Goal: Task Accomplishment & Management: Manage account settings

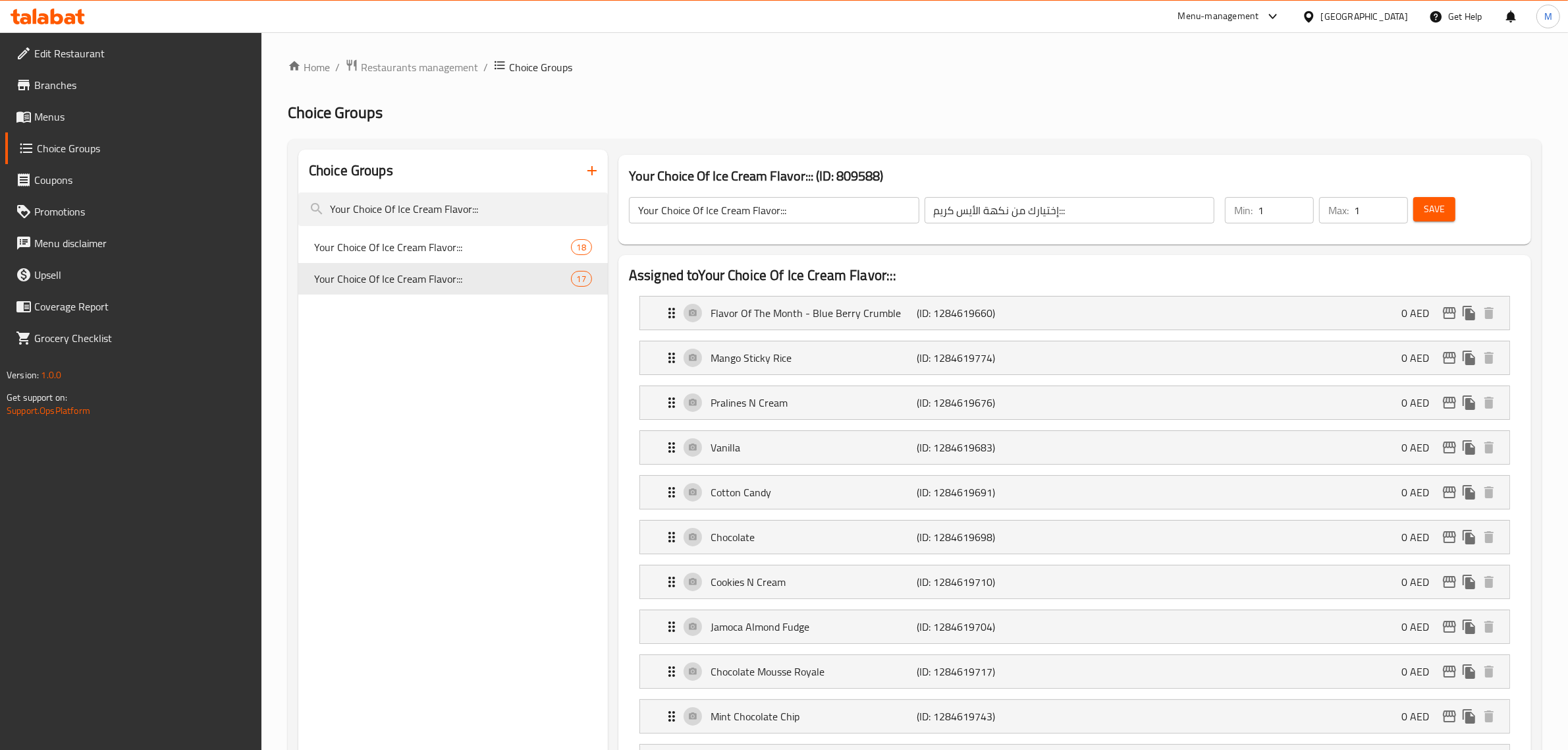
click at [1351, 20] on div "[GEOGRAPHIC_DATA]" at bounding box center [1364, 16] width 87 height 14
click at [1273, 132] on div "[GEOGRAPHIC_DATA]" at bounding box center [1308, 135] width 197 height 30
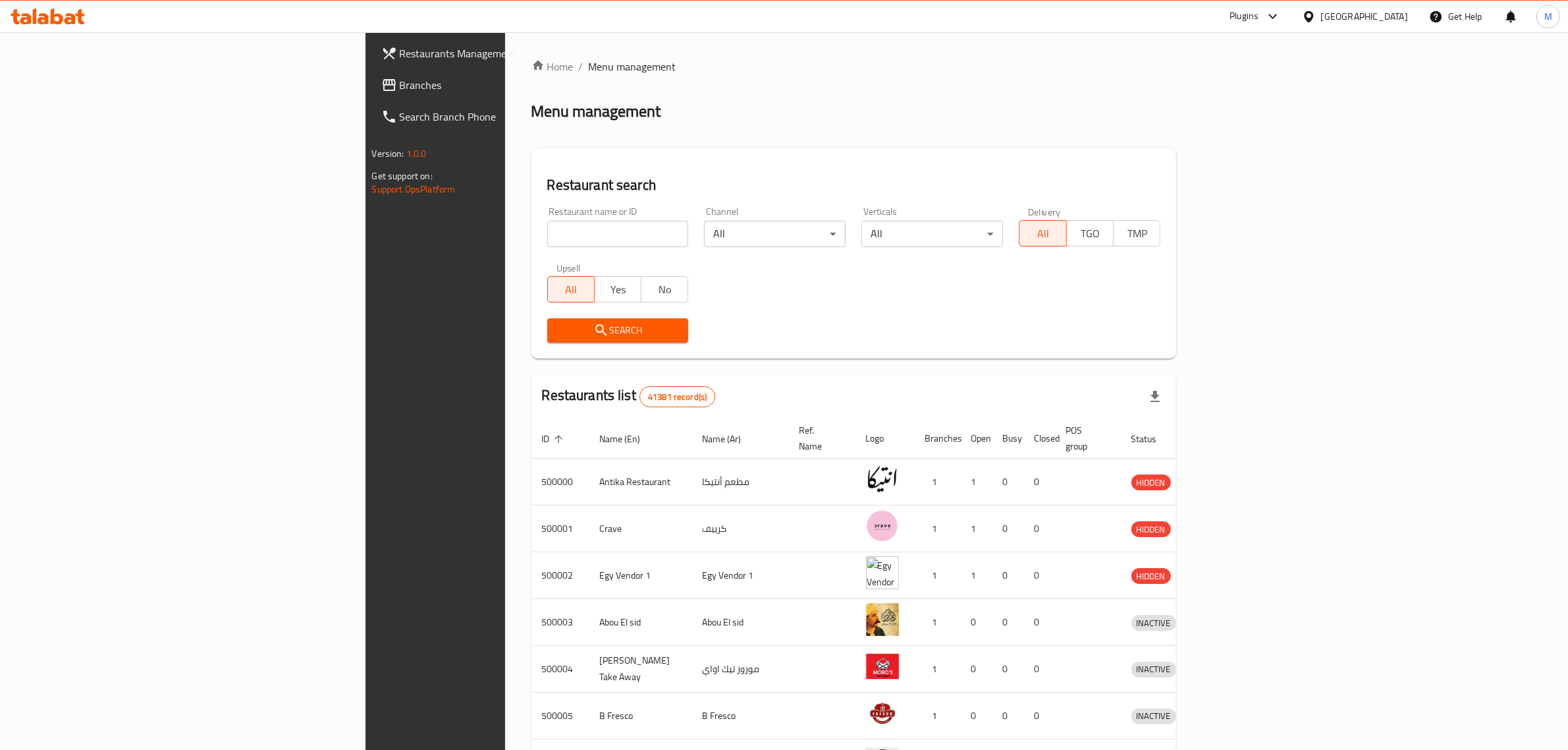
click at [547, 235] on input "search" at bounding box center [618, 233] width 141 height 26
paste input "664925"
type input "664925"
click button "Search" at bounding box center [618, 330] width 141 height 24
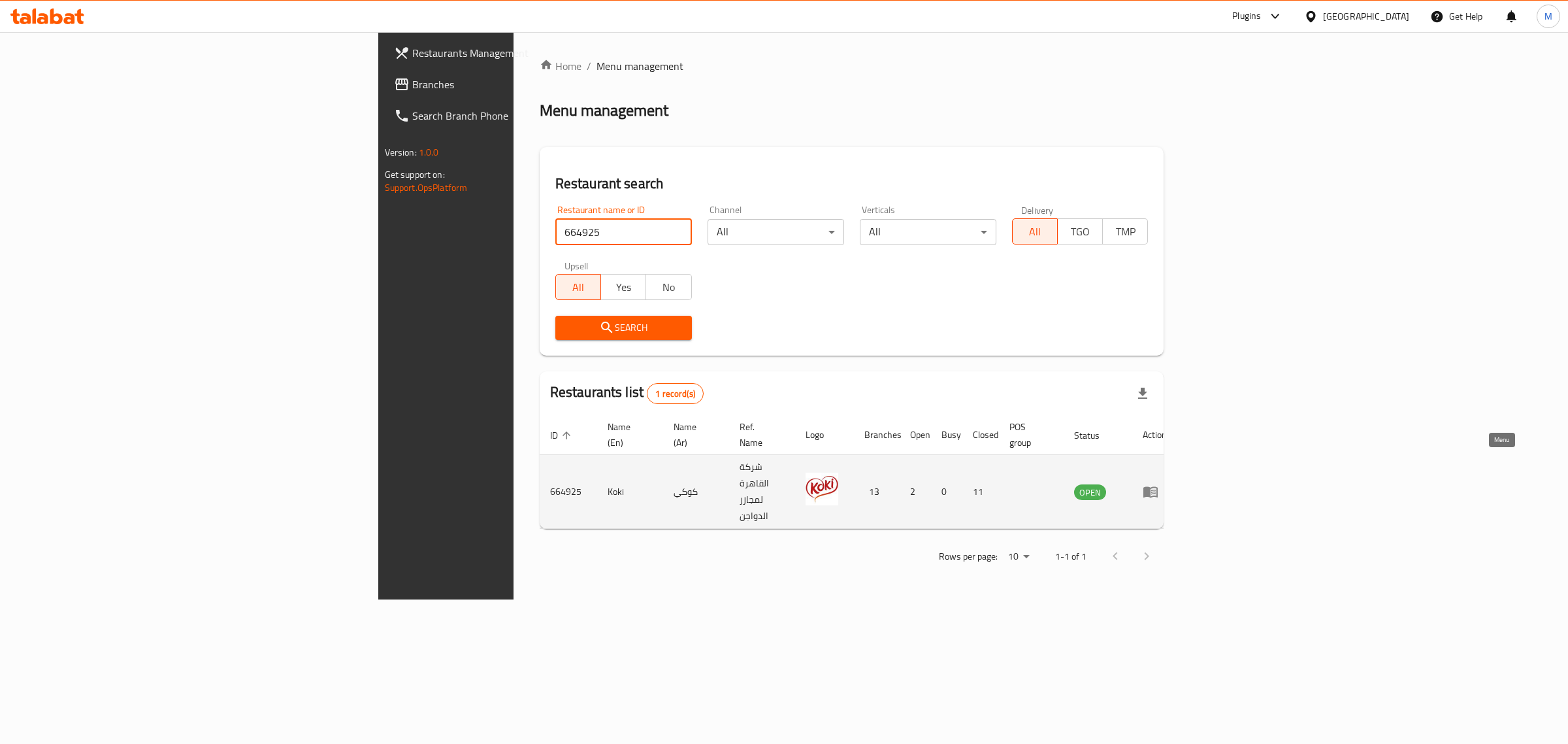
click at [1158, 487] on icon "enhanced table" at bounding box center [1151, 493] width 14 height 11
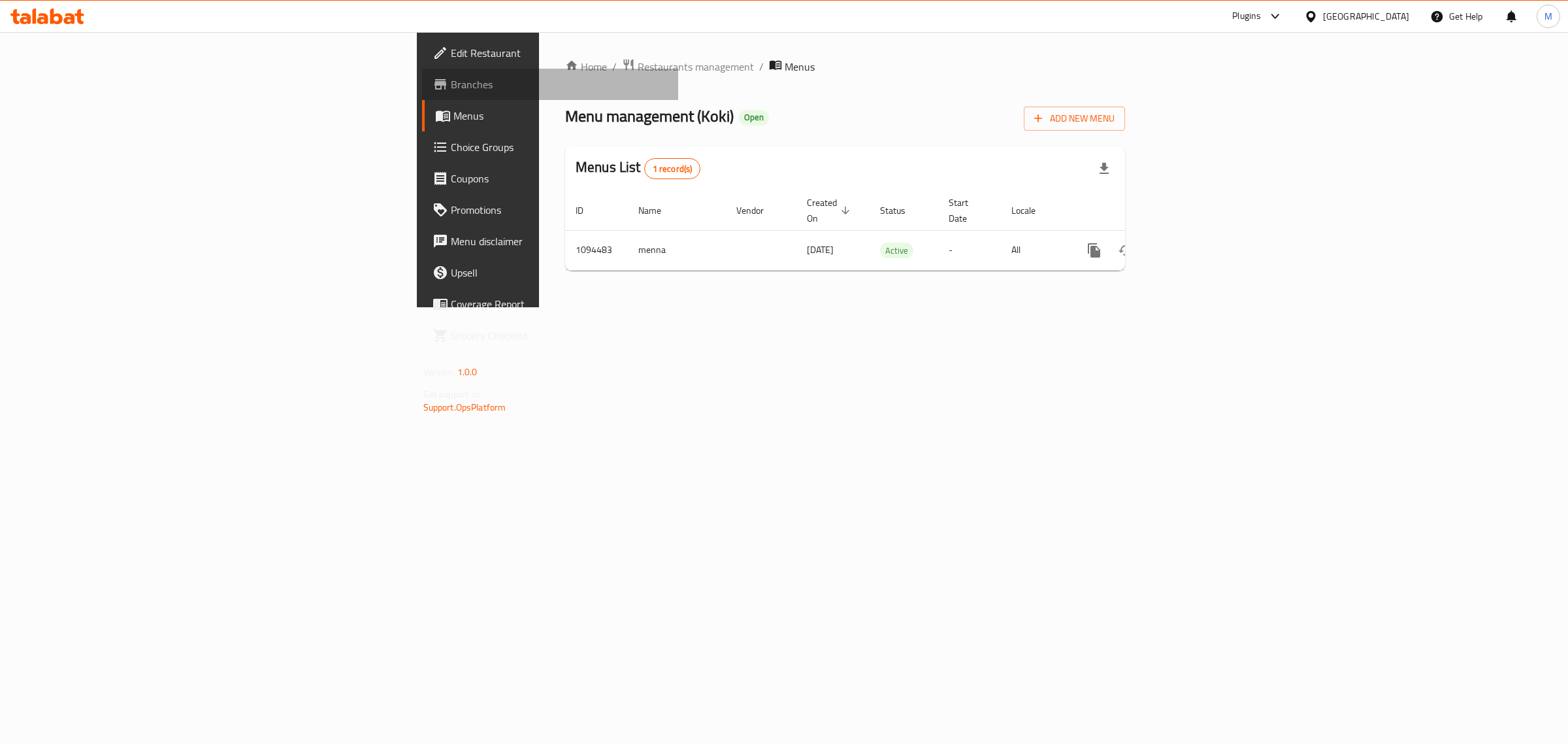
click at [451, 91] on span "Branches" at bounding box center [560, 84] width 217 height 15
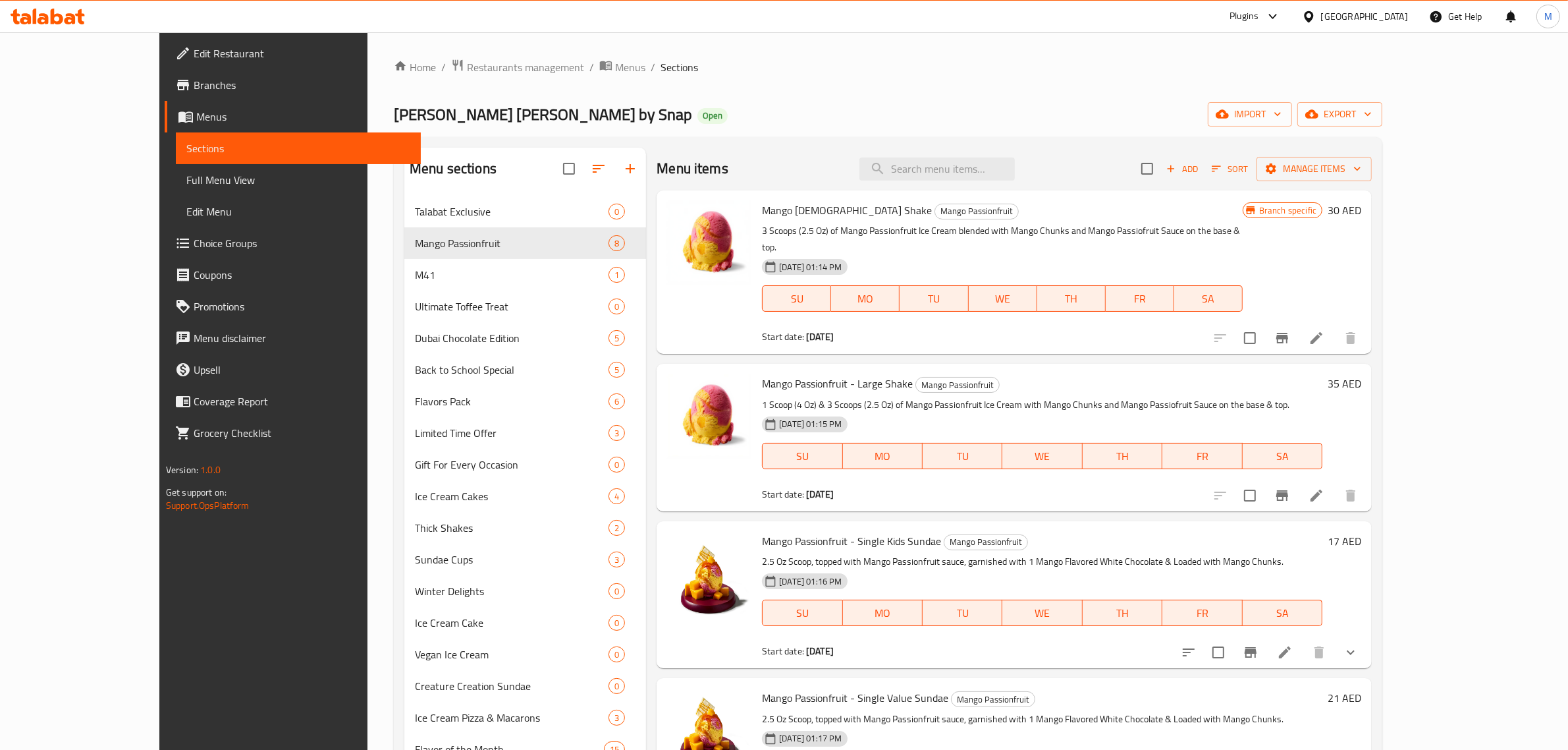
click at [1365, 11] on div "[GEOGRAPHIC_DATA]" at bounding box center [1364, 16] width 87 height 14
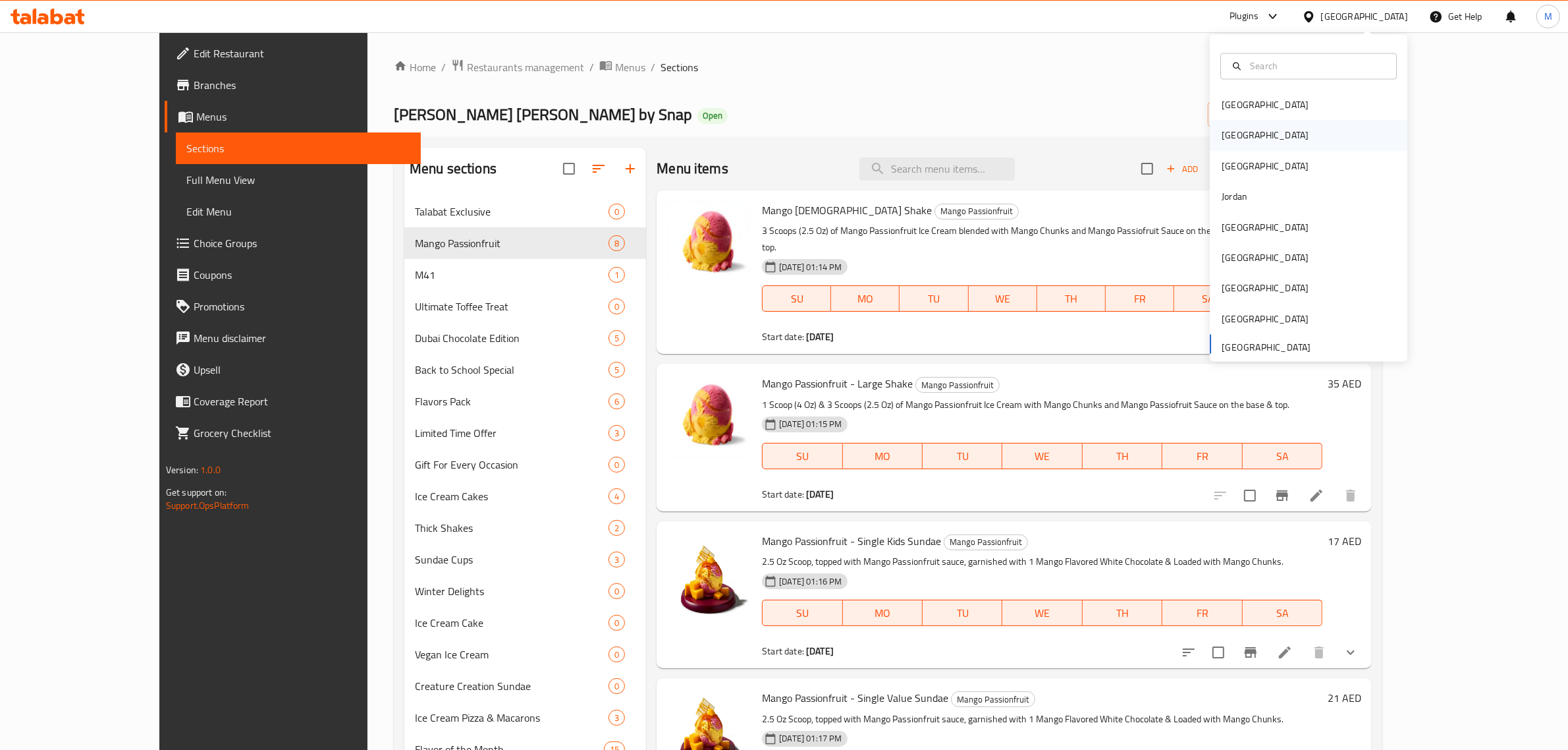
click at [1259, 146] on div "[GEOGRAPHIC_DATA]" at bounding box center [1308, 135] width 197 height 30
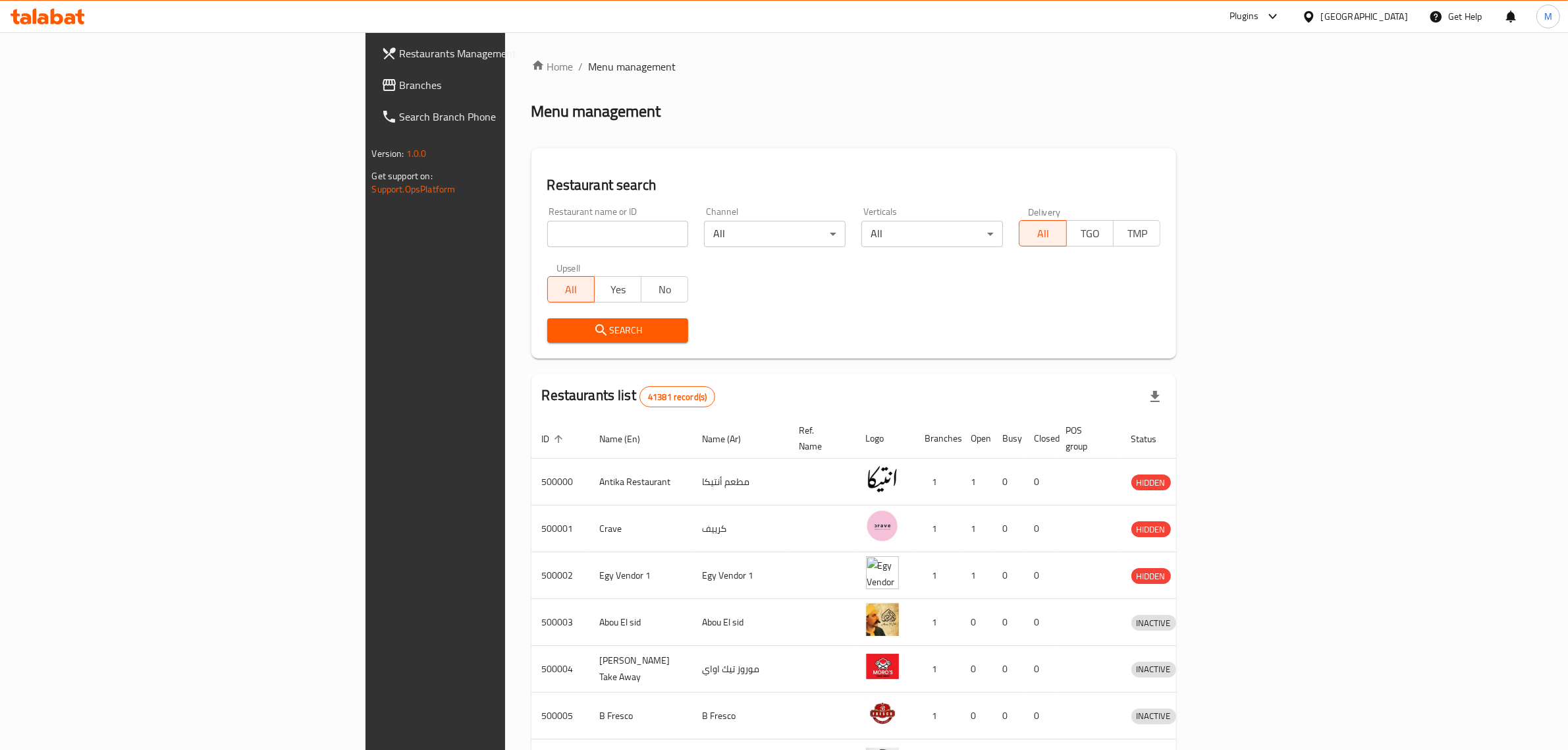
click at [571, 237] on input "search" at bounding box center [618, 233] width 141 height 26
paste input "664925"
type input "664925"
click button "Search" at bounding box center [618, 330] width 141 height 24
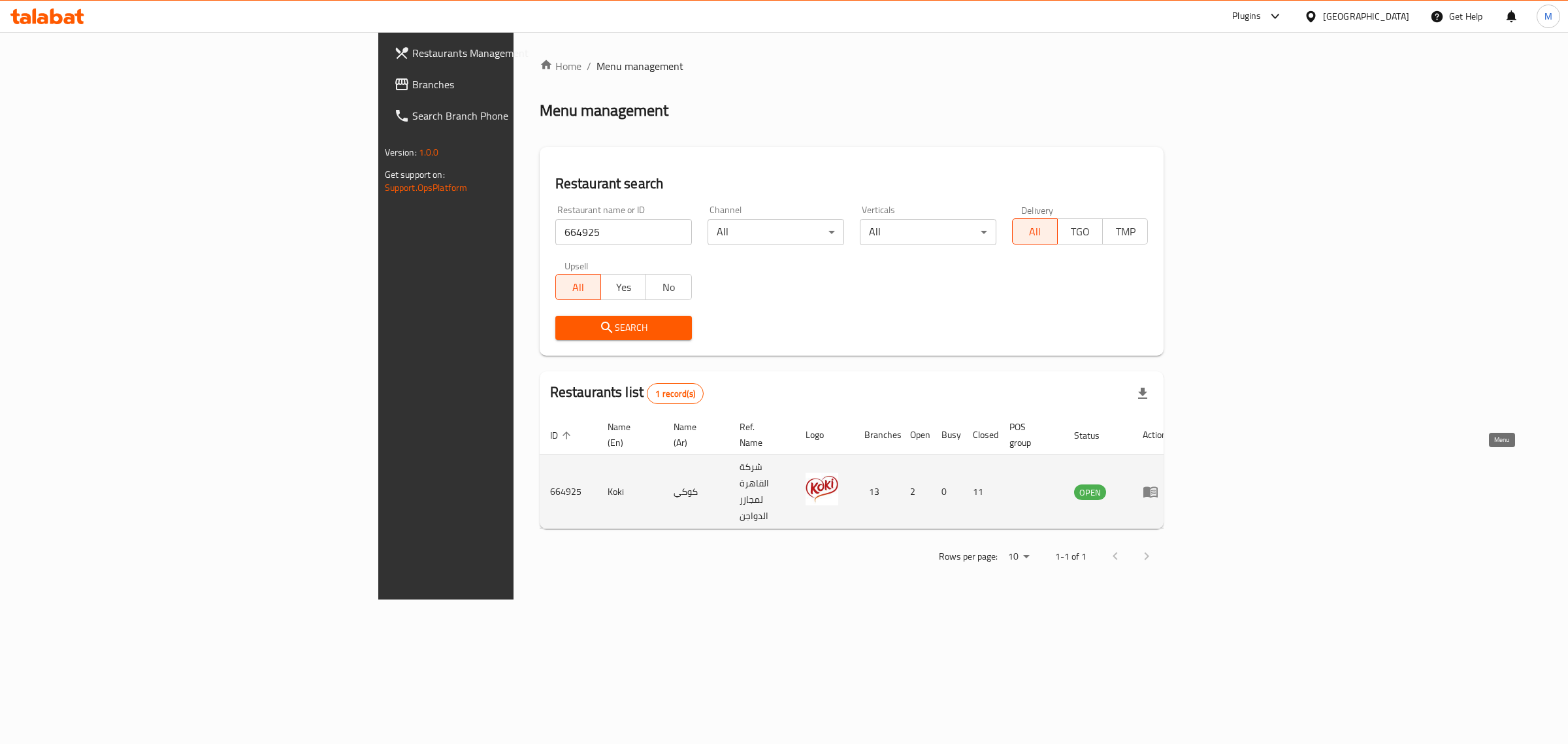
click at [1155, 489] on icon "enhanced table" at bounding box center [1153, 491] width 5 height 5
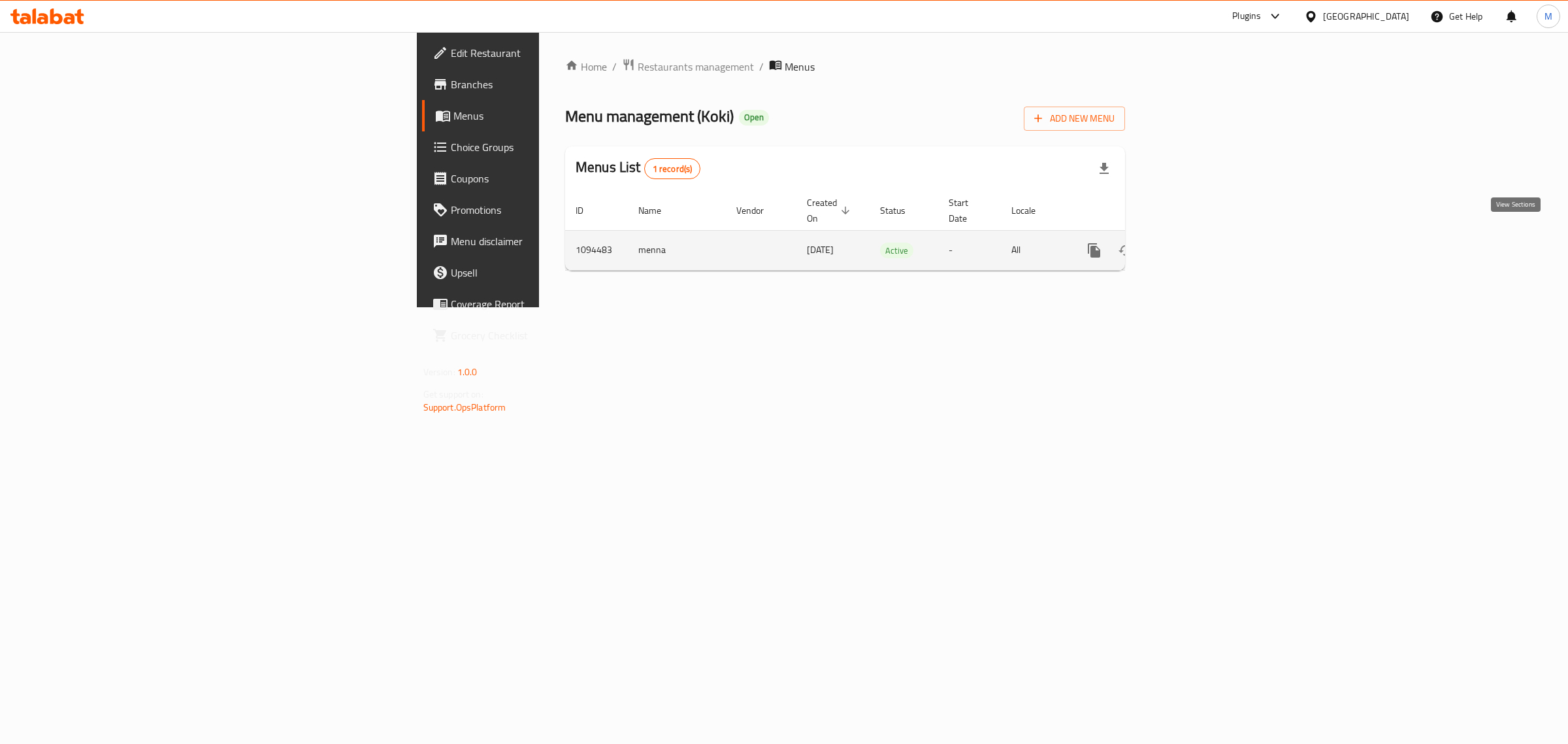
click at [1196, 242] on icon "enhanced table" at bounding box center [1188, 250] width 15 height 15
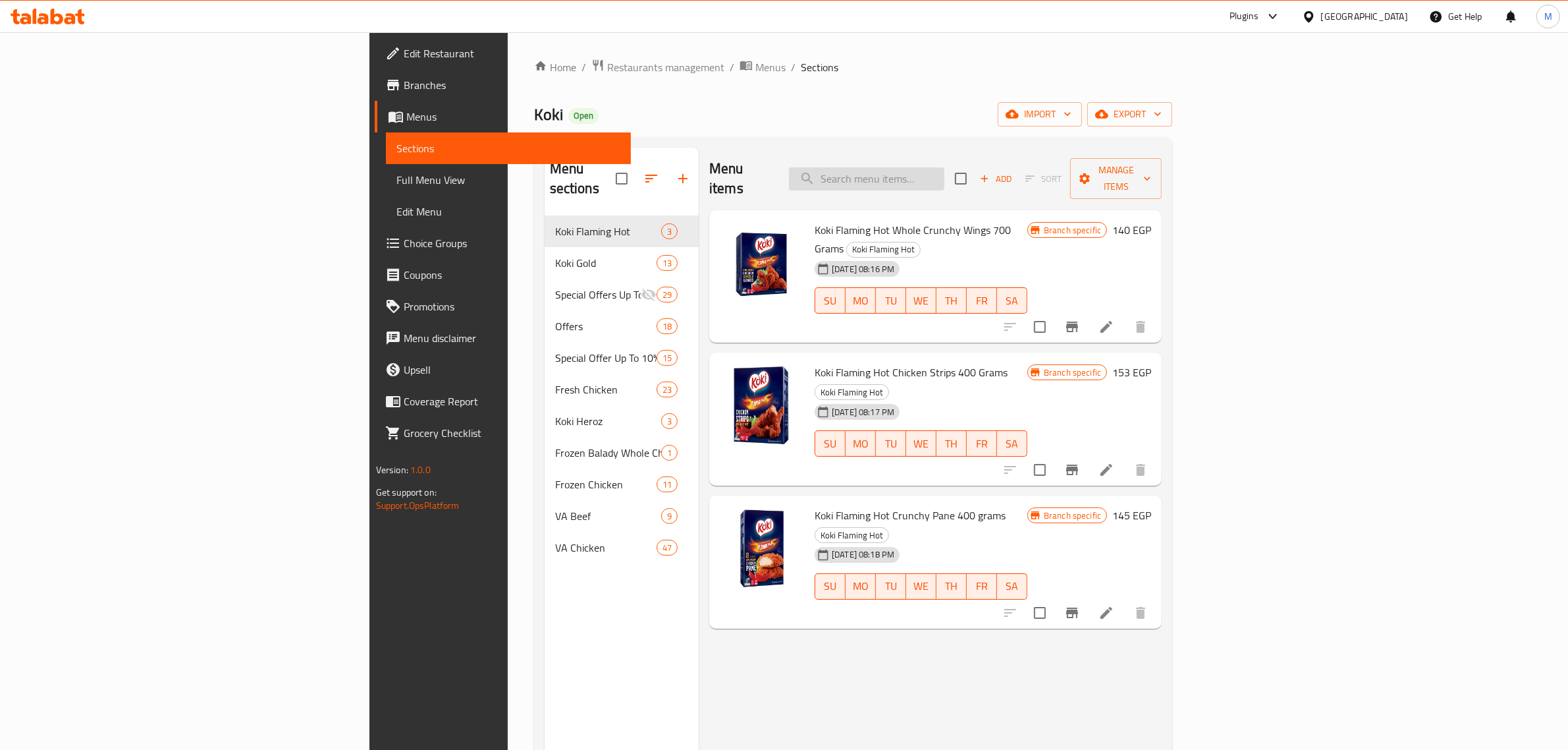
click at [944, 171] on input "search" at bounding box center [867, 179] width 156 height 23
paste input "Crunchy Nuggets 20 Pieces"
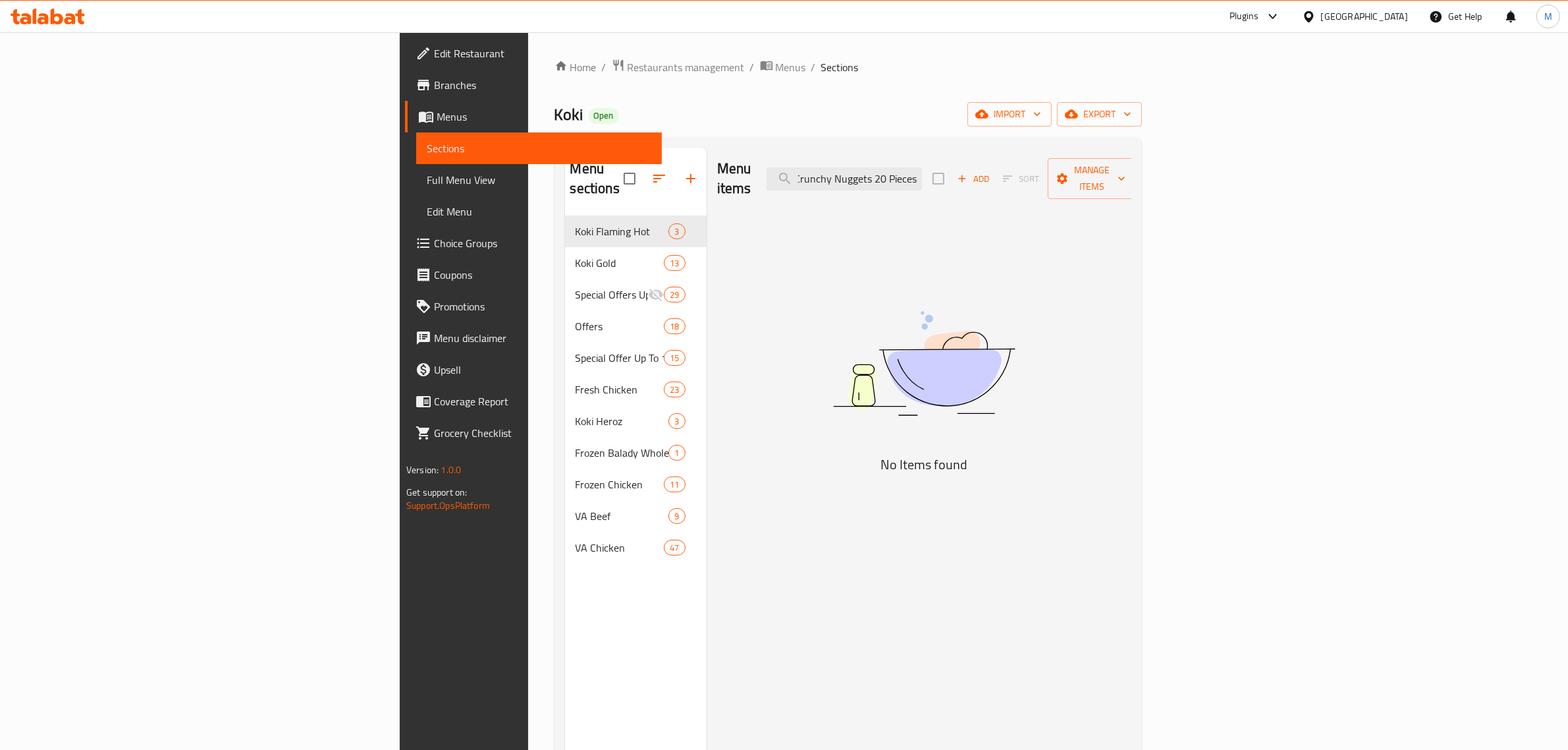
scroll to position [0, 4]
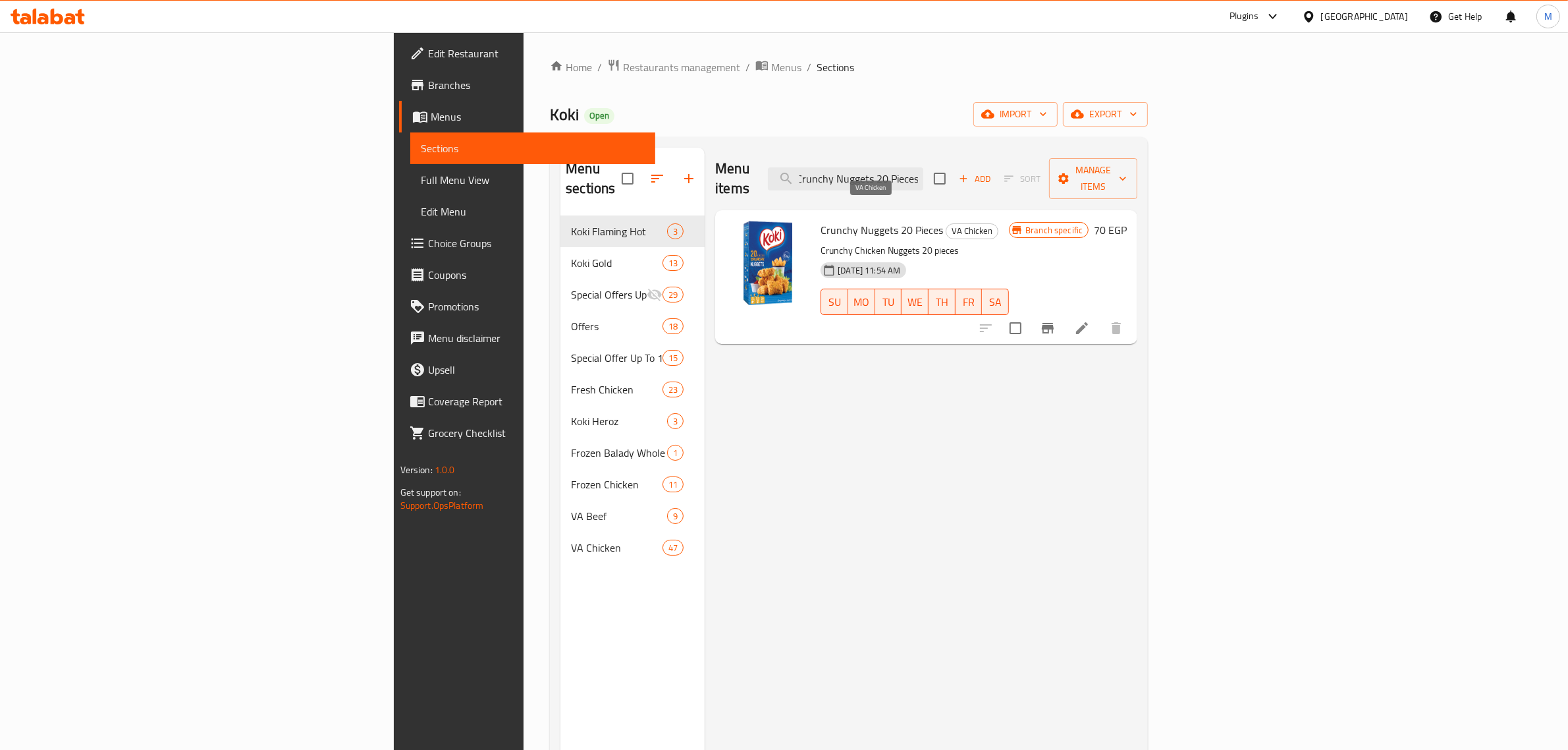
type input "Crunchy Nuggets 20 Pieces"
click at [946, 224] on span "VA Chicken" at bounding box center [972, 231] width 52 height 15
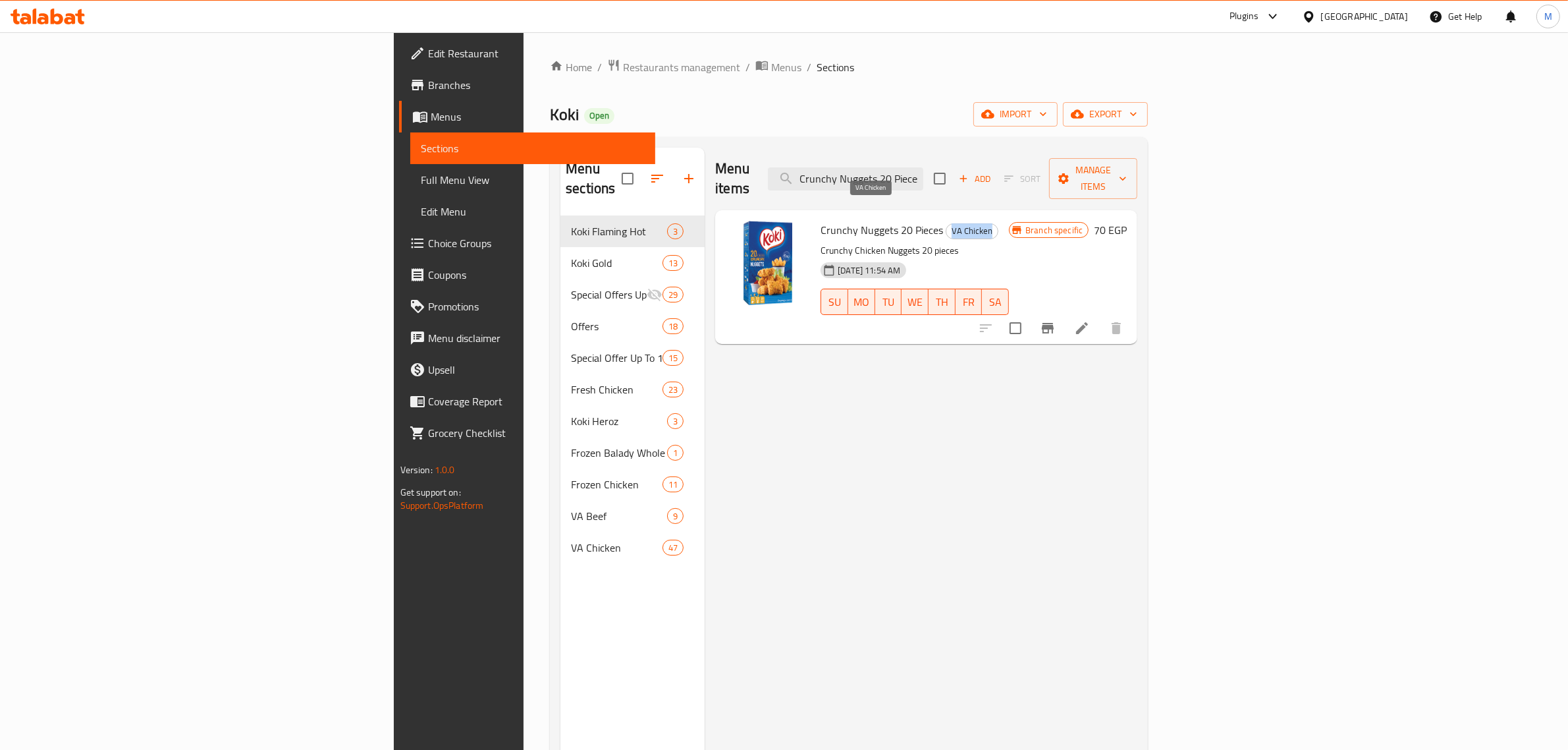
copy span "VA Chicken"
click at [866, 350] on div "Menu items Crunchy Nuggets 20 Pieces Add Sort Manage items Crunchy Nuggets 20 P…" at bounding box center [921, 523] width 433 height 750
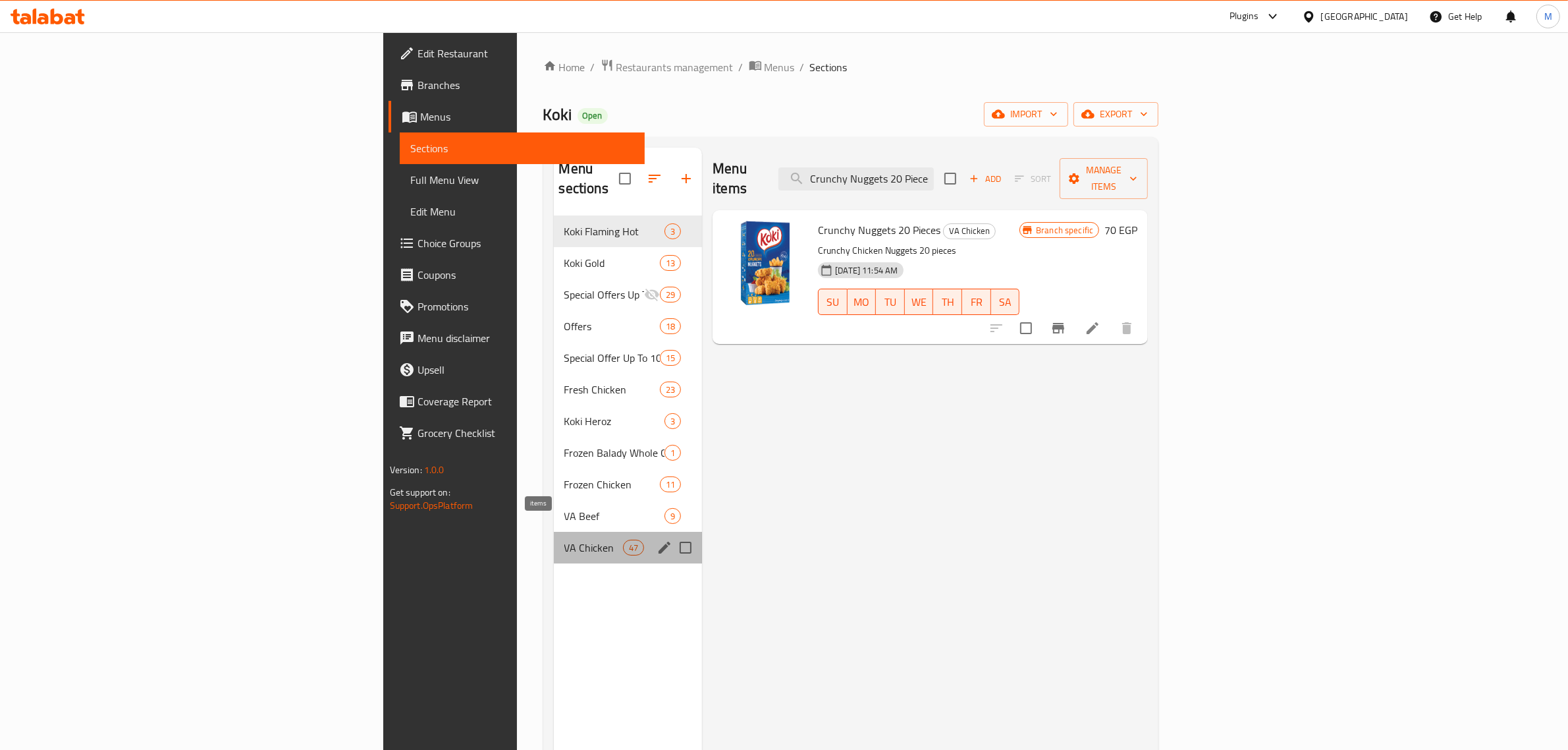
click at [623, 540] on div "47" at bounding box center [634, 548] width 21 height 16
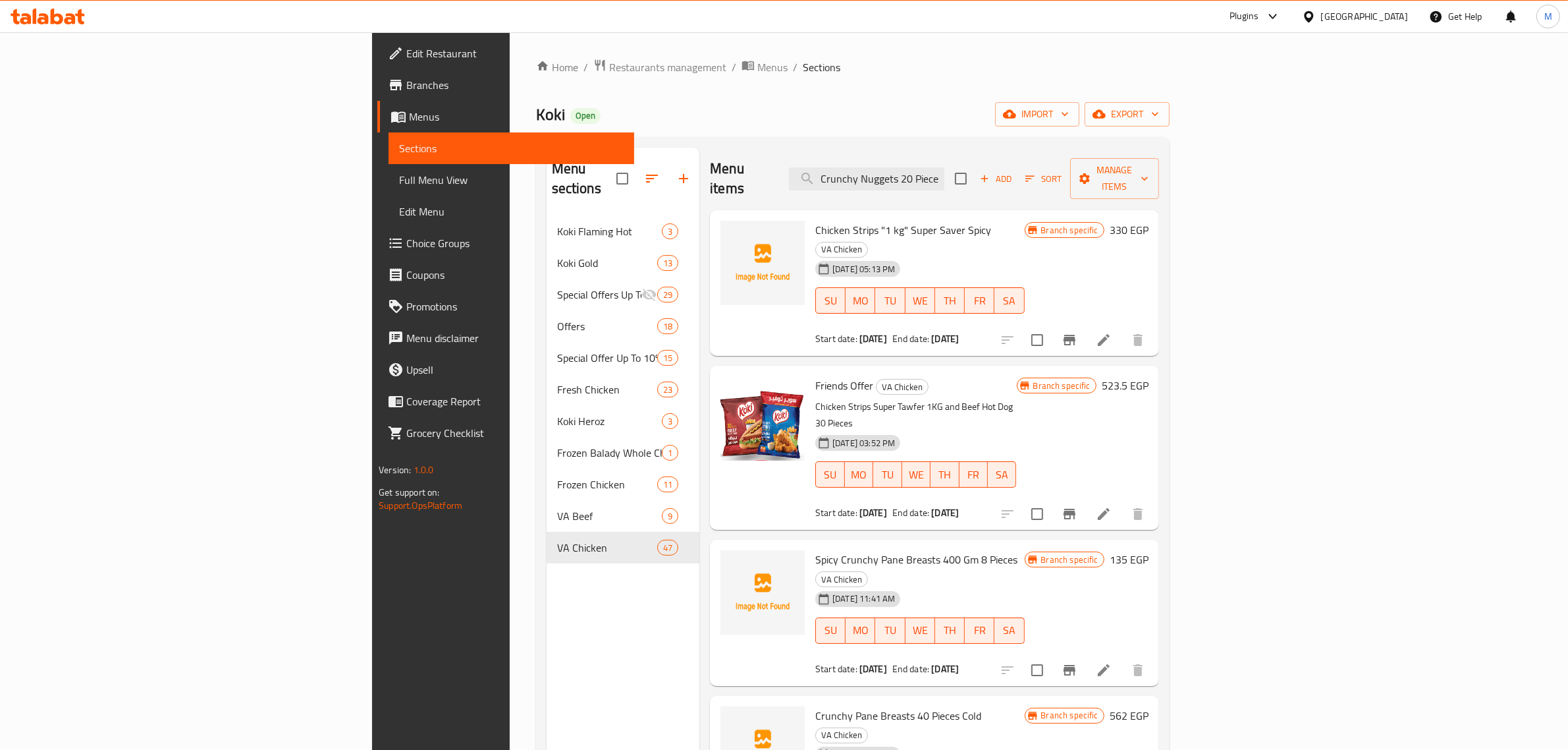
click at [1124, 321] on div "Chicken Strips "1 kg" Super Saver Spicy VA Chicken 01-07-2025 05:13 PM SU MO TU…" at bounding box center [934, 365] width 449 height 310
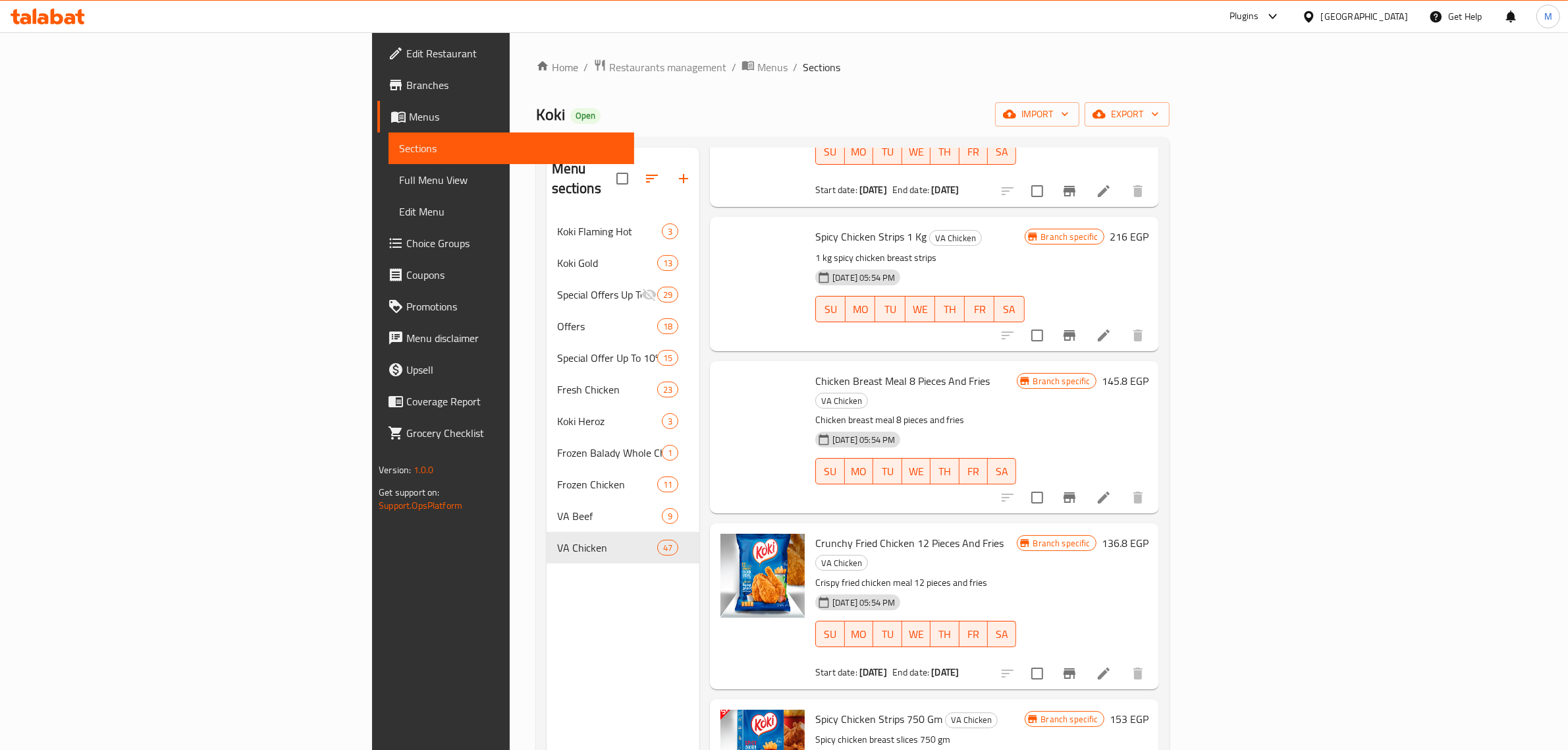
scroll to position [5736, 0]
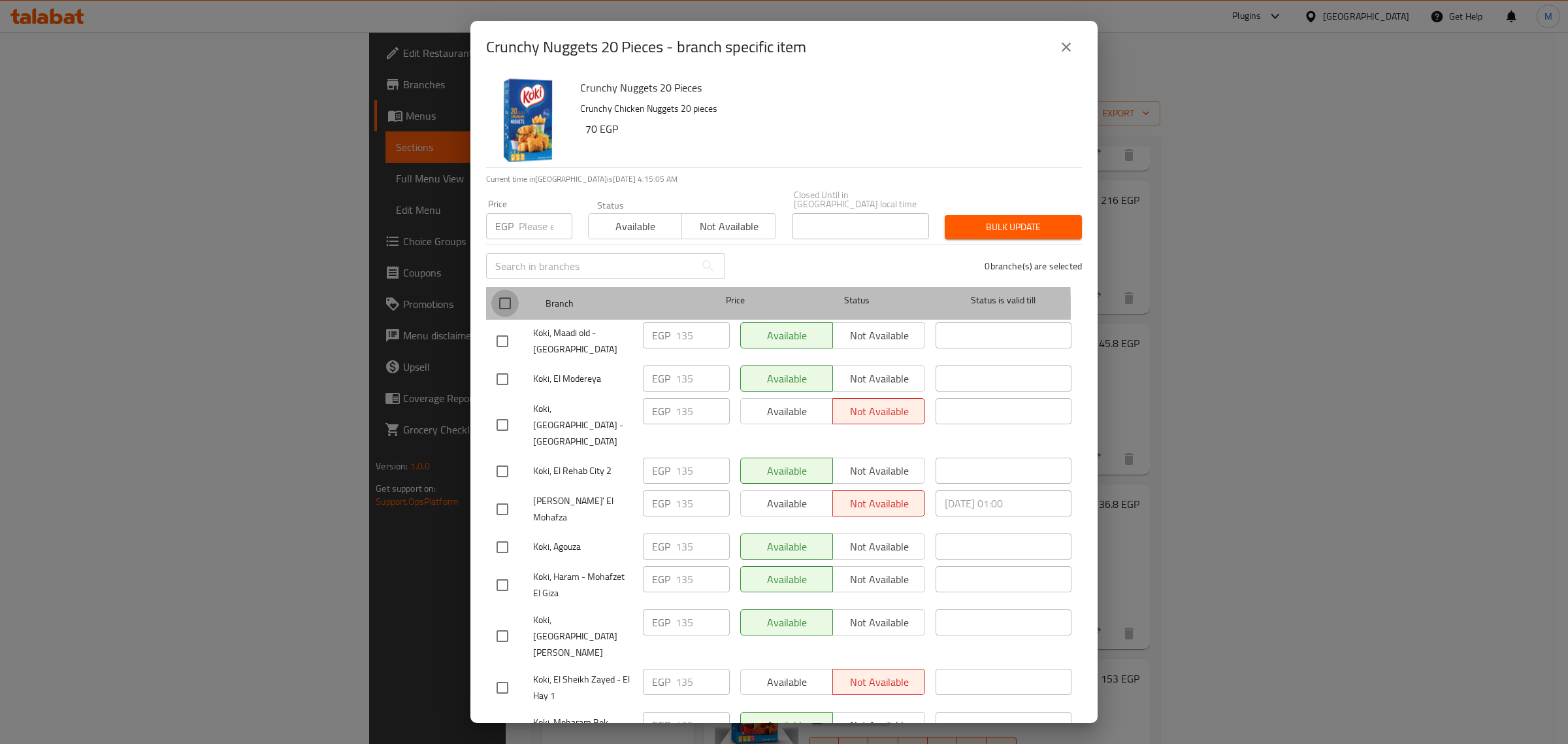
click at [507, 298] on input "checkbox" at bounding box center [504, 303] width 27 height 27
checkbox input "true"
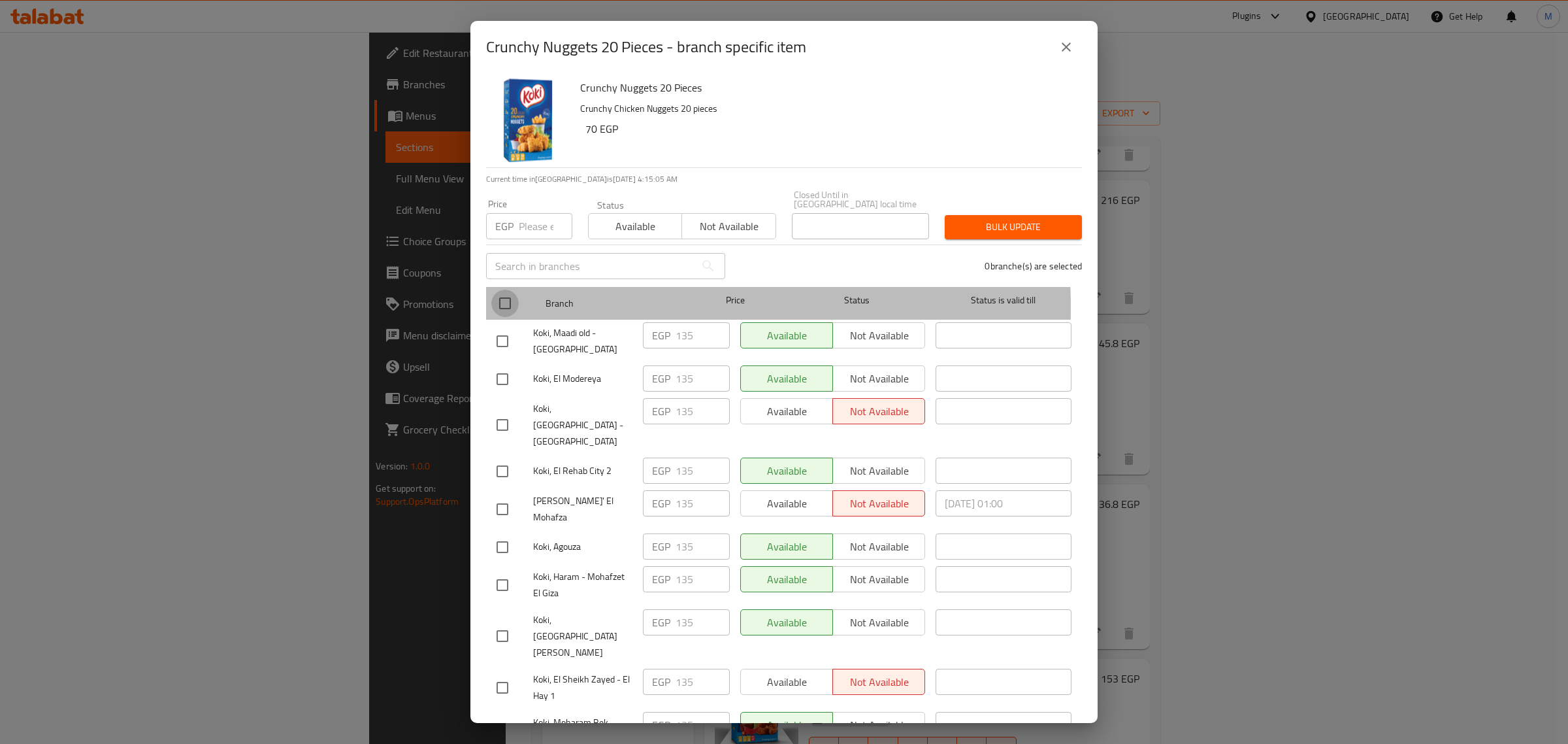
checkbox input "true"
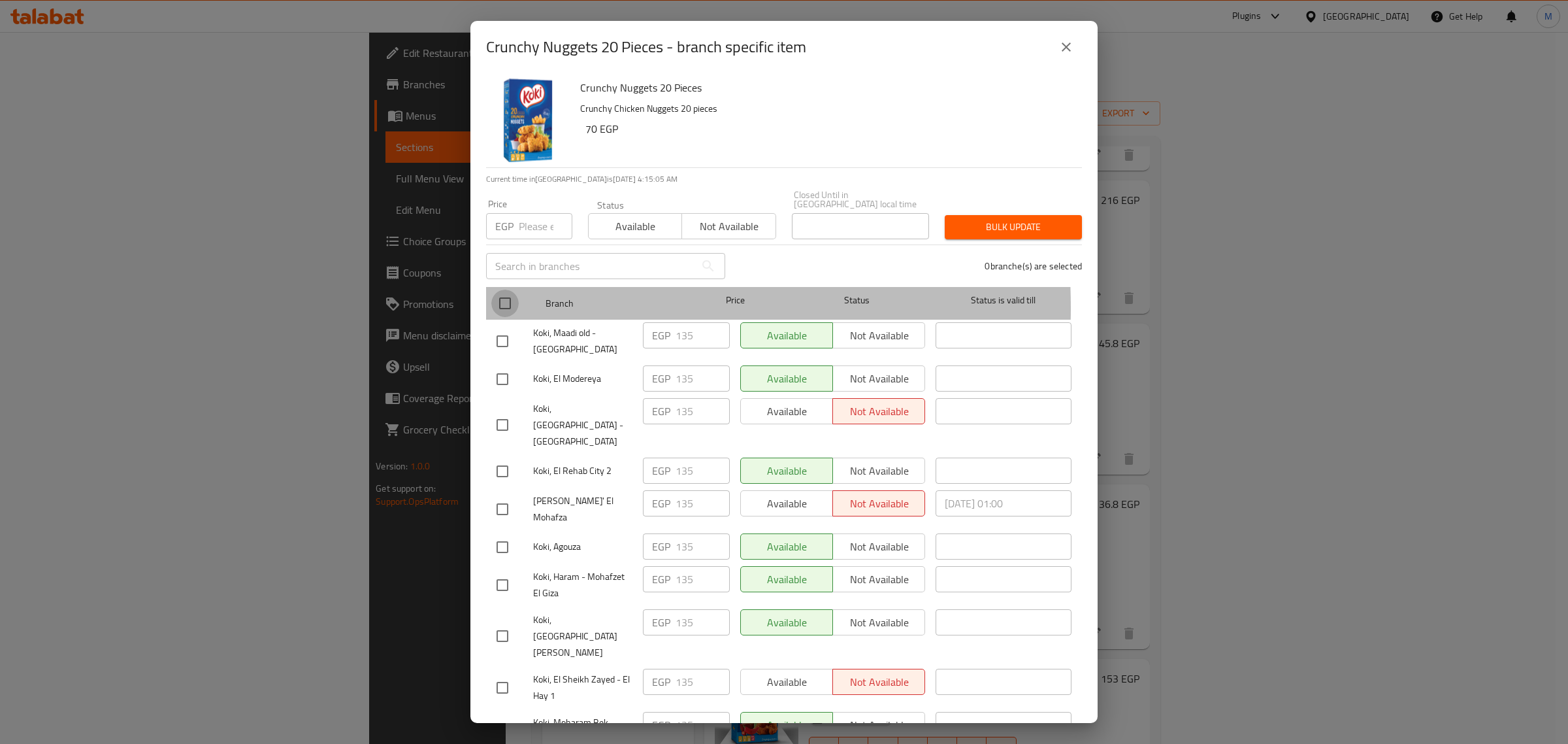
checkbox input "true"
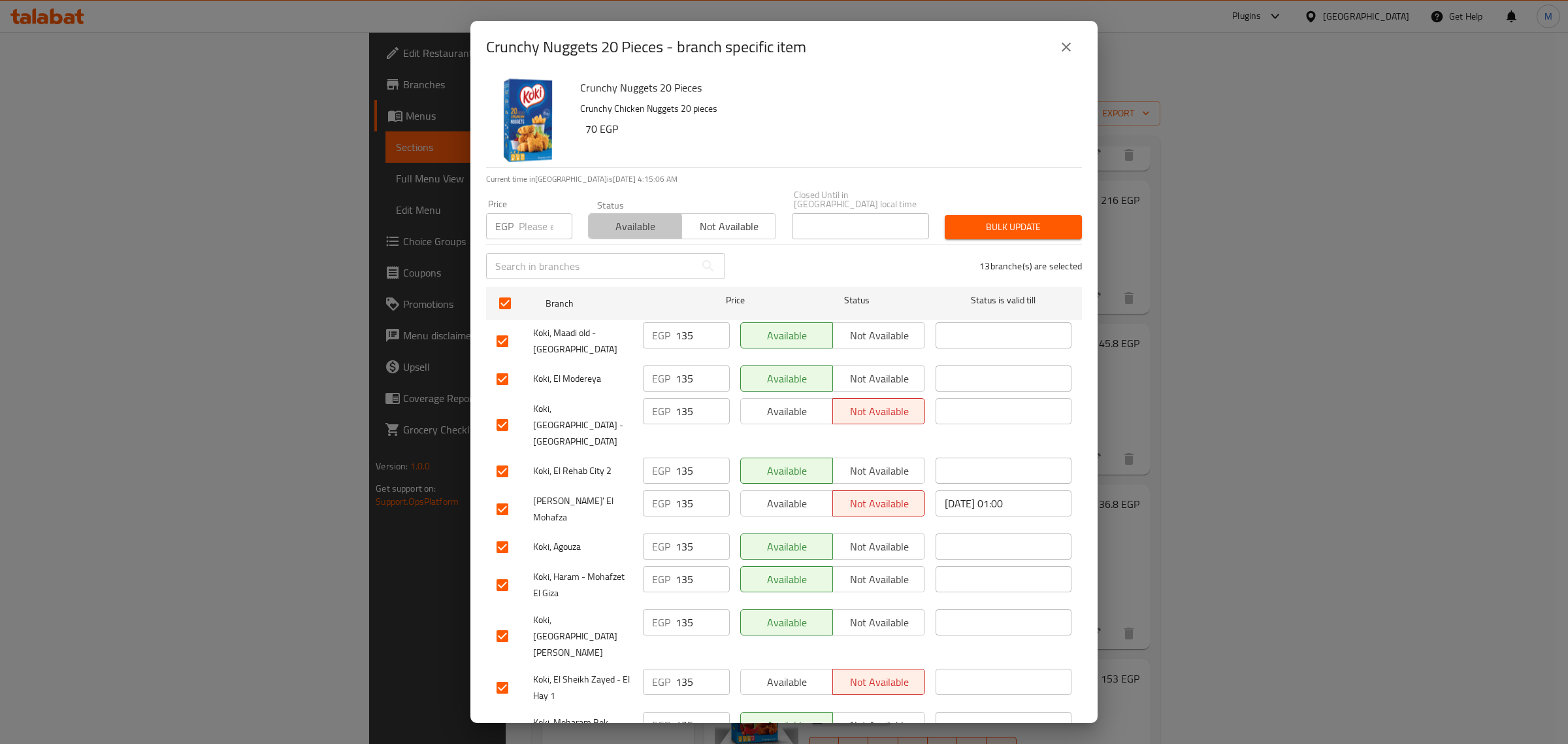
click at [618, 224] on span "Available" at bounding box center [635, 226] width 83 height 19
click at [530, 227] on input "number" at bounding box center [545, 226] width 53 height 26
paste input "135"
type input "135"
click at [965, 223] on span "Bulk update" at bounding box center [1013, 227] width 116 height 16
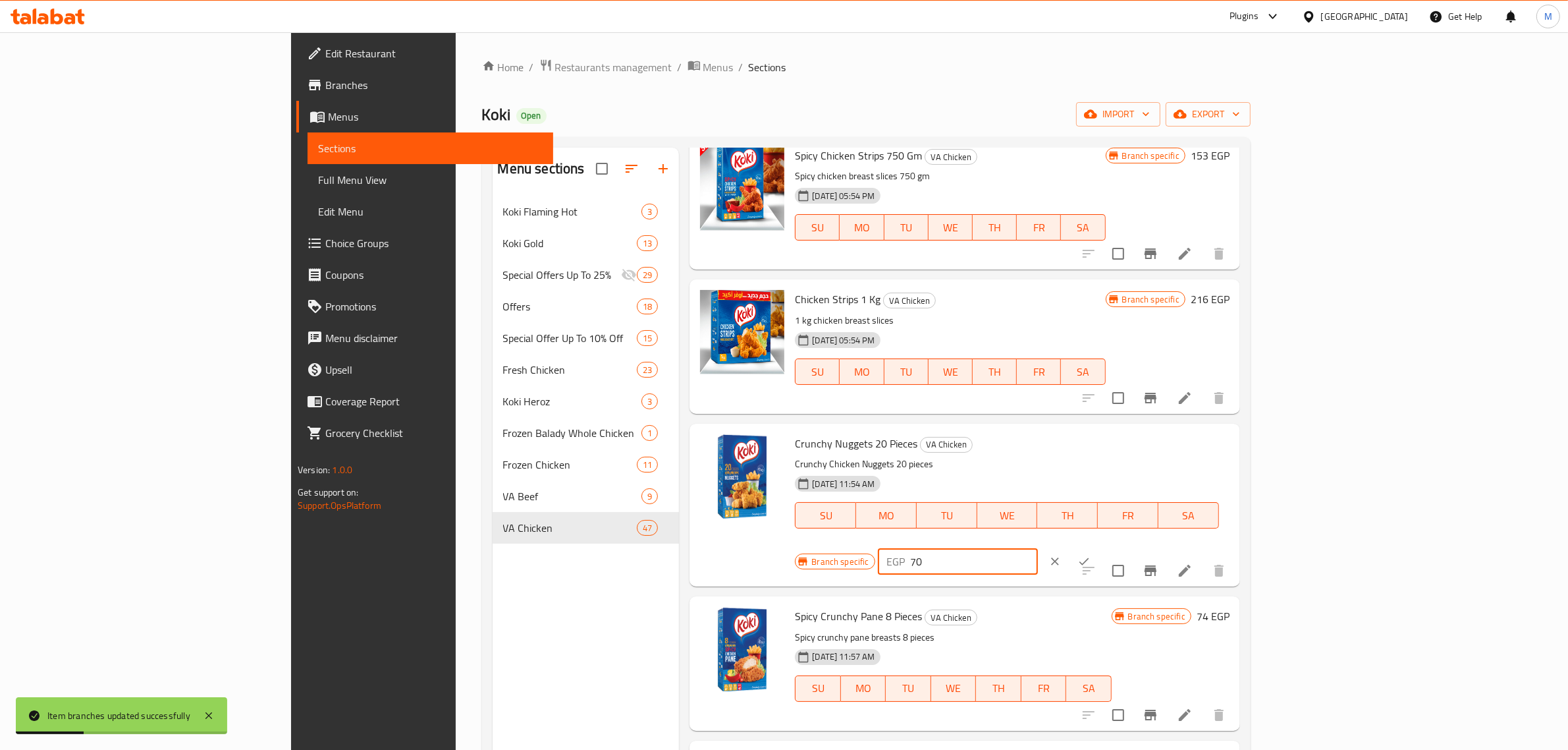
click at [1038, 548] on input "70" at bounding box center [975, 561] width 127 height 26
paste input "135"
type input "135"
click at [1091, 555] on icon "ok" at bounding box center [1084, 561] width 13 height 13
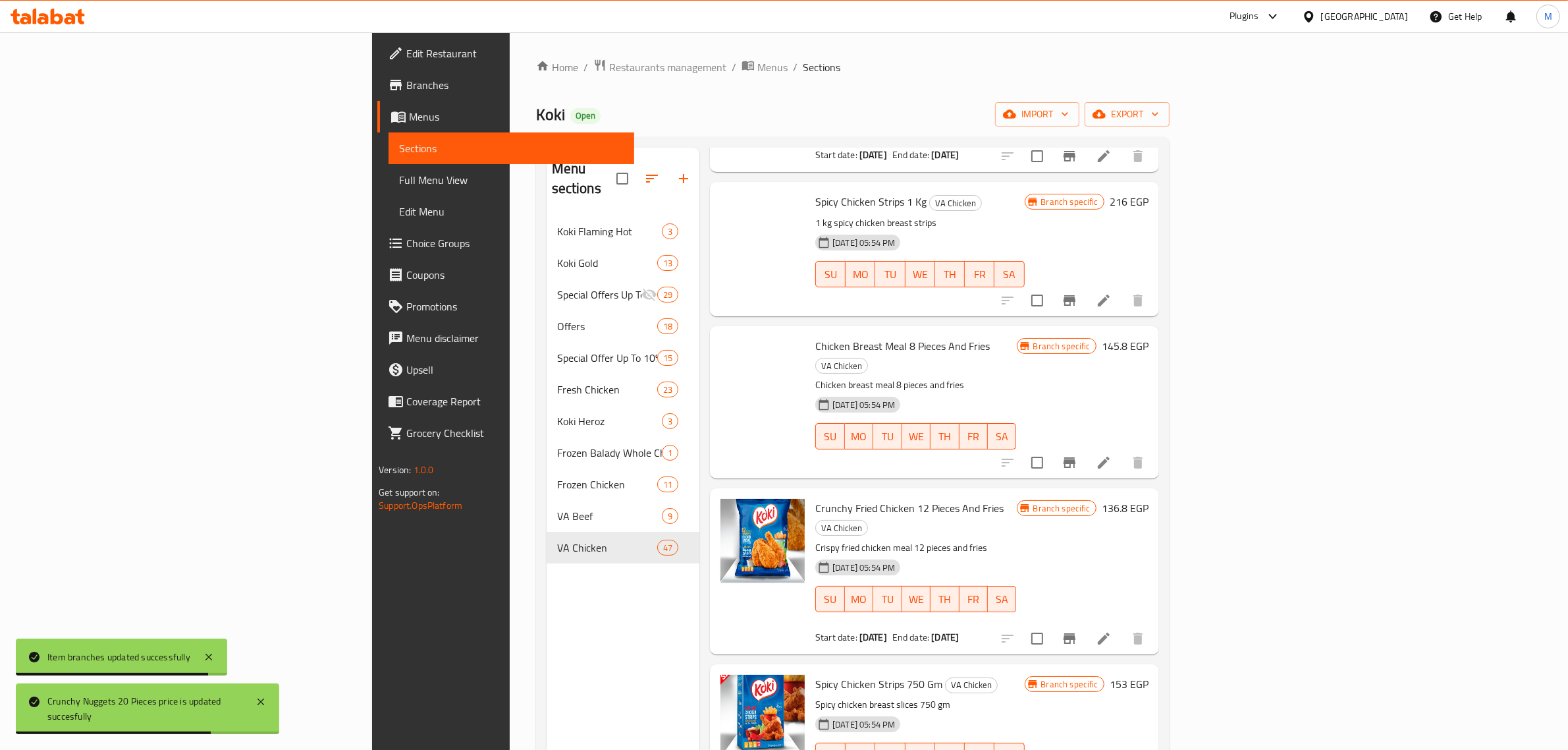
scroll to position [4449, 0]
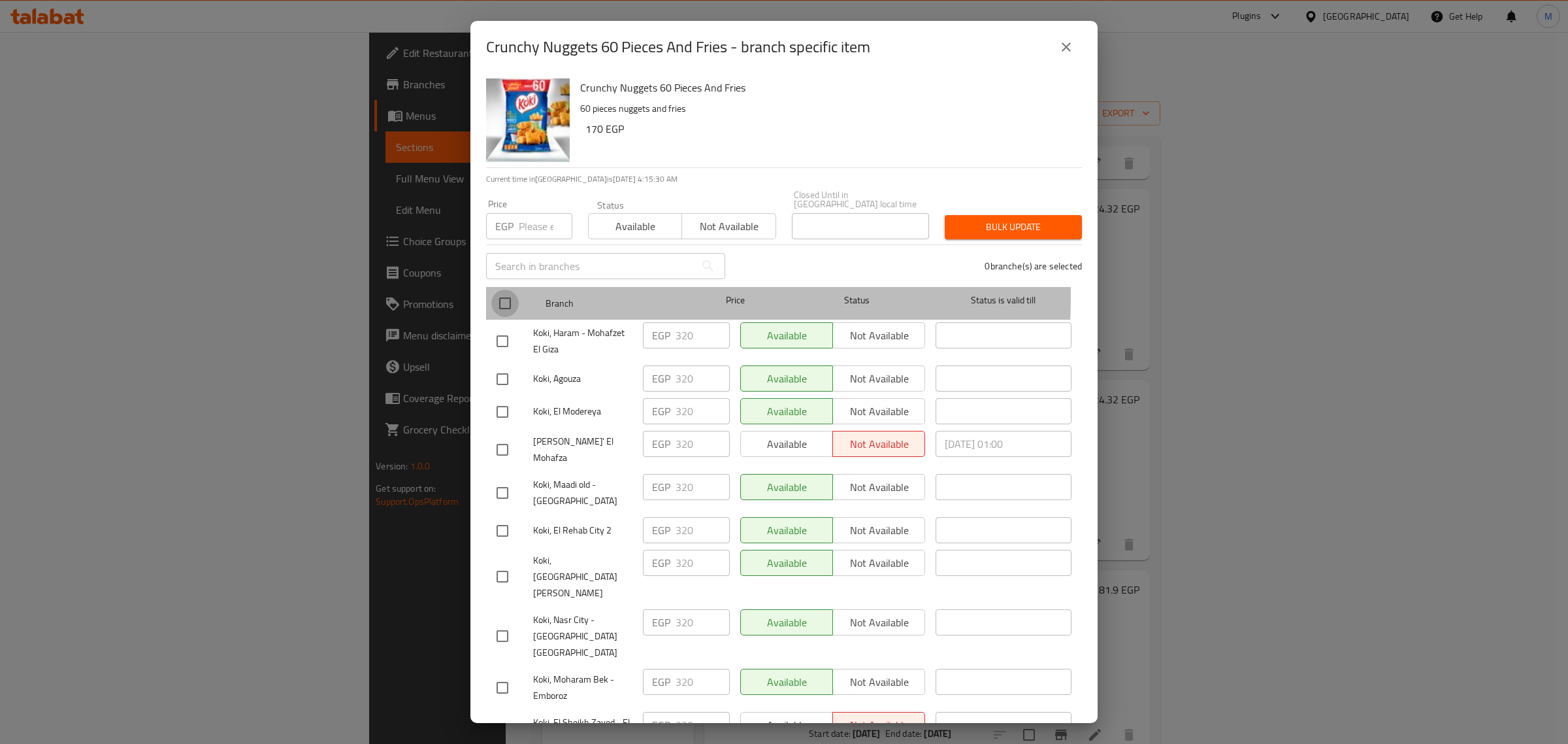
click at [505, 290] on input "checkbox" at bounding box center [504, 303] width 27 height 27
checkbox input "true"
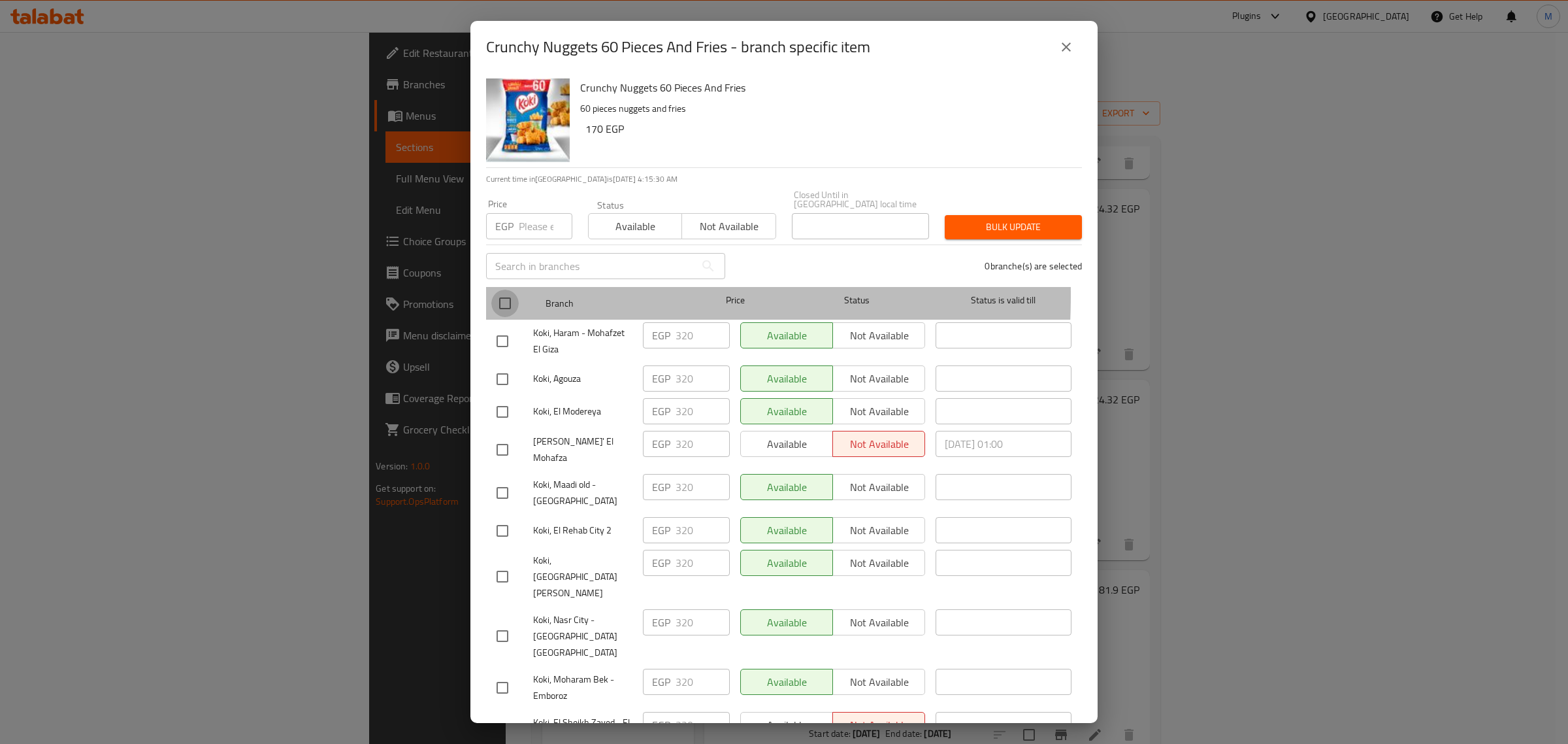
checkbox input "true"
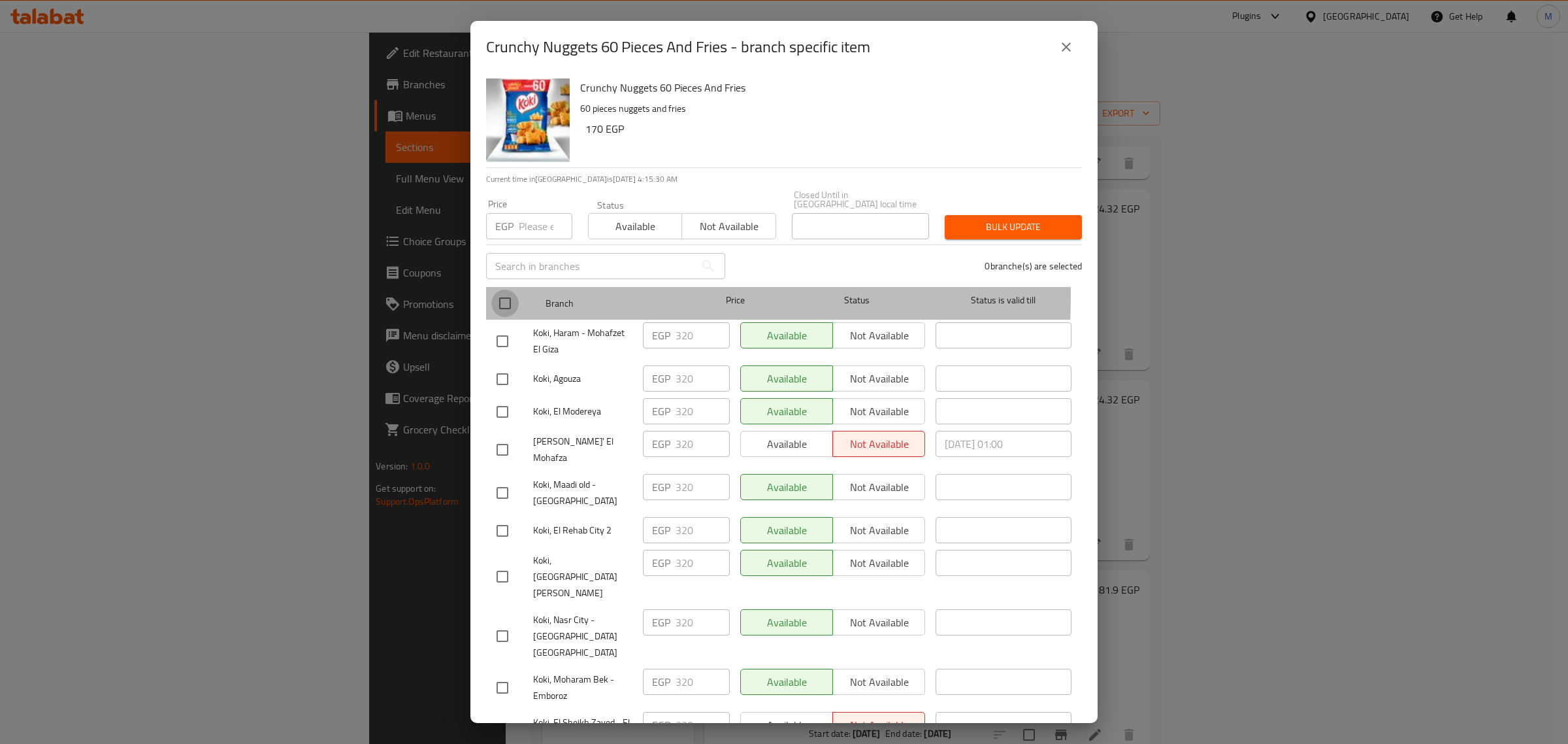
checkbox input "true"
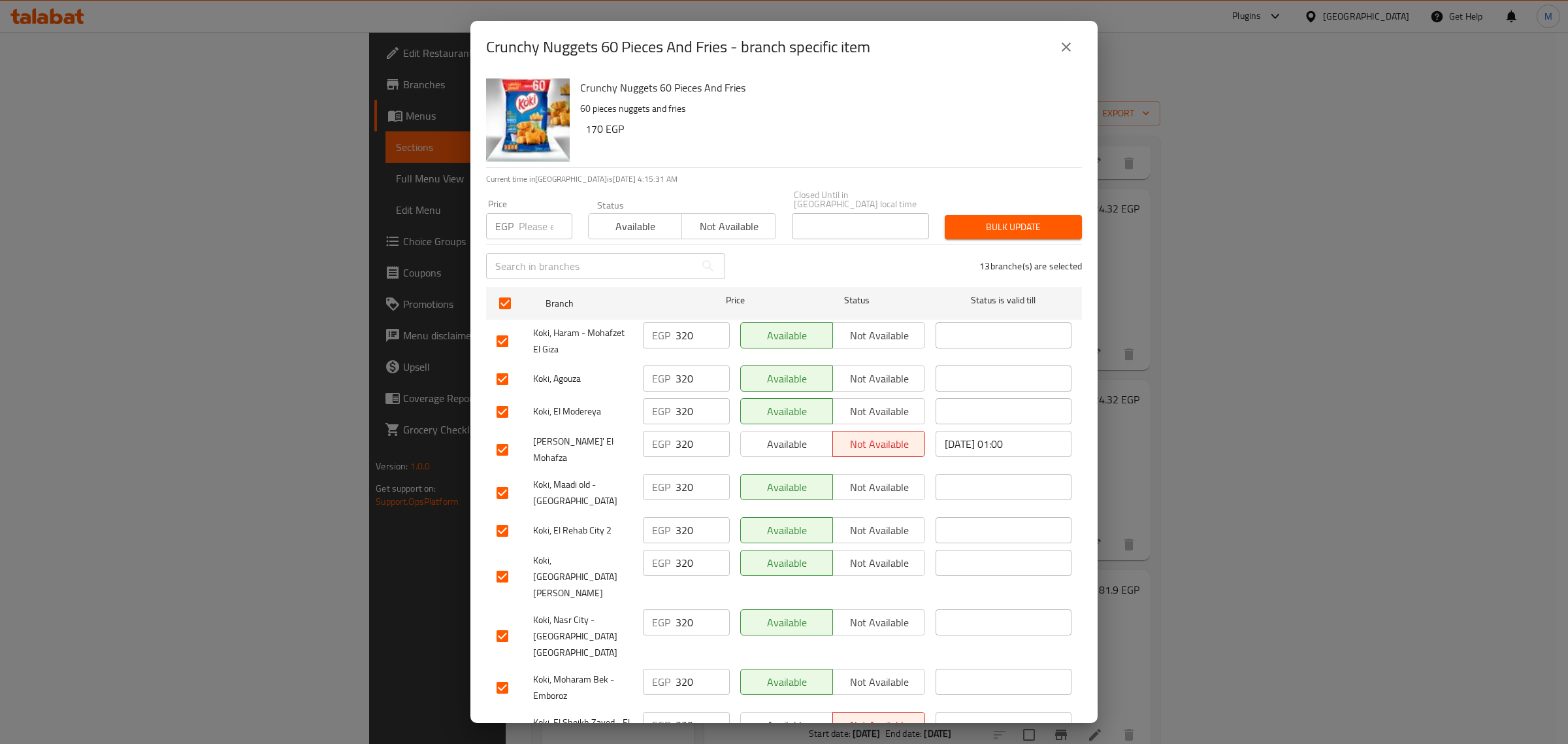
click at [529, 220] on input "number" at bounding box center [545, 226] width 53 height 26
paste input "320"
type input "320"
click at [625, 217] on span "Available" at bounding box center [635, 226] width 83 height 19
click at [1001, 225] on span "Bulk update" at bounding box center [1013, 227] width 116 height 16
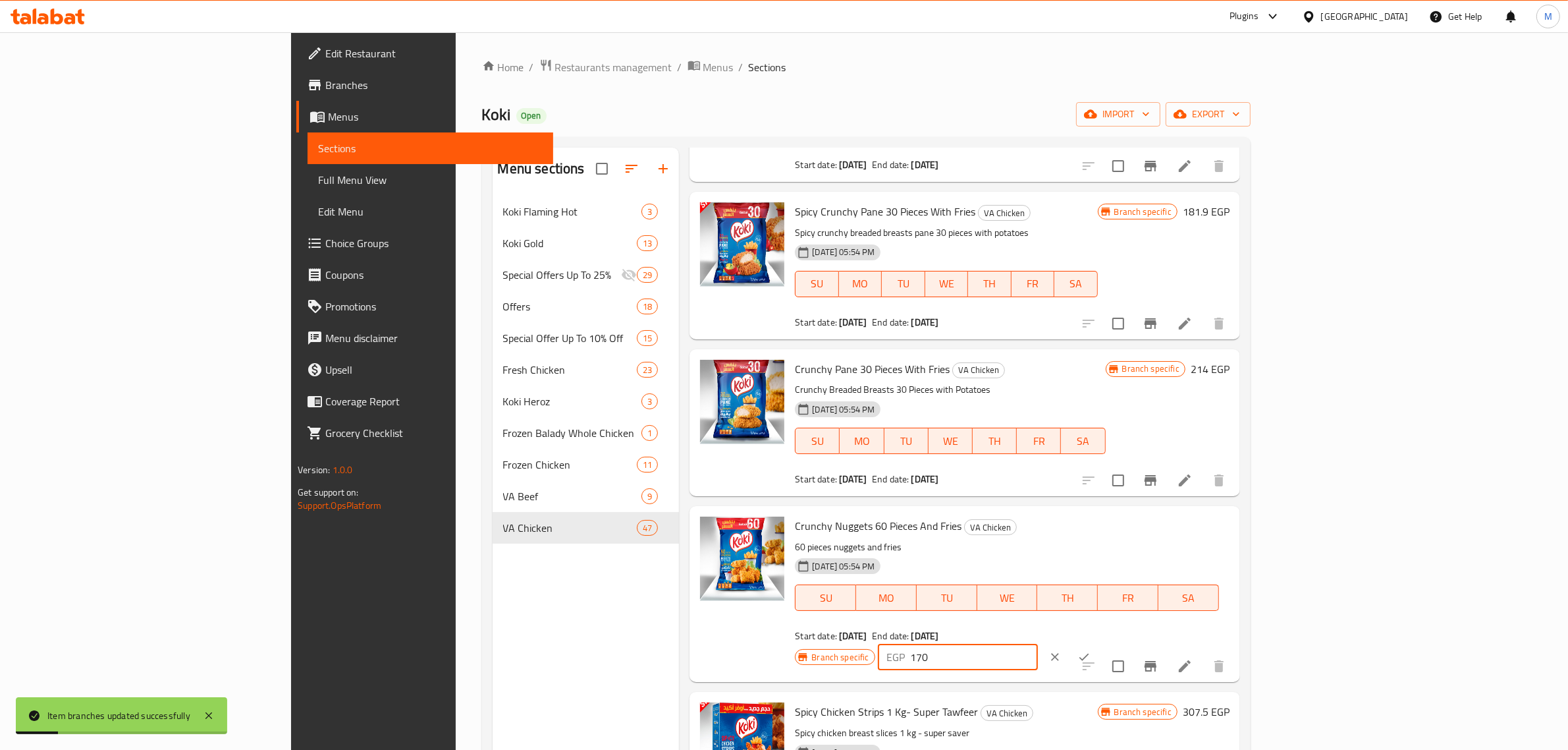
click at [1038, 644] on input "170" at bounding box center [975, 657] width 127 height 26
paste input "32"
type input "320"
click at [1091, 650] on icon "ok" at bounding box center [1084, 657] width 13 height 13
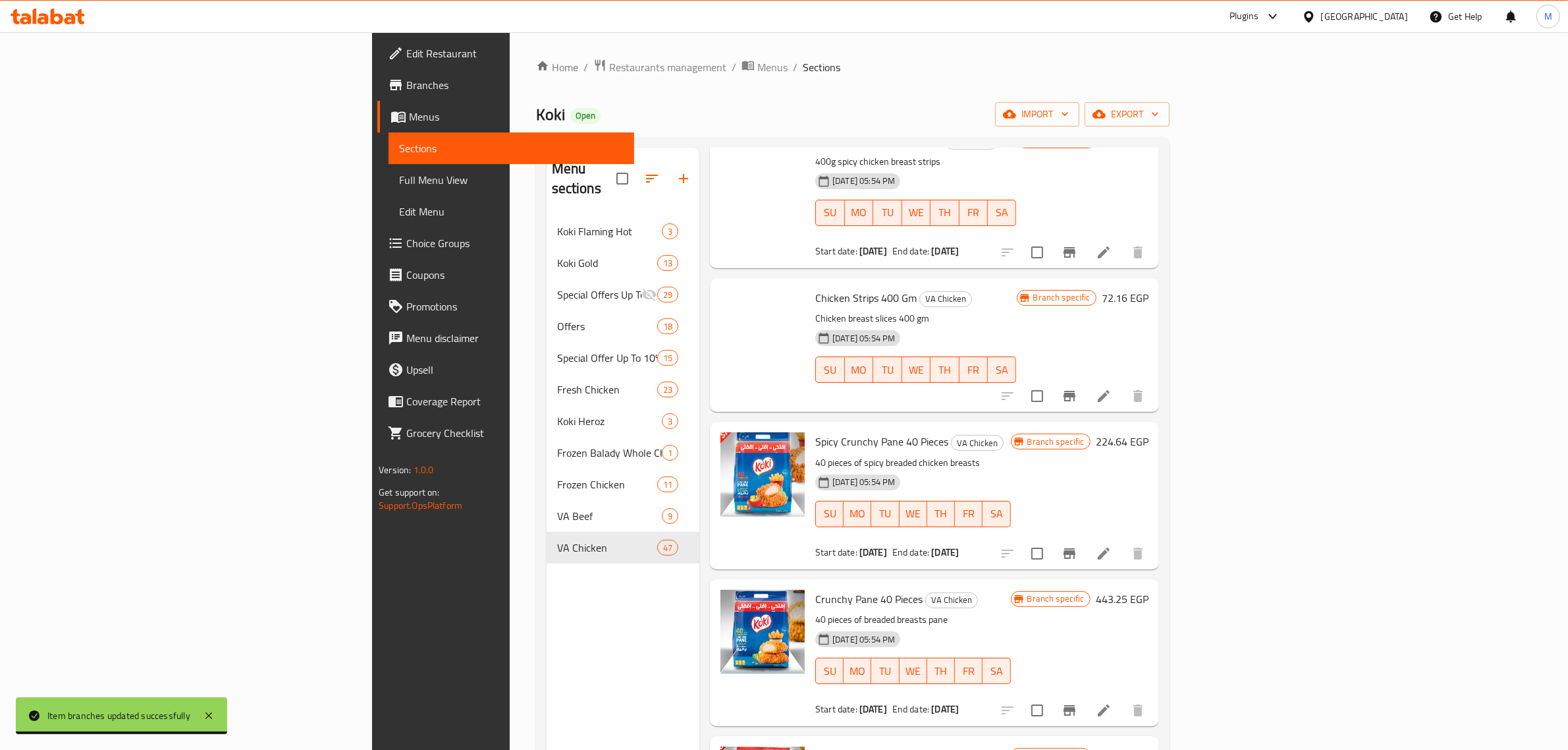
scroll to position [3986, 0]
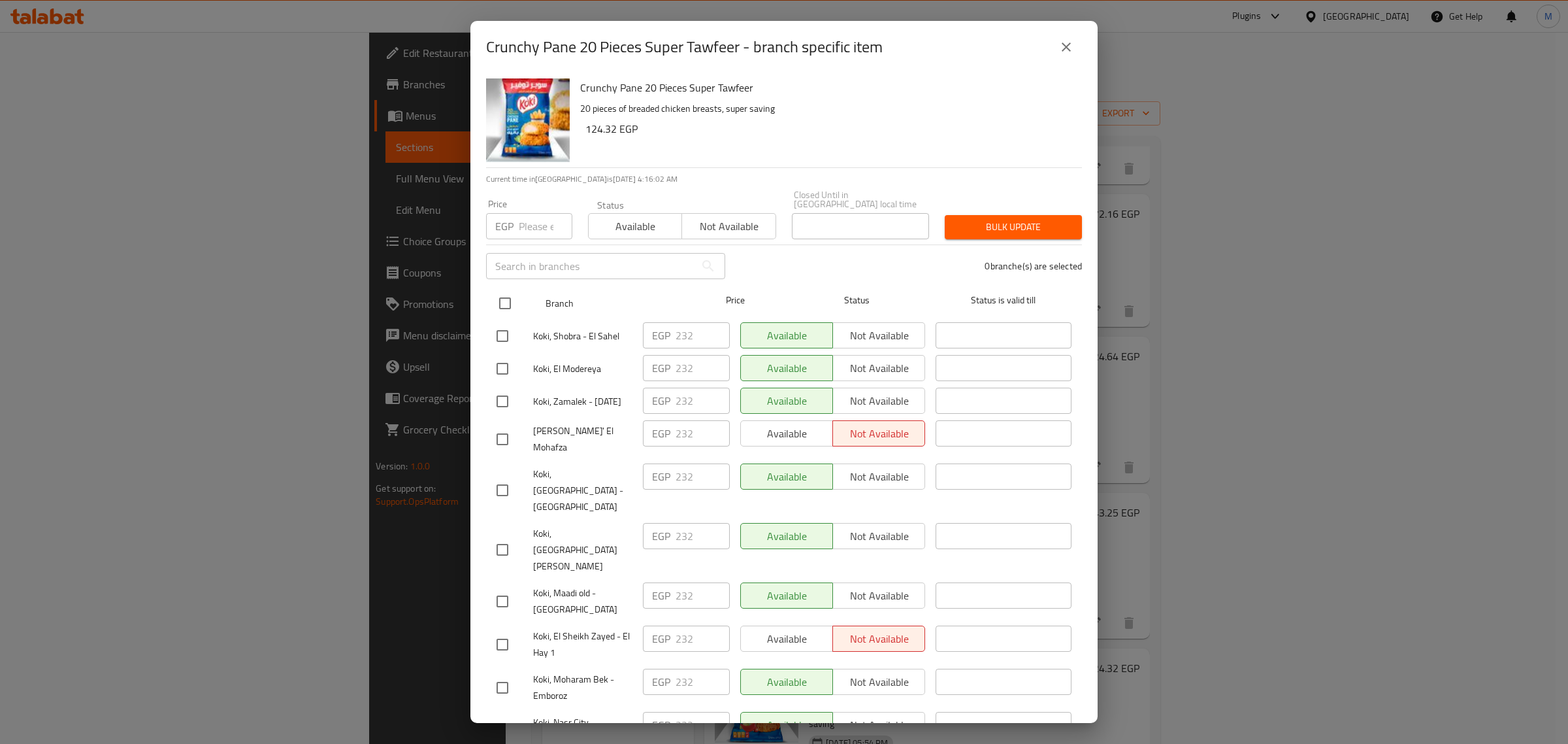
click at [507, 290] on input "checkbox" at bounding box center [504, 303] width 27 height 27
checkbox input "true"
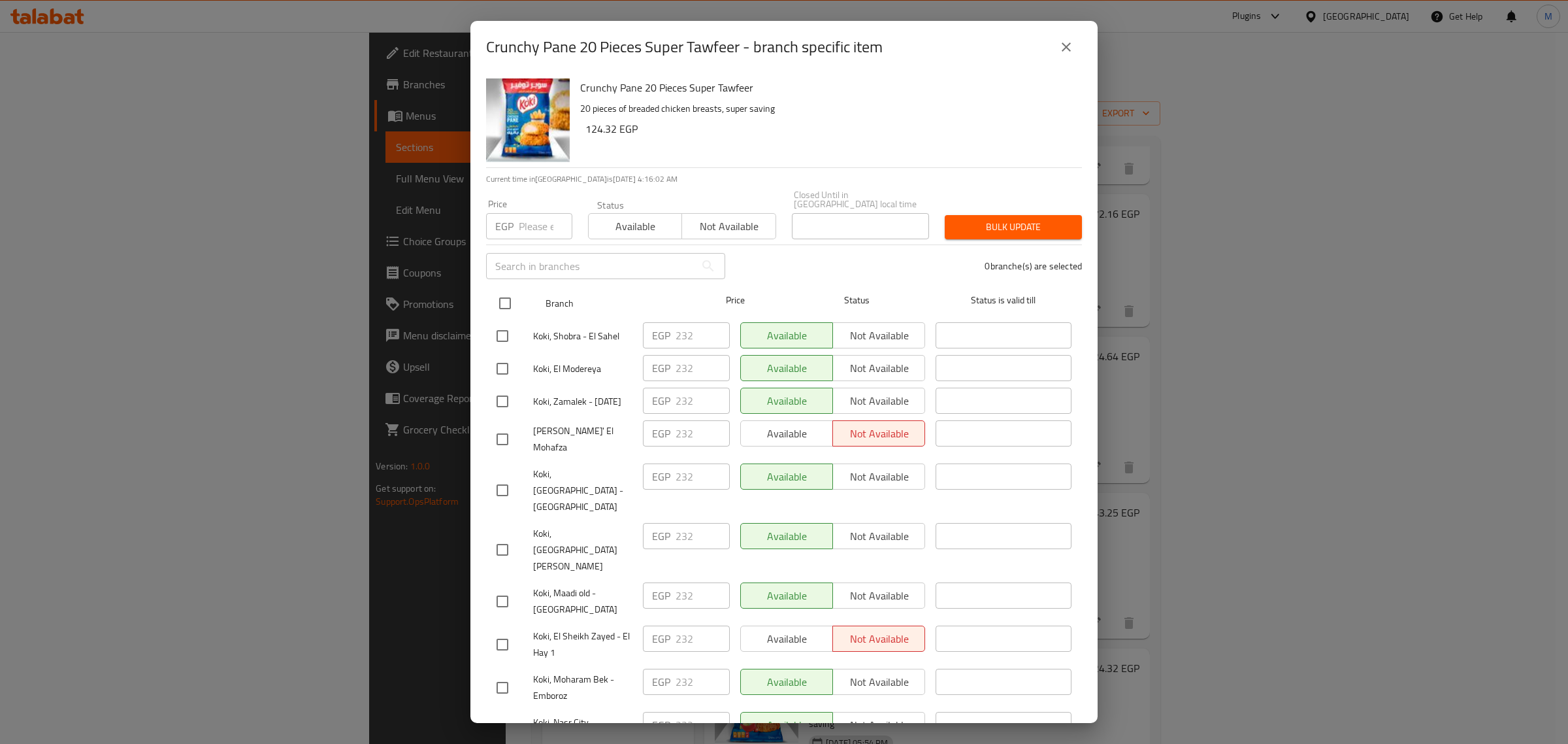
checkbox input "true"
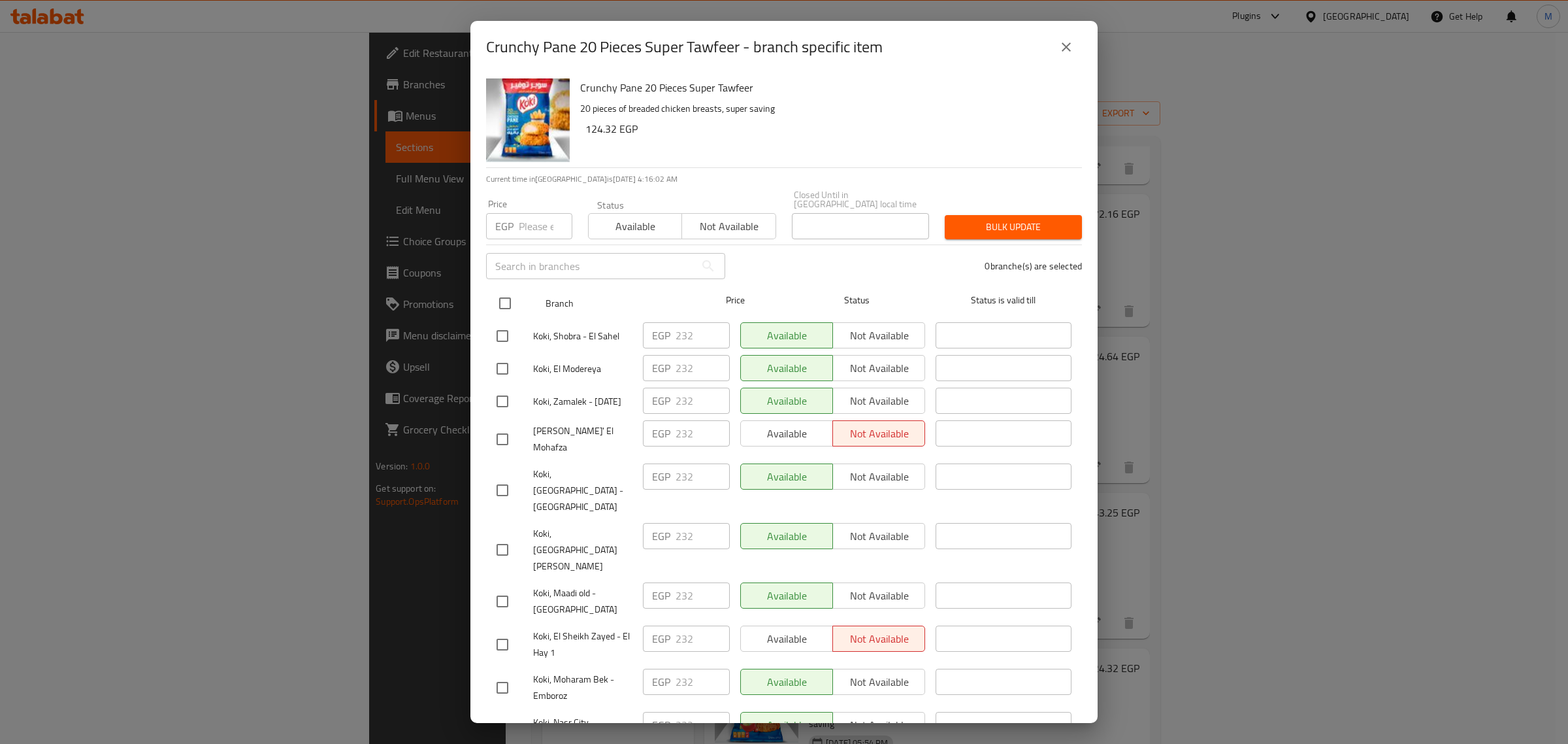
checkbox input "true"
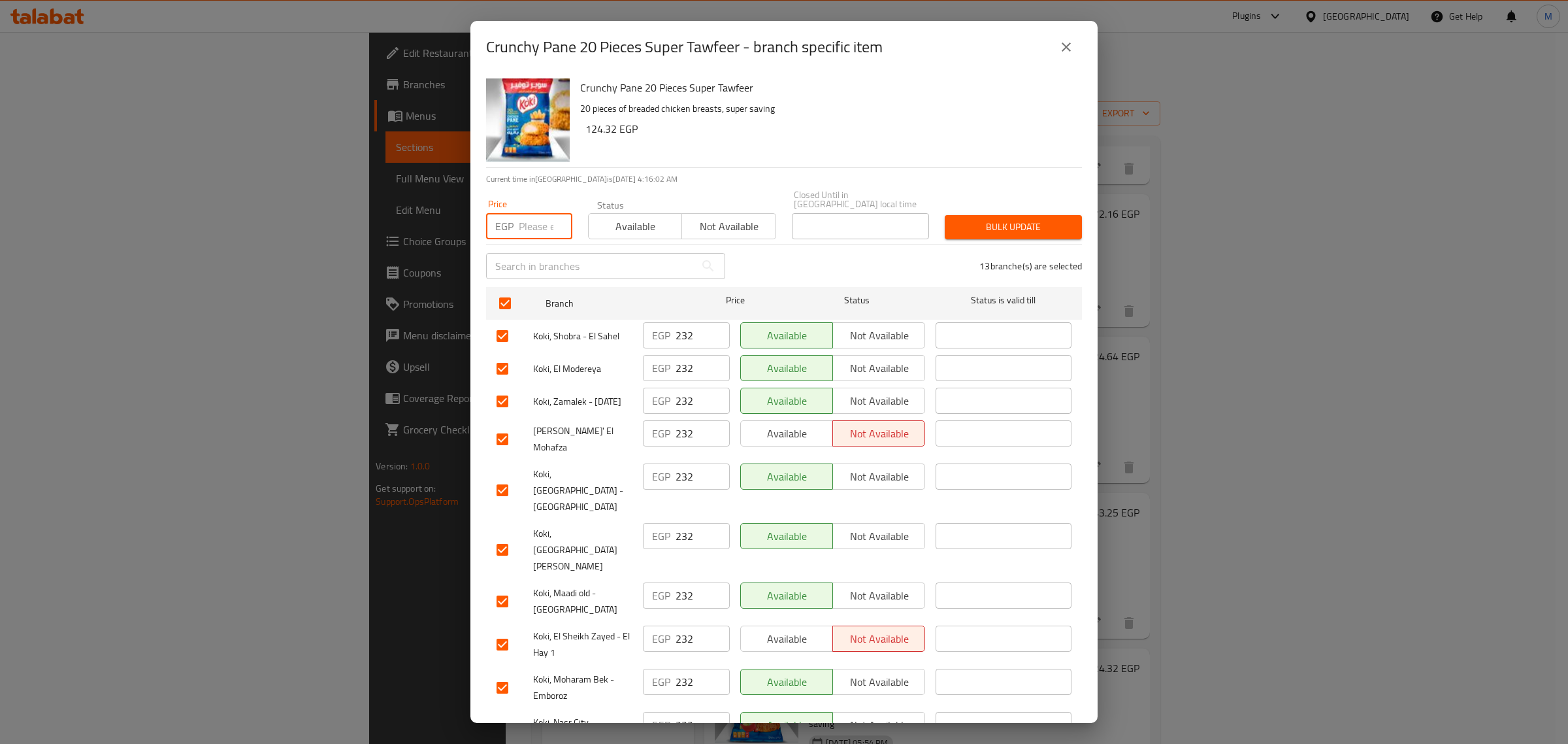
click at [525, 213] on input "number" at bounding box center [545, 226] width 53 height 26
paste input "232"
type input "232"
click at [619, 220] on span "Available" at bounding box center [635, 226] width 83 height 19
click at [961, 226] on button "Bulk update" at bounding box center [1013, 227] width 138 height 24
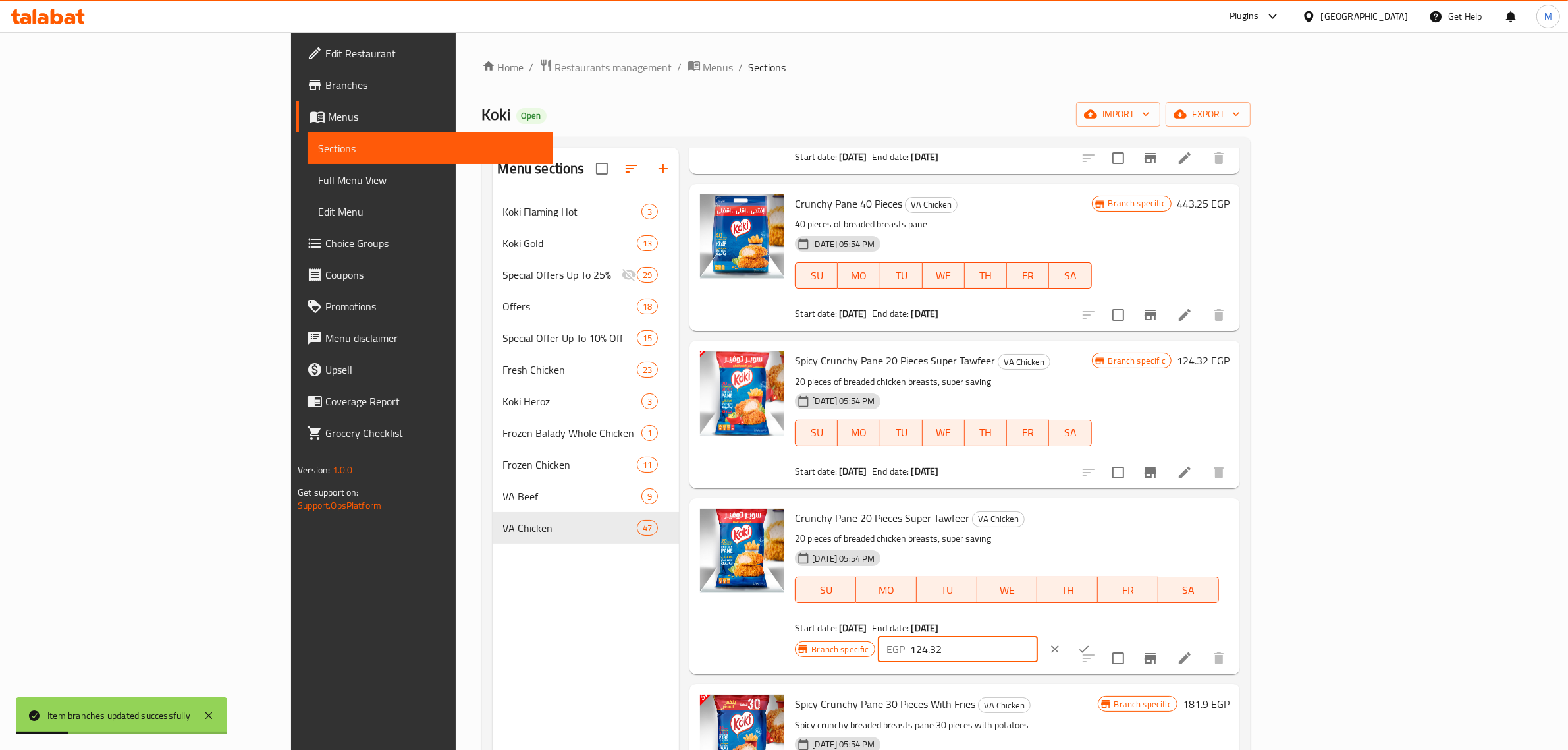
click at [1038, 636] on input "124.32" at bounding box center [975, 649] width 127 height 26
paste input "2"
type input "232"
click at [1091, 642] on icon "ok" at bounding box center [1084, 649] width 13 height 13
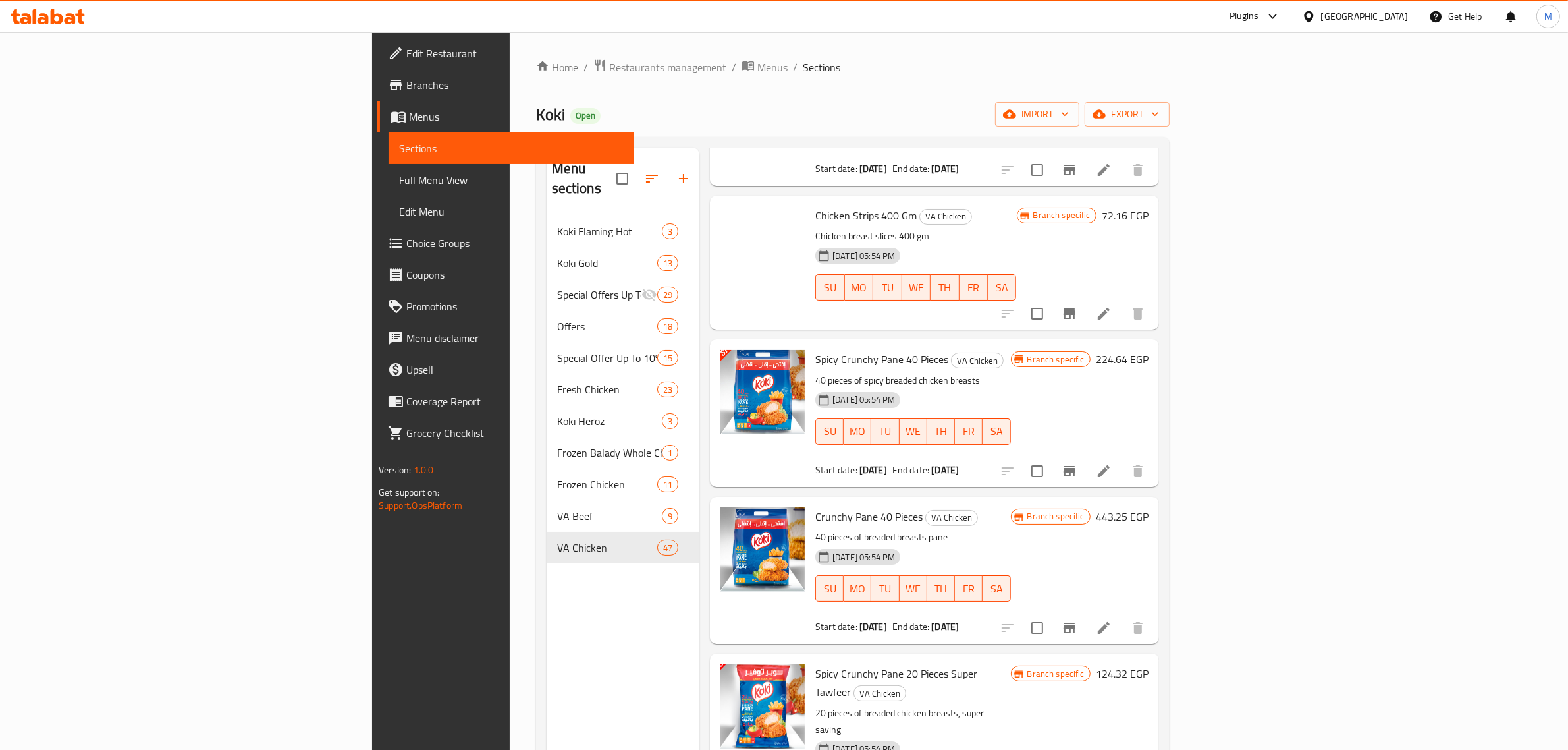
click at [1149, 664] on h6 "124.32 EGP" at bounding box center [1122, 674] width 52 height 18
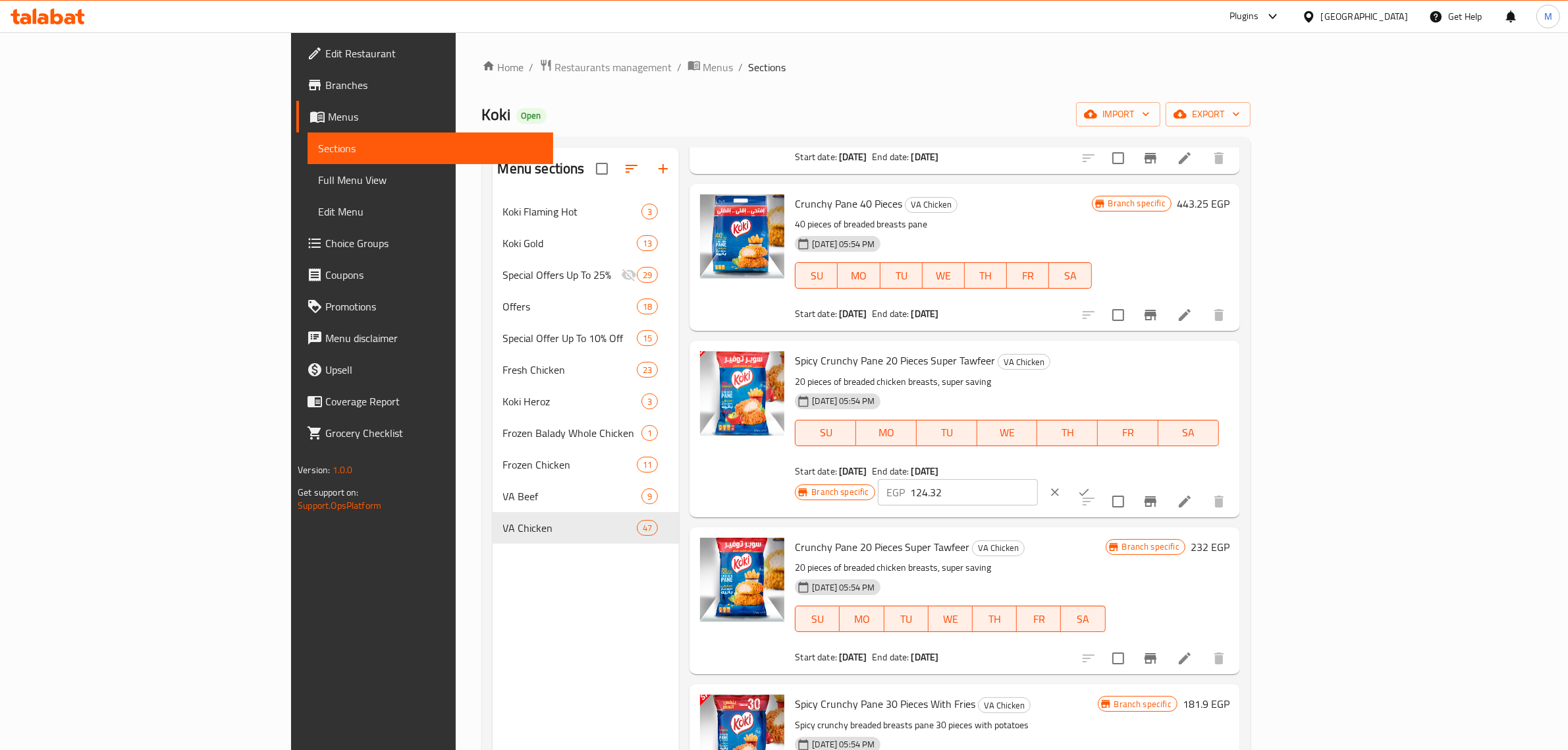
click at [1038, 479] on input "124.32" at bounding box center [975, 492] width 127 height 26
paste input "2"
type input "232"
click at [1091, 485] on icon "ok" at bounding box center [1084, 492] width 13 height 13
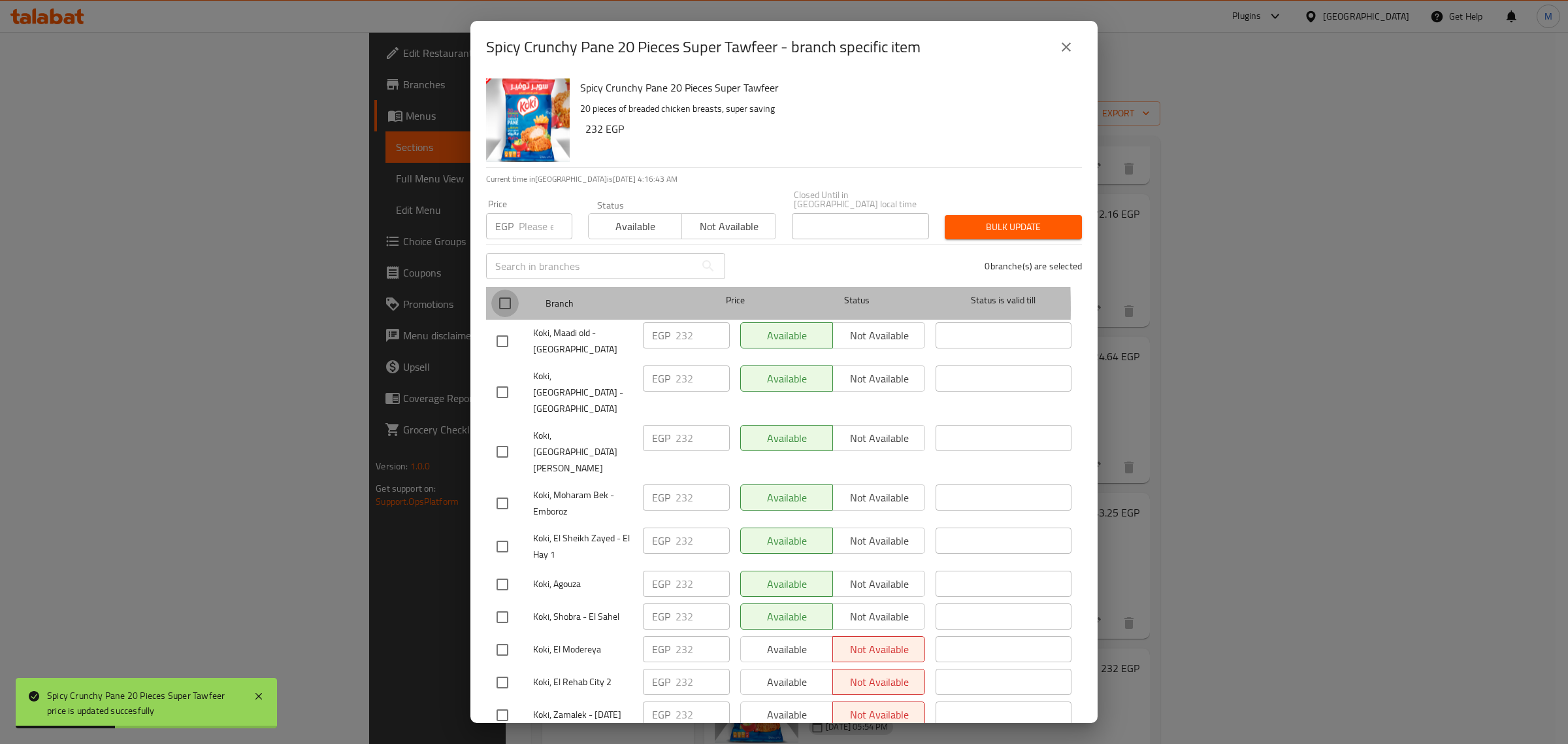
click at [504, 299] on input "checkbox" at bounding box center [504, 303] width 27 height 27
checkbox input "true"
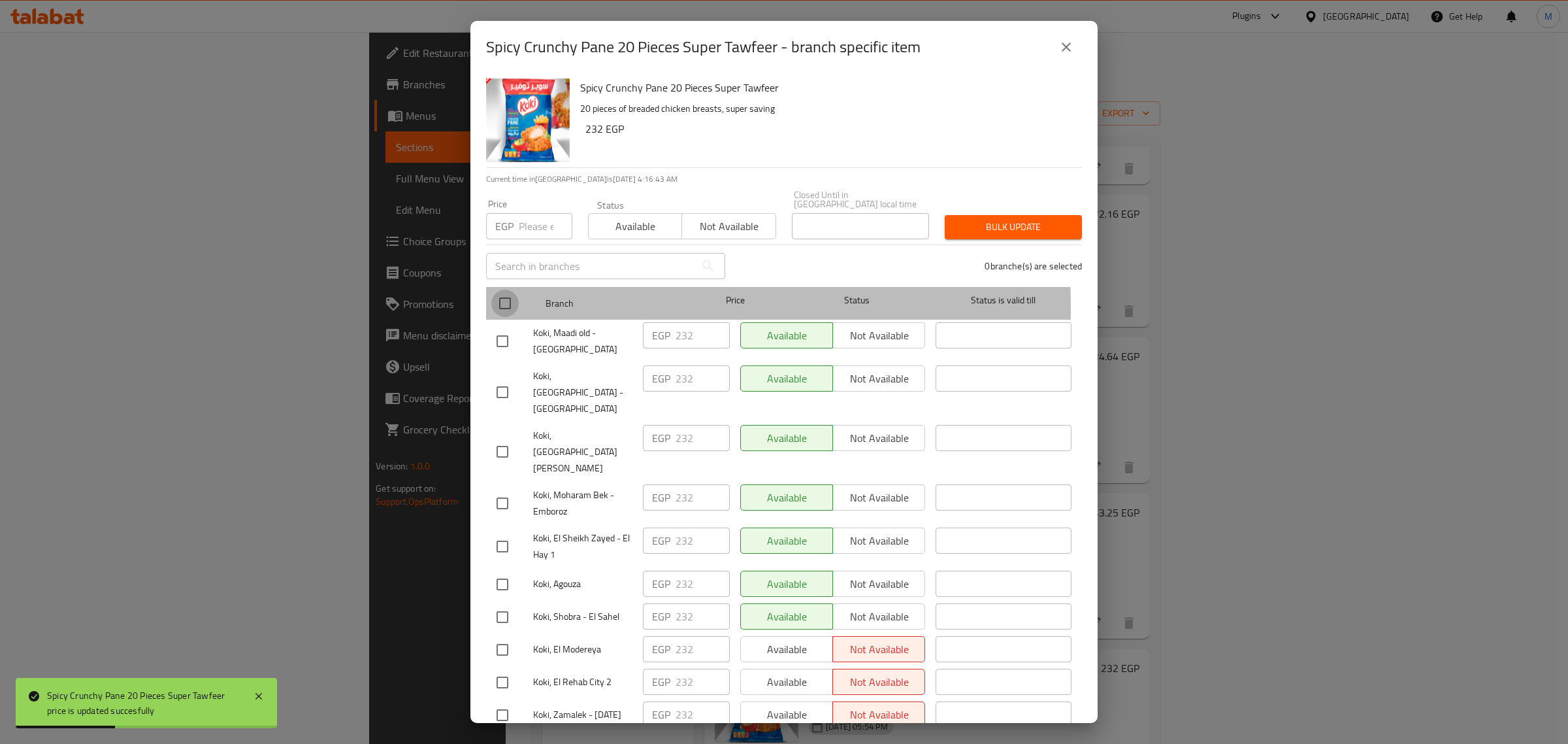
checkbox input "true"
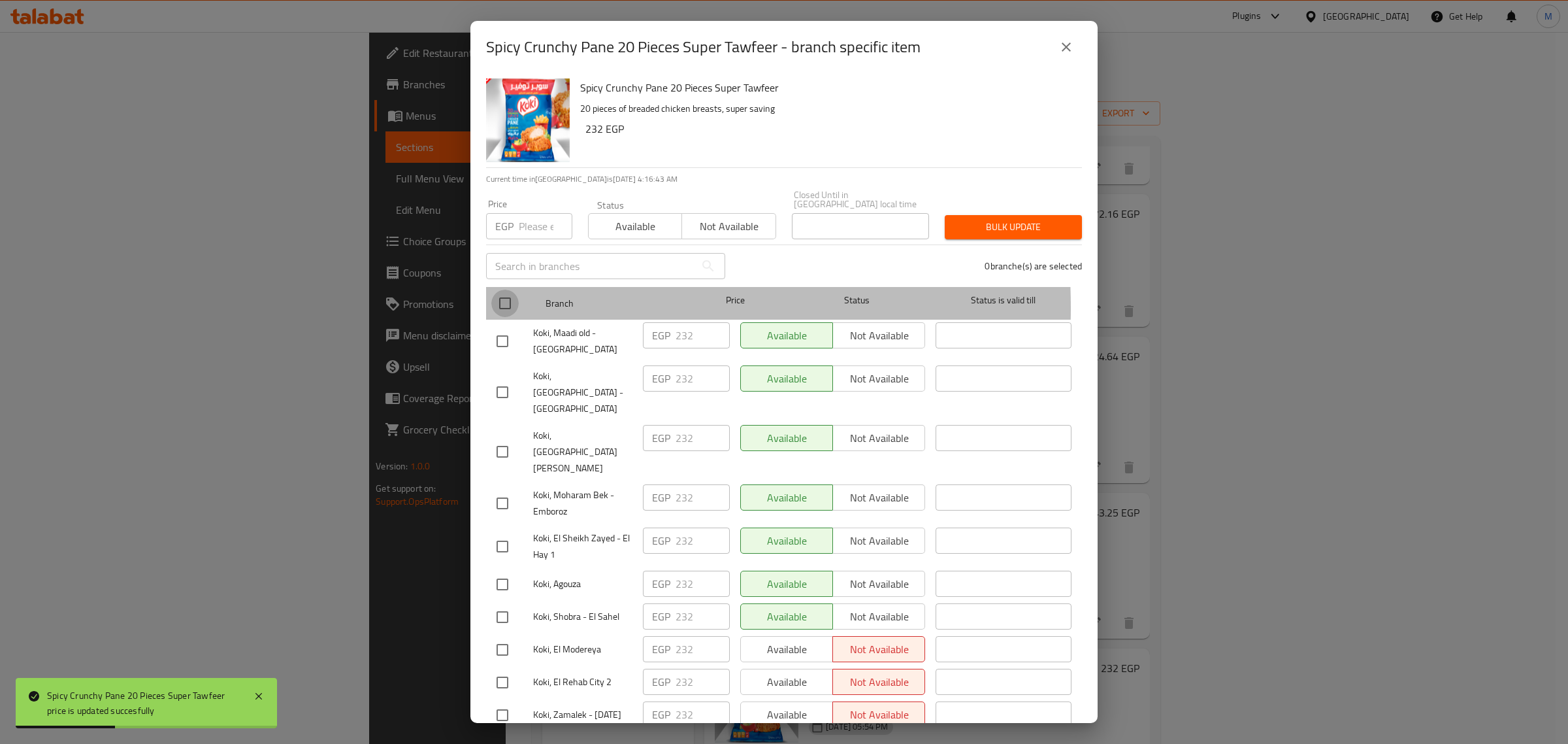
checkbox input "true"
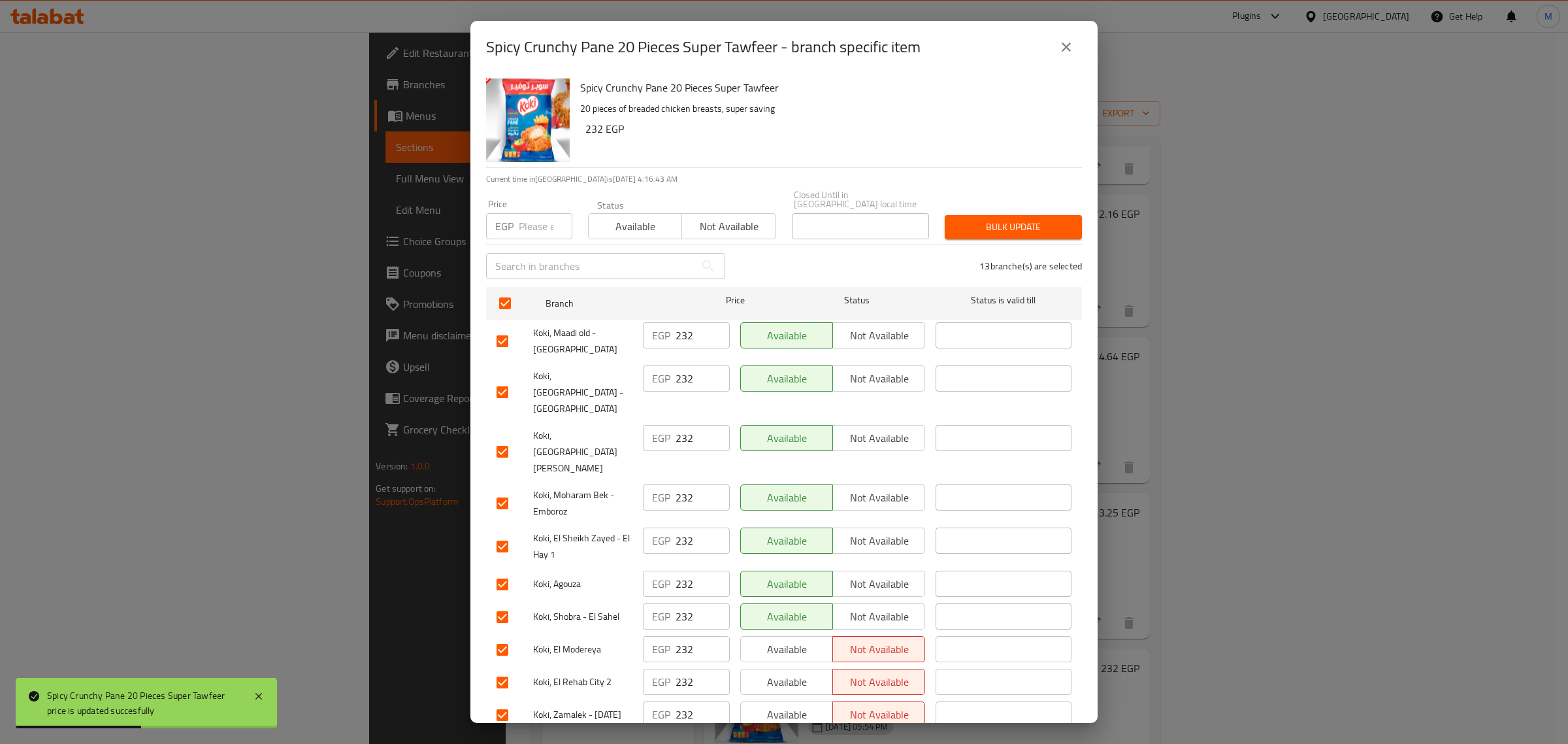
drag, startPoint x: 514, startPoint y: 222, endPoint x: 529, endPoint y: 224, distance: 15.1
click at [515, 222] on div "EGP Price" at bounding box center [529, 226] width 86 height 26
paste input "232"
type input "232"
click at [625, 220] on span "Available" at bounding box center [635, 226] width 83 height 19
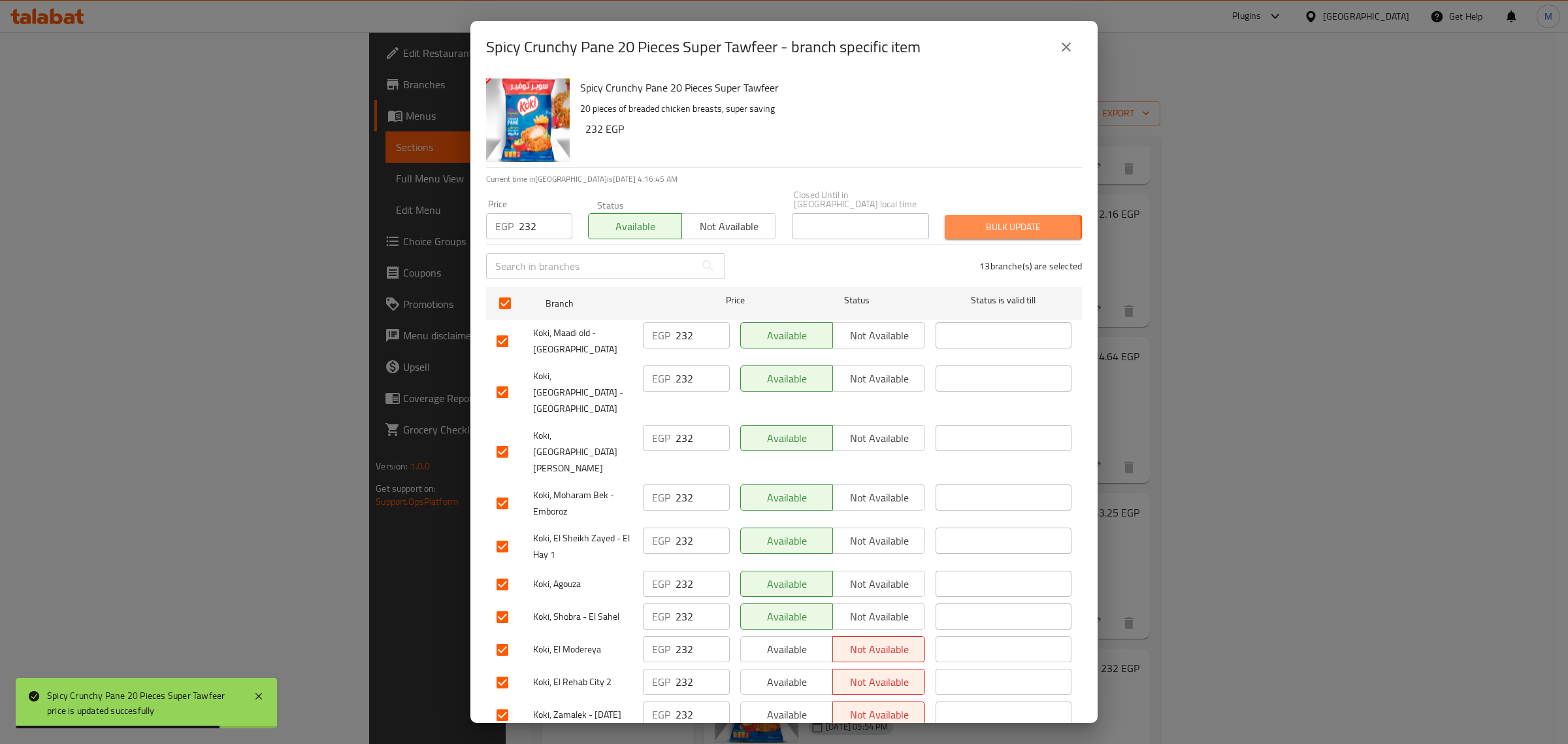
click at [971, 220] on span "Bulk update" at bounding box center [1013, 227] width 116 height 16
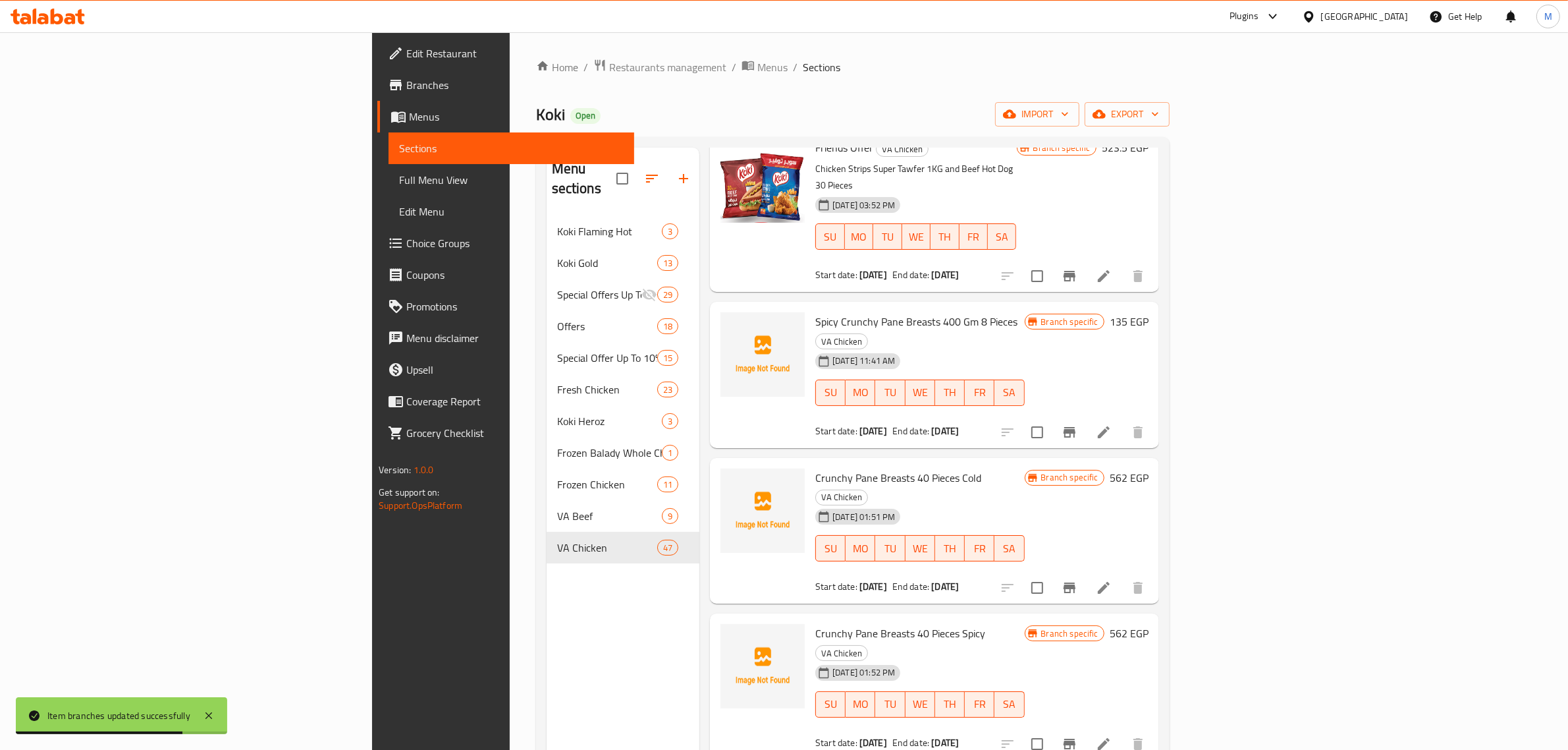
scroll to position [0, 0]
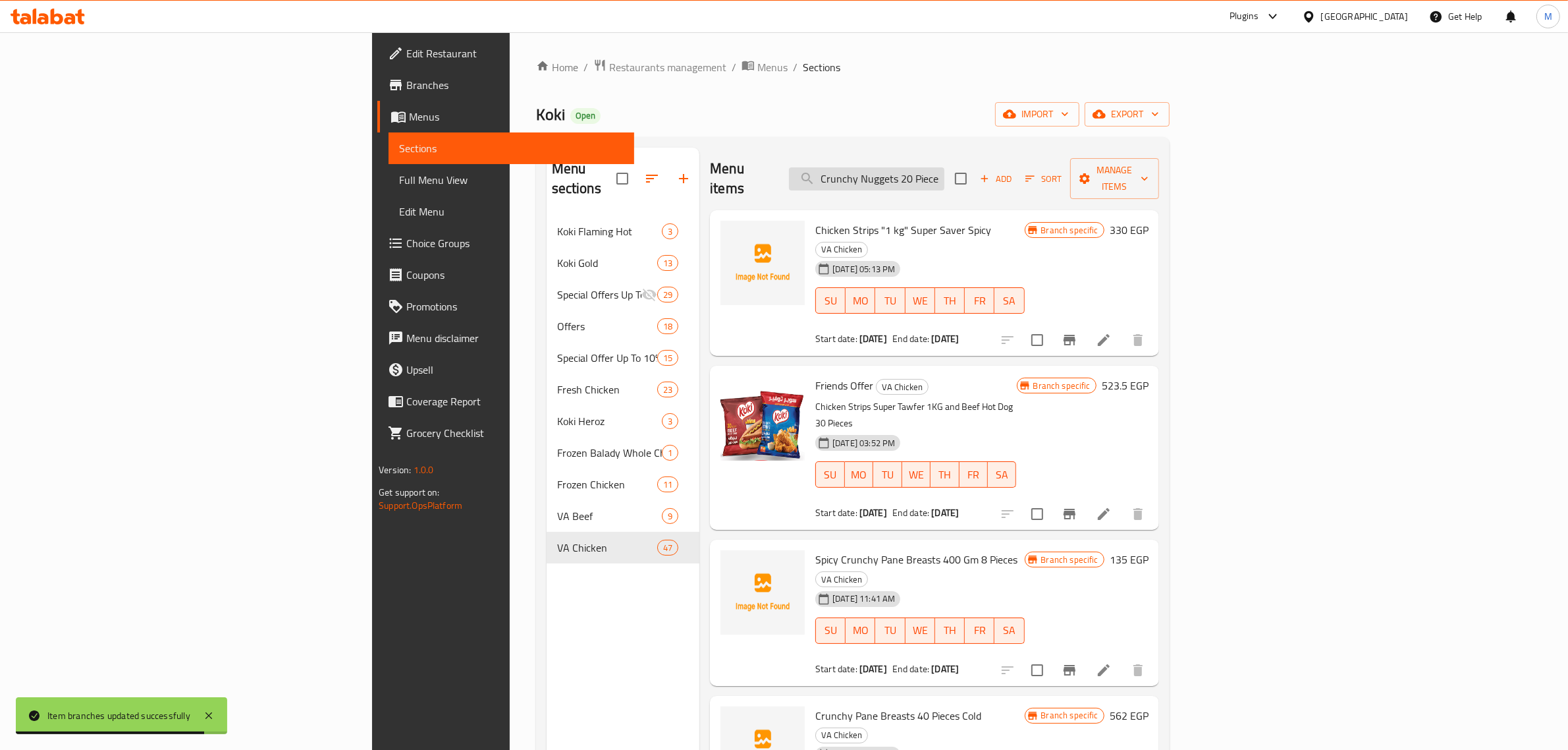
click at [944, 168] on input "Crunchy Nuggets 20 Pieces" at bounding box center [867, 179] width 156 height 23
paste input "hicken Strips 1 KG - Super Tawfeer"
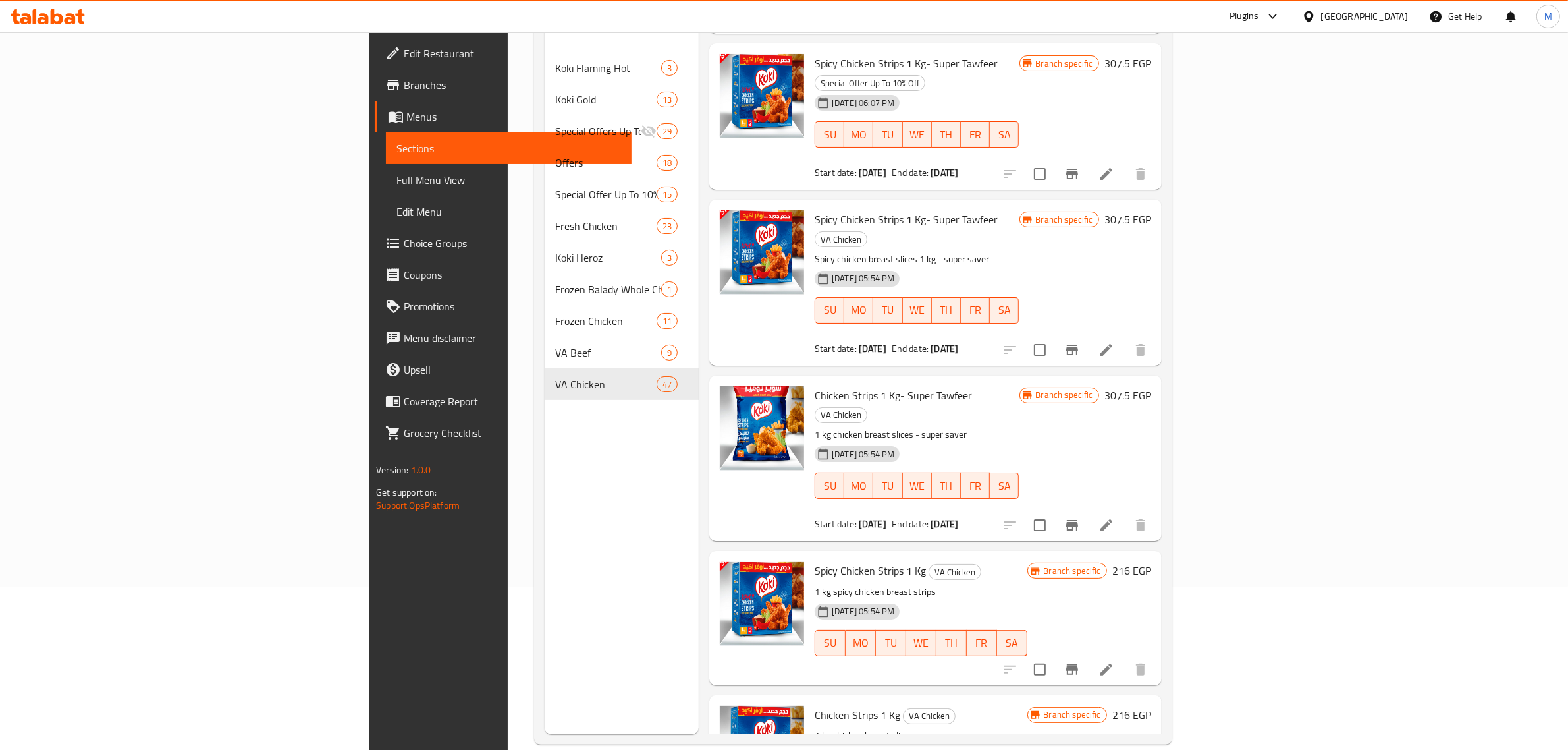
scroll to position [165, 0]
type input "Chicken Strips 1 KG"
click at [815, 384] on span "Chicken Strips 1 Kg- Super Tawfeer" at bounding box center [893, 394] width 158 height 20
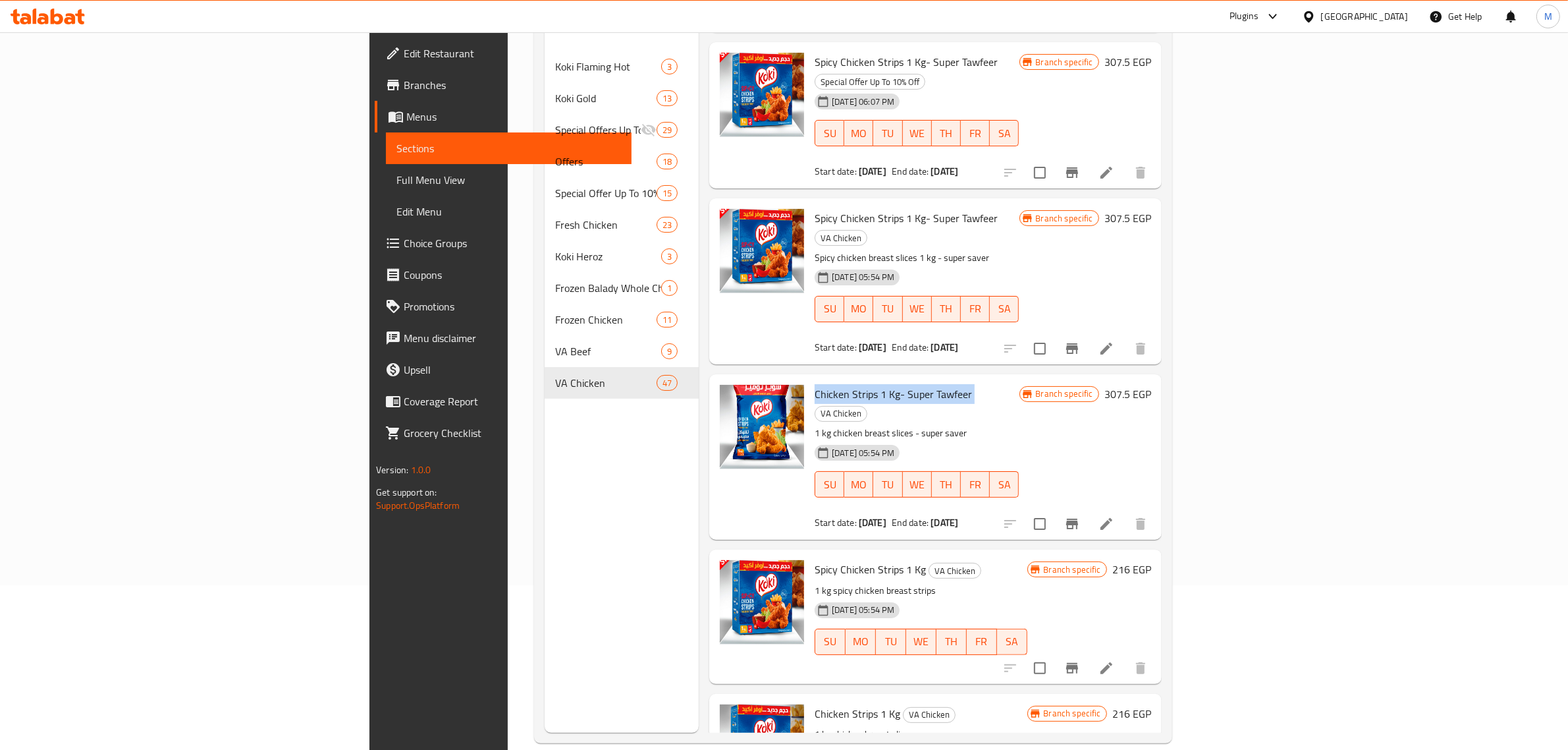
copy h6 "Chicken Strips 1 Kg- Super Tawfeer"
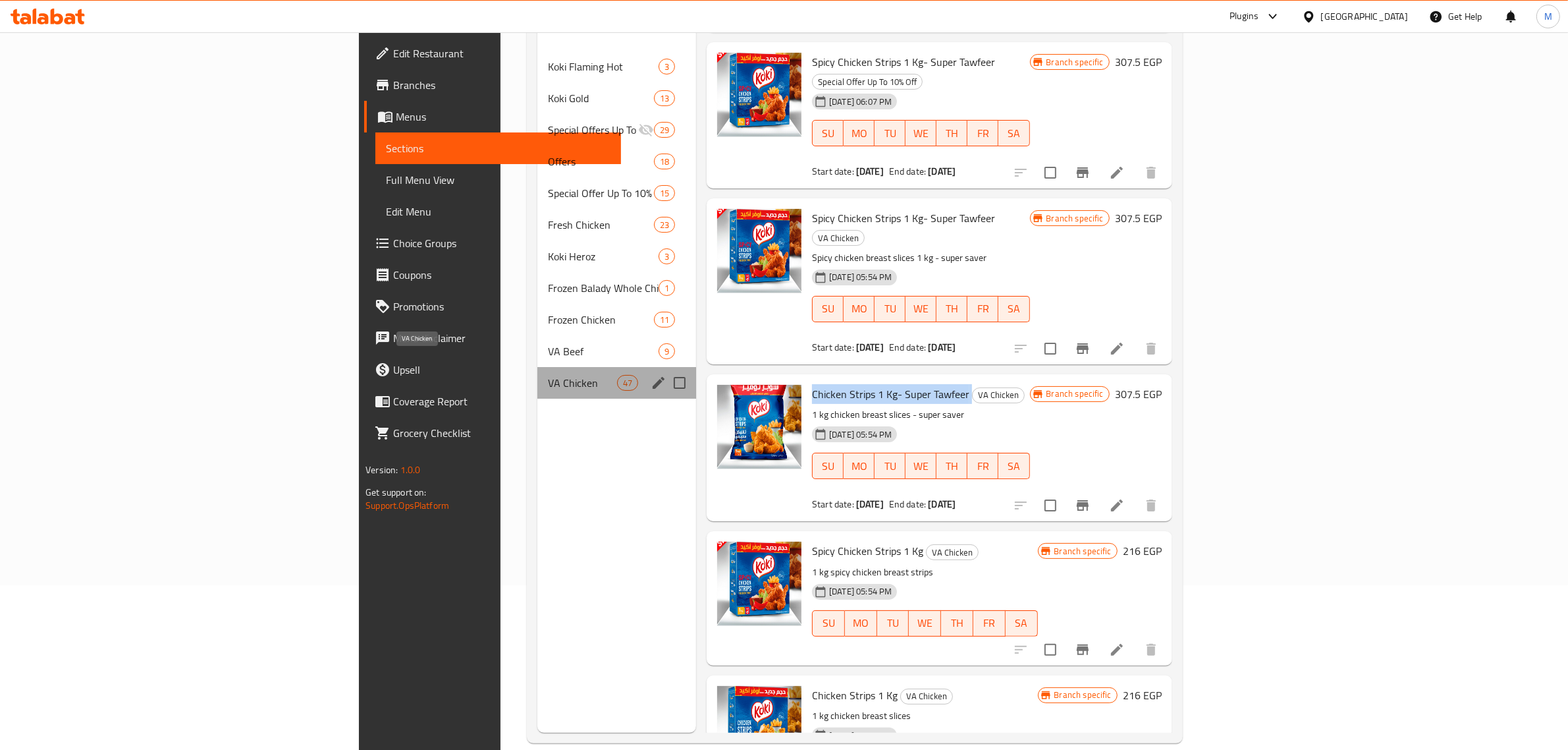
click at [548, 375] on span "VA Chicken" at bounding box center [583, 383] width 69 height 16
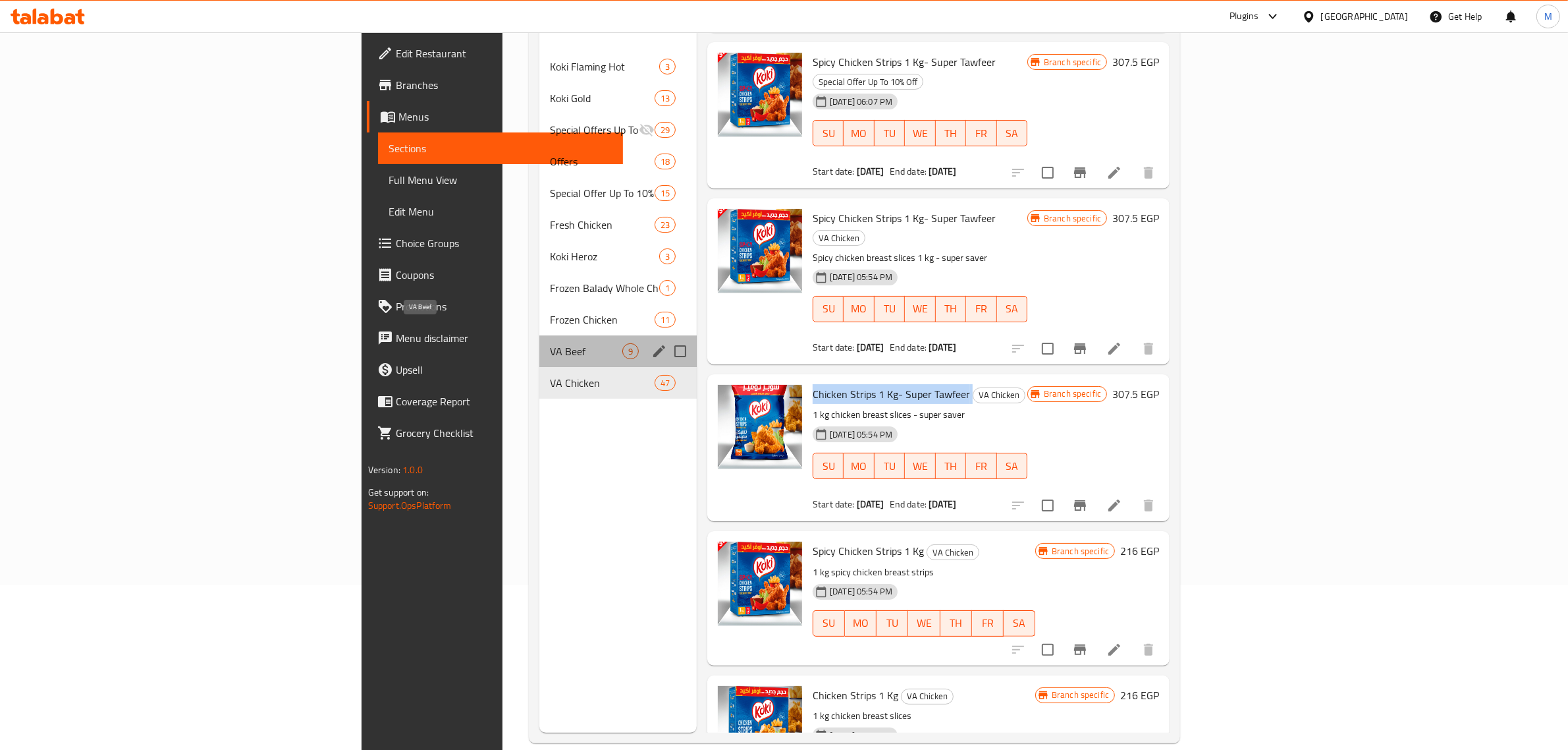
click at [550, 343] on span "VA Beef" at bounding box center [586, 351] width 72 height 16
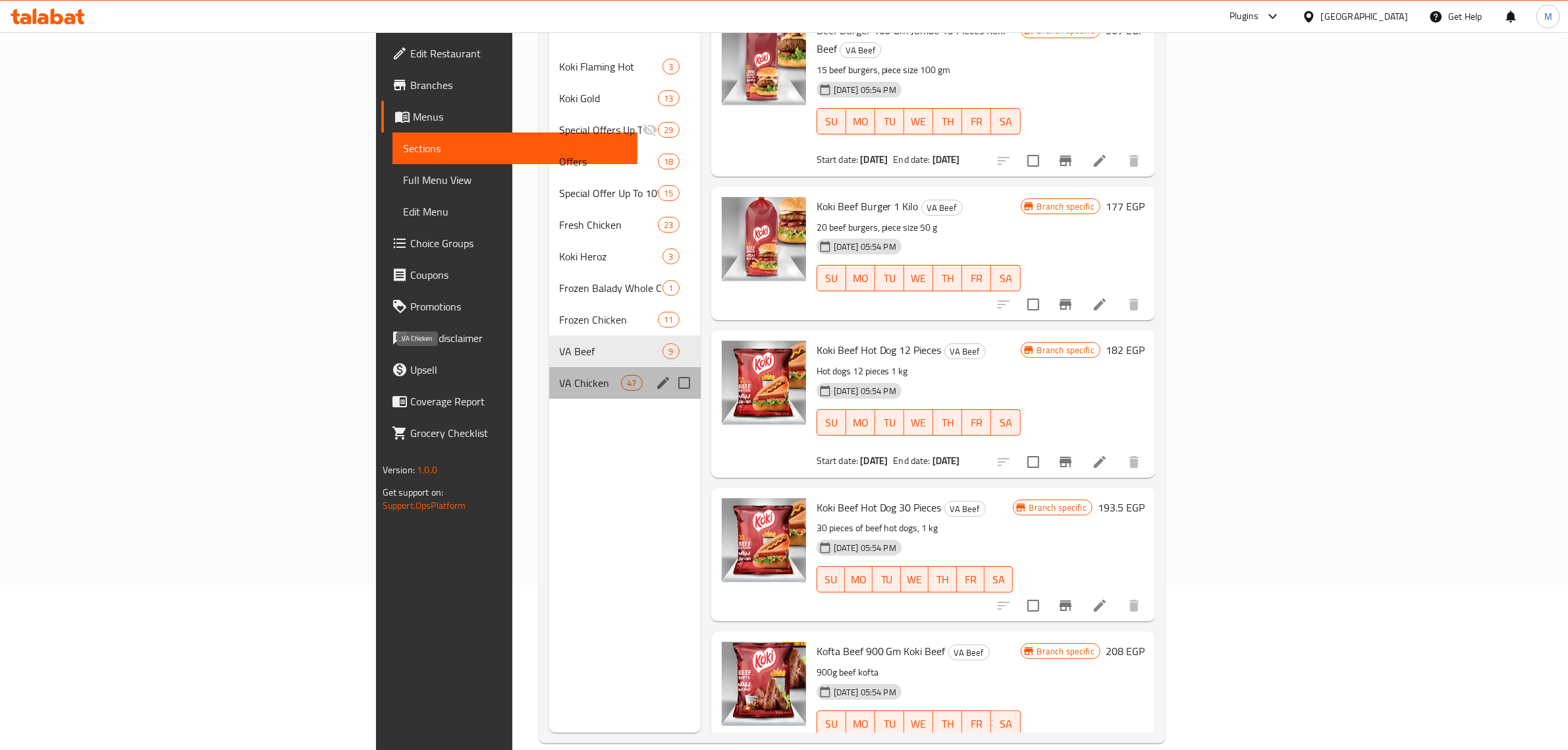
click at [560, 375] on span "VA Chicken" at bounding box center [591, 383] width 62 height 16
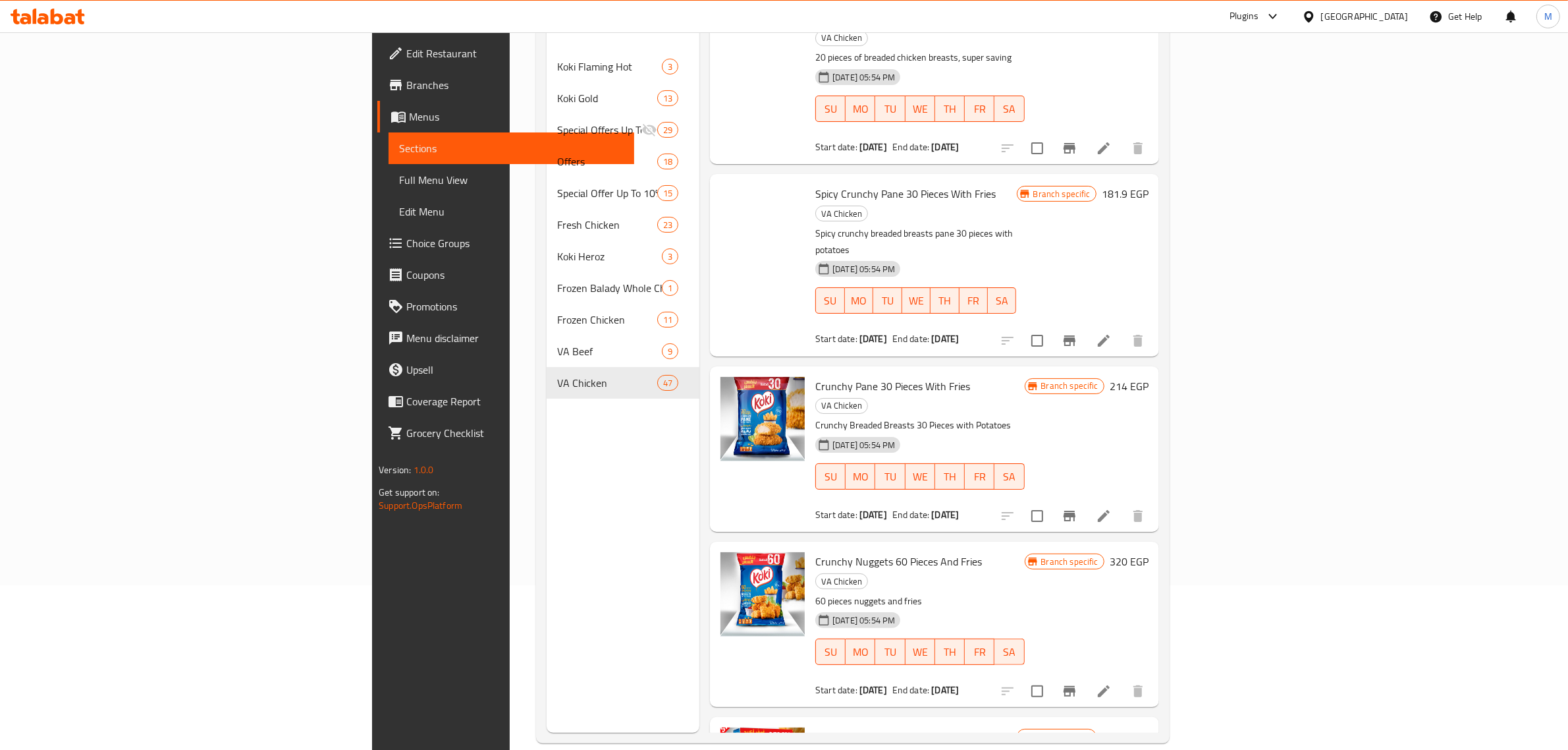
scroll to position [4689, 0]
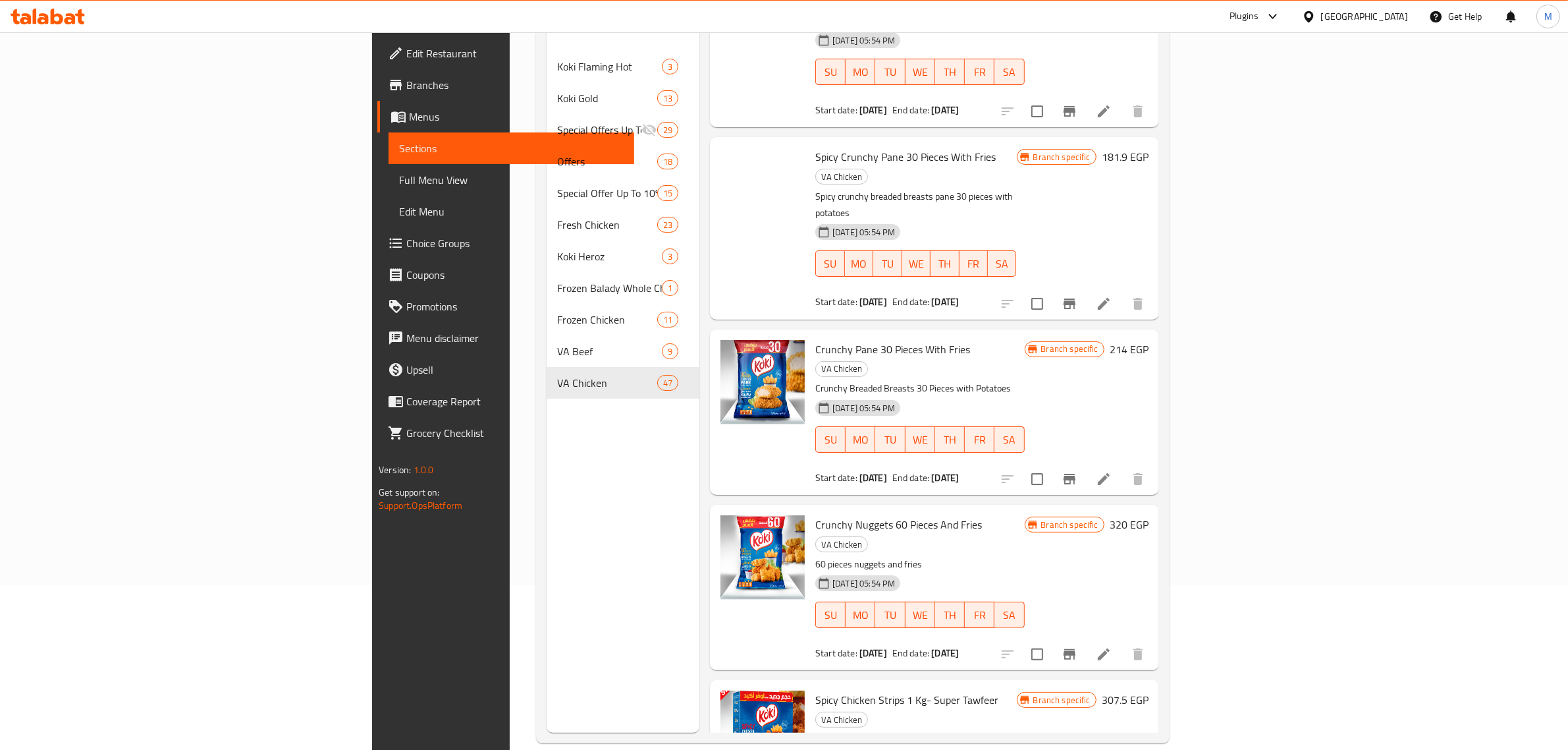
click at [1149, 691] on h6 "307.5 EGP" at bounding box center [1125, 700] width 47 height 18
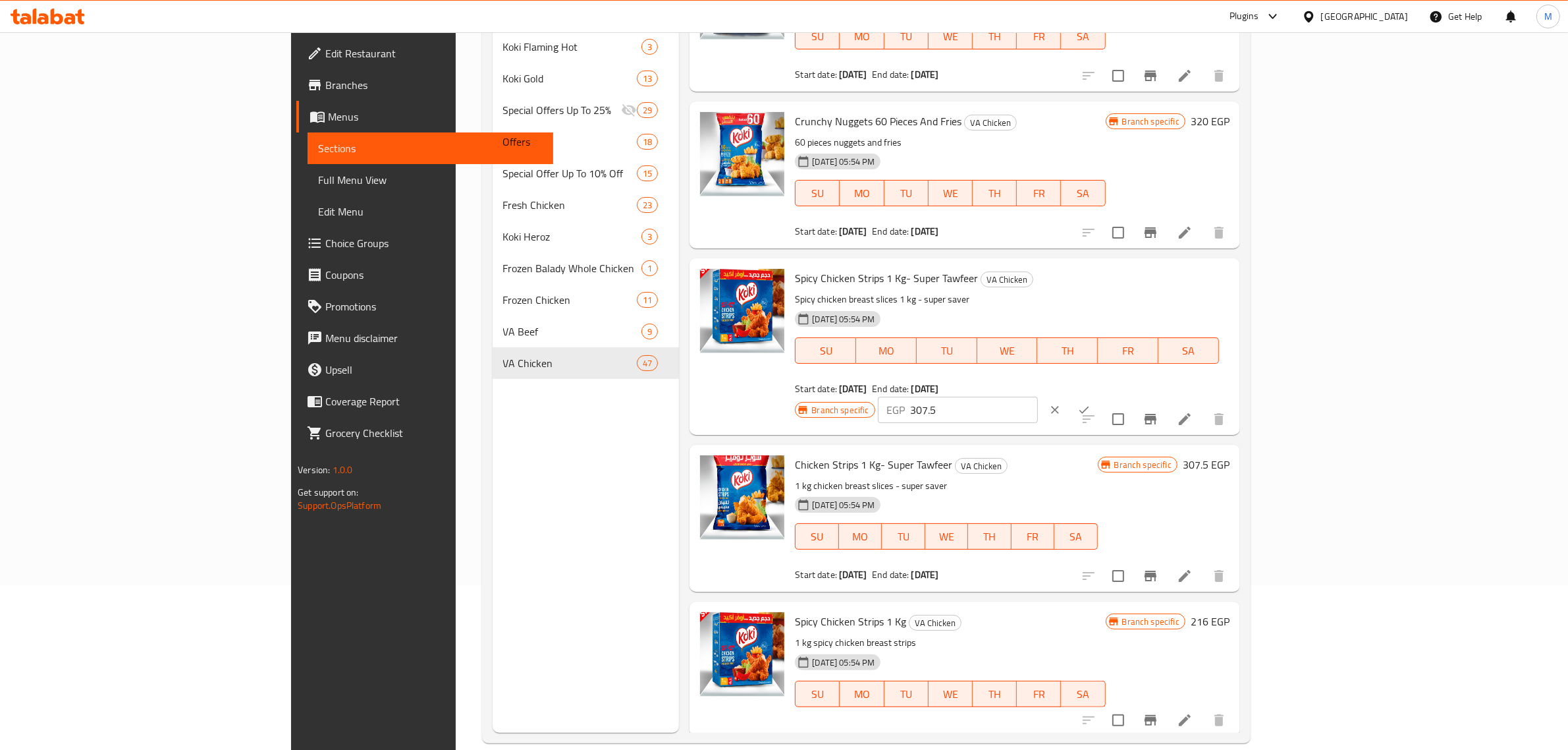
click at [1038, 397] on input "307.5" at bounding box center [975, 410] width 127 height 26
paste input "30"
type input "330"
click at [1091, 403] on icon "ok" at bounding box center [1084, 410] width 13 height 13
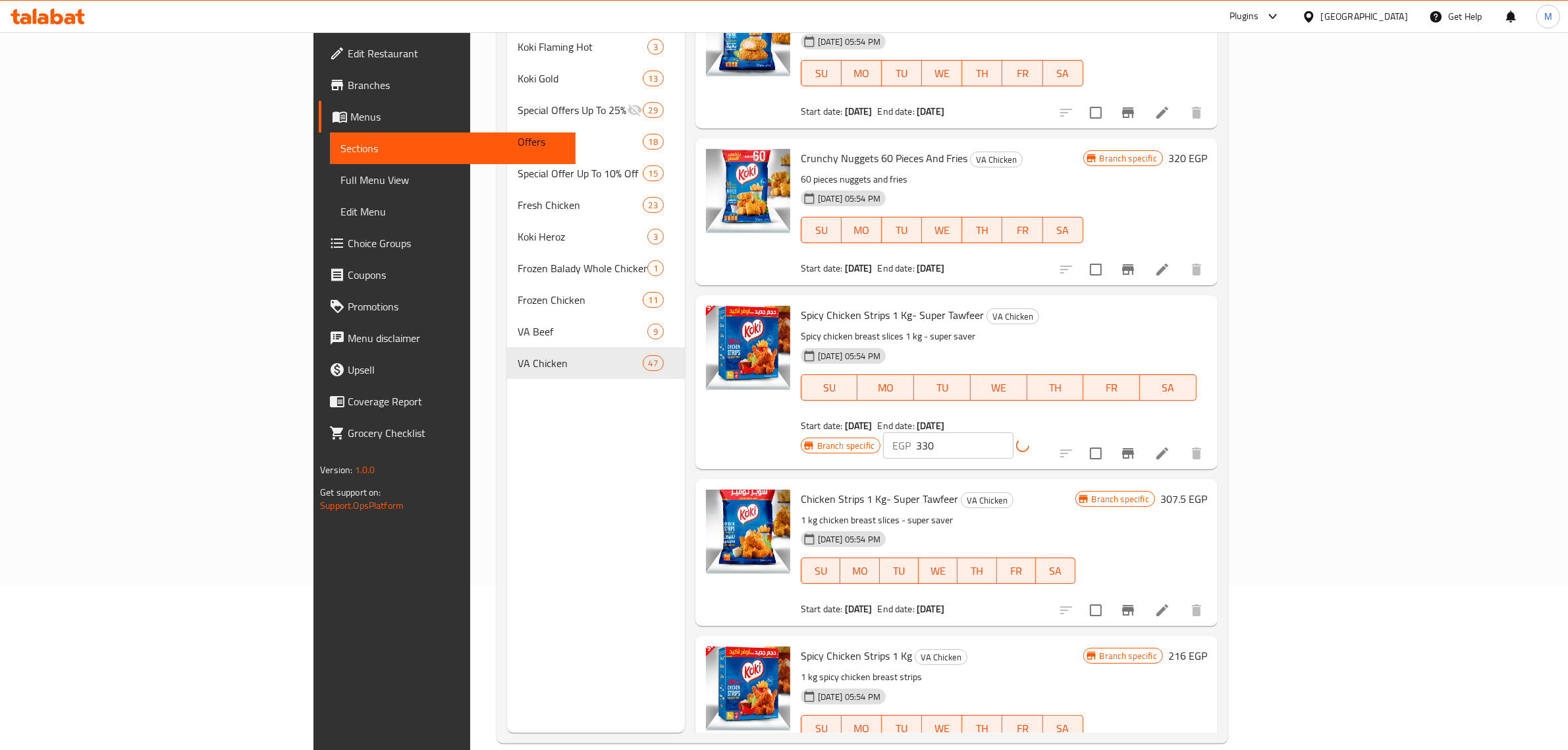
click at [1207, 490] on h6 "307.5 EGP" at bounding box center [1184, 499] width 47 height 18
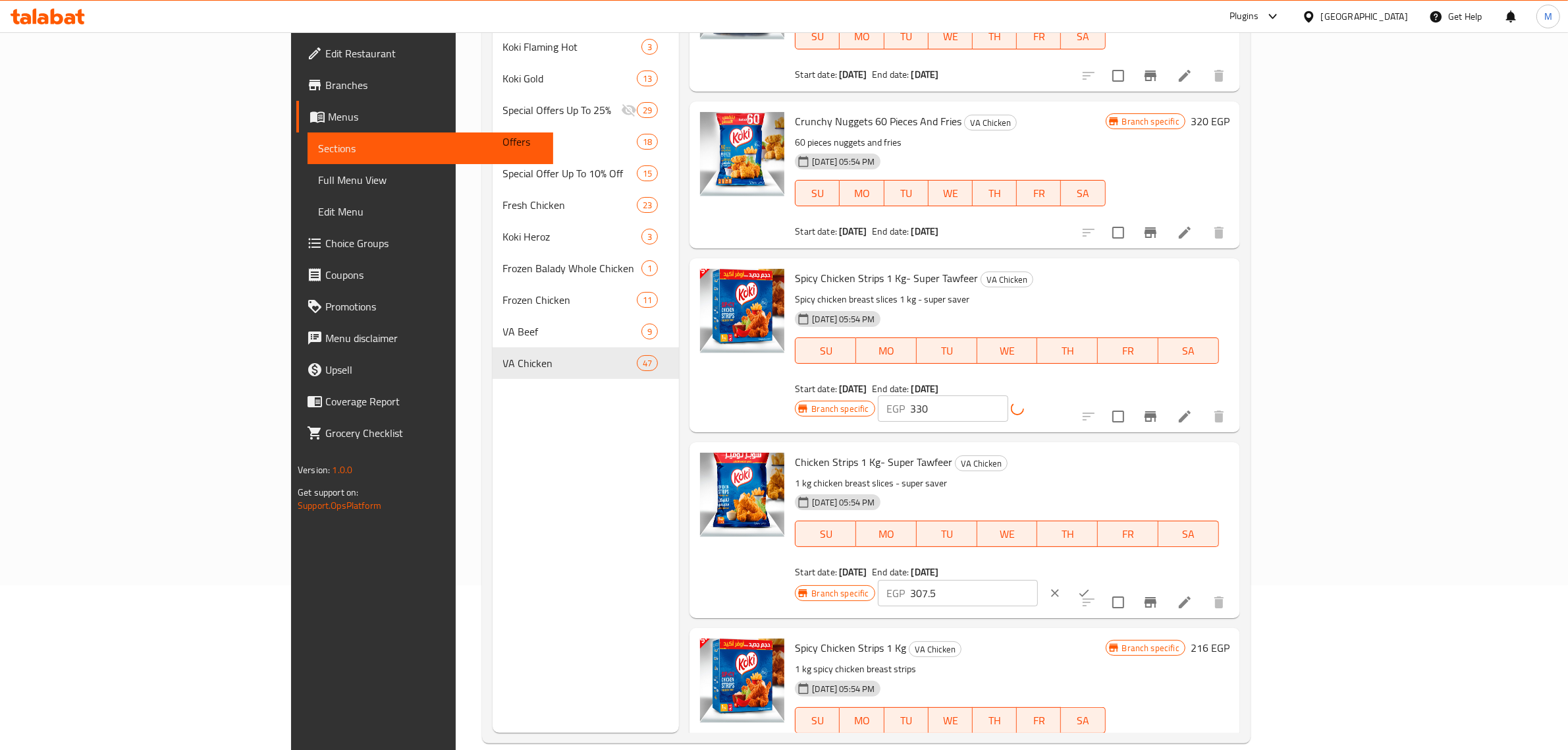
click at [1038, 579] on input "307.5" at bounding box center [975, 592] width 127 height 26
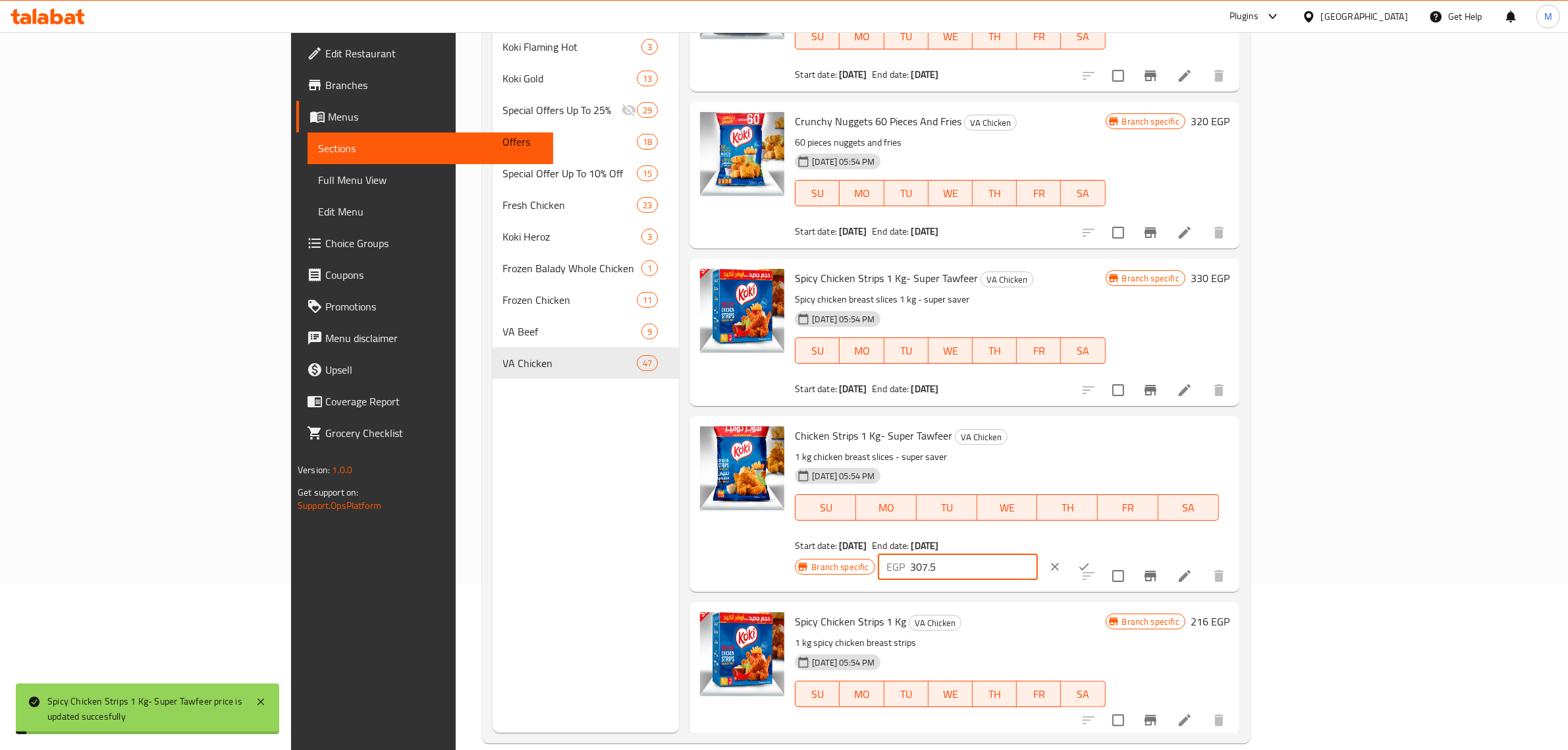
paste input "30"
type input "330"
click at [1091, 560] on icon "ok" at bounding box center [1084, 567] width 13 height 13
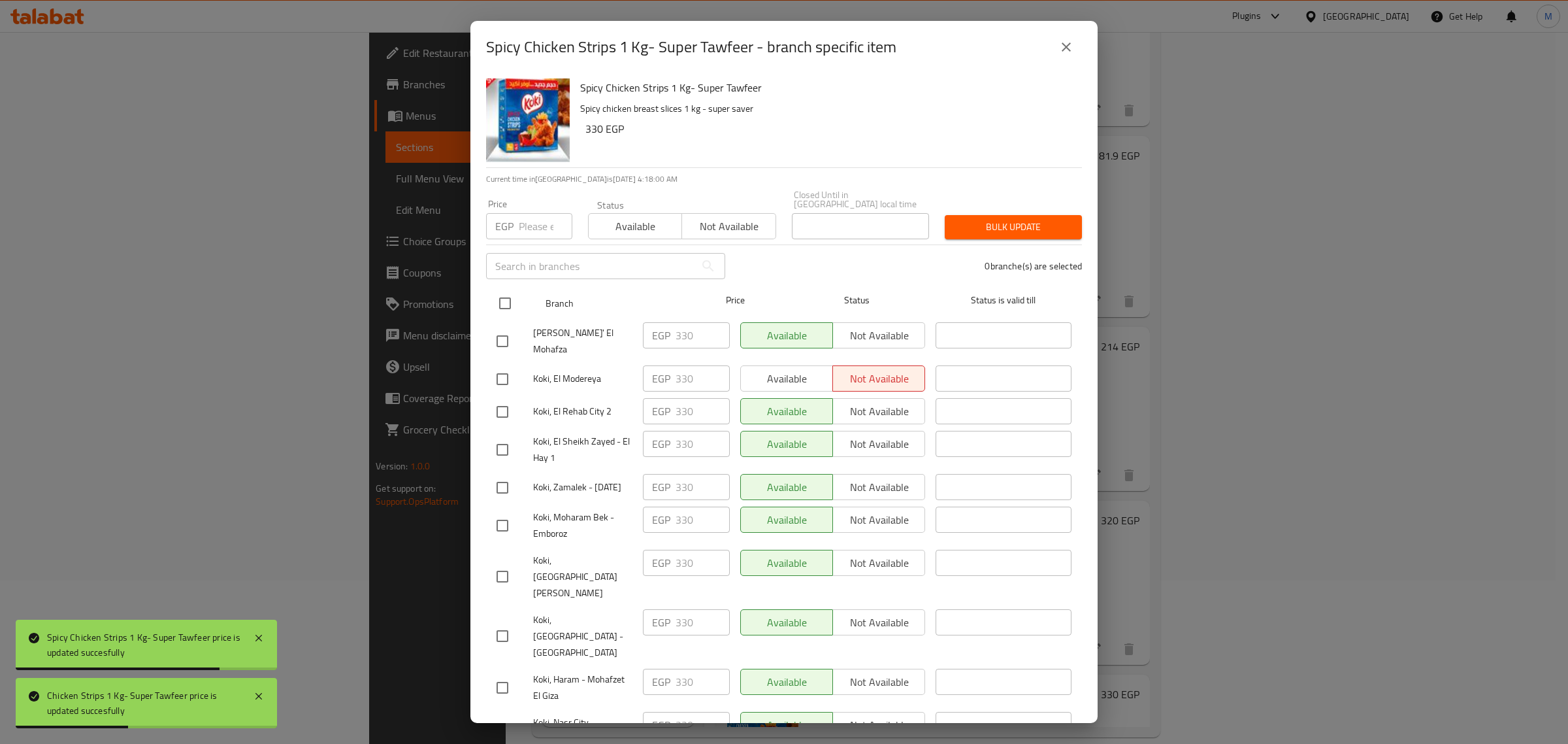
click at [505, 292] on input "checkbox" at bounding box center [504, 303] width 27 height 27
checkbox input "true"
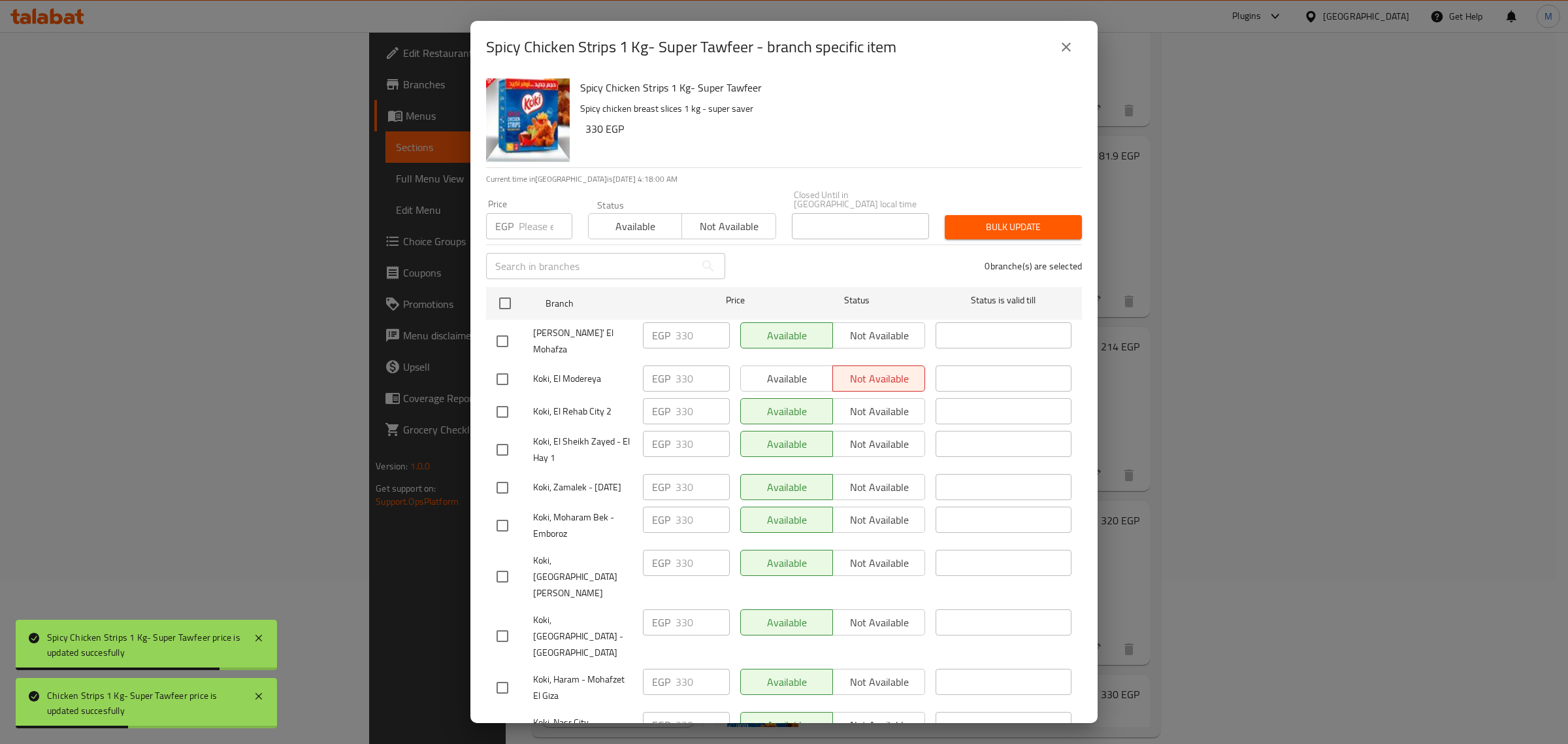
checkbox input "true"
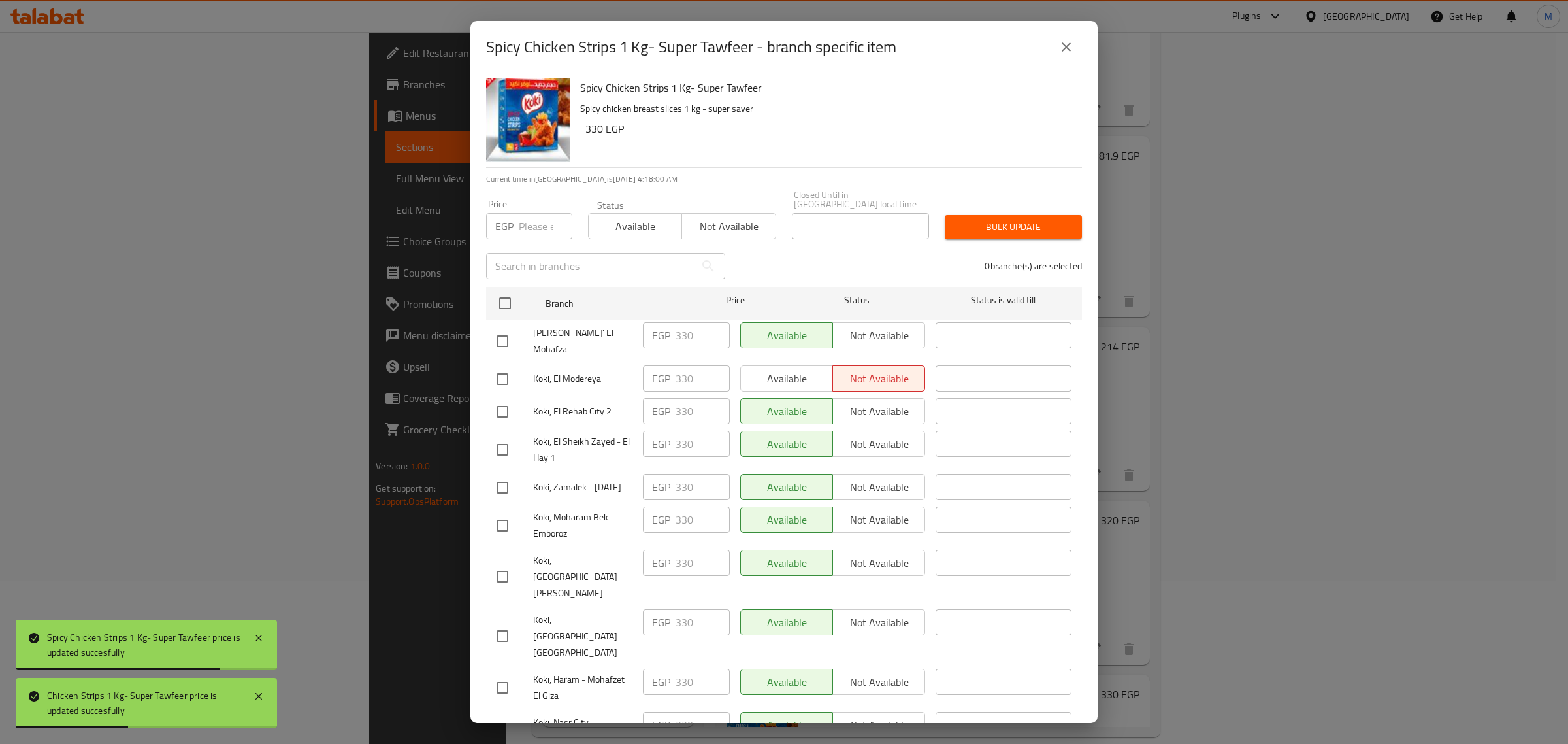
checkbox input "true"
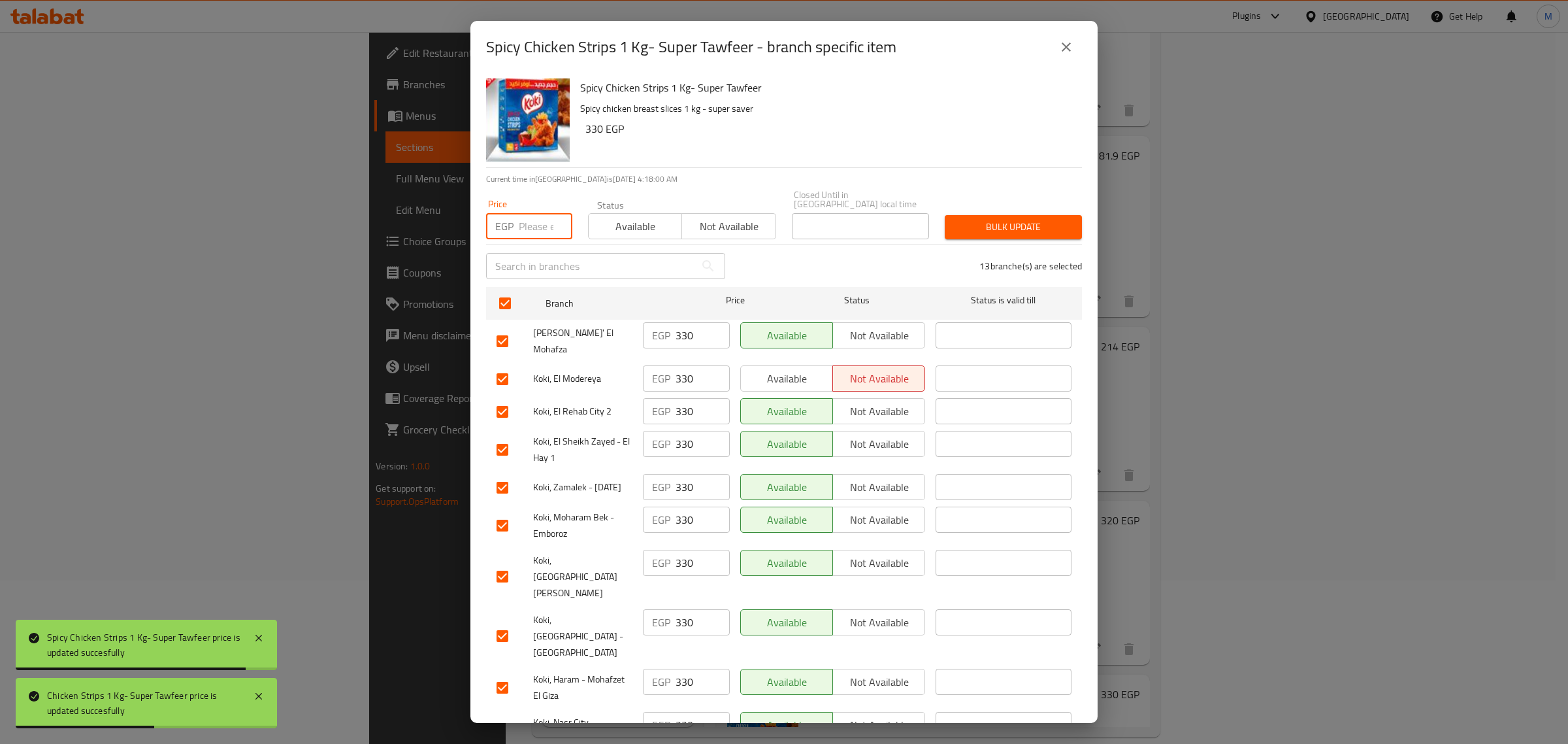
drag, startPoint x: 523, startPoint y: 213, endPoint x: 579, endPoint y: 220, distance: 56.4
click at [523, 215] on input "number" at bounding box center [545, 226] width 53 height 26
paste input "330"
type input "330"
click at [605, 217] on span "Available" at bounding box center [635, 226] width 83 height 19
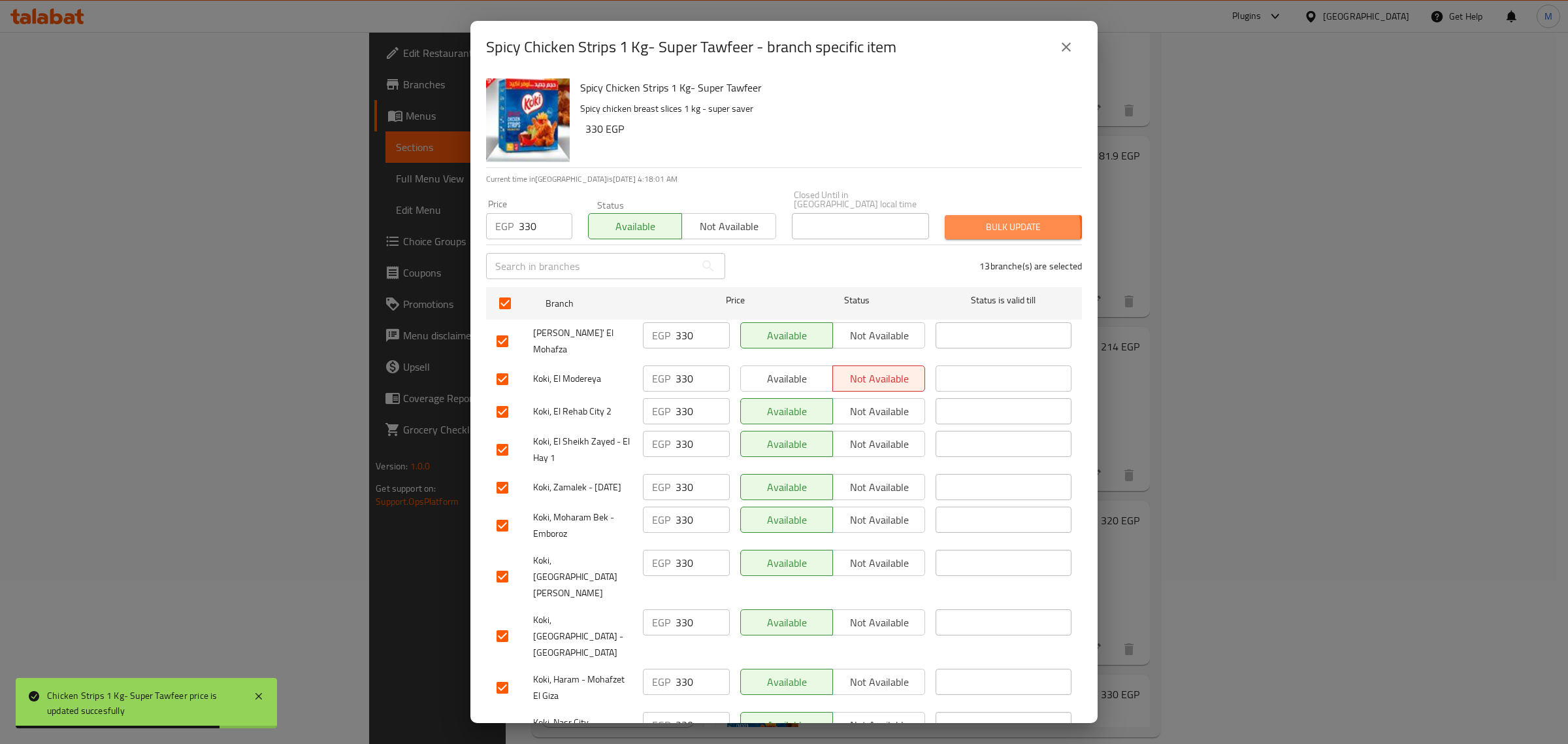
click at [985, 220] on span "Bulk update" at bounding box center [1013, 227] width 116 height 16
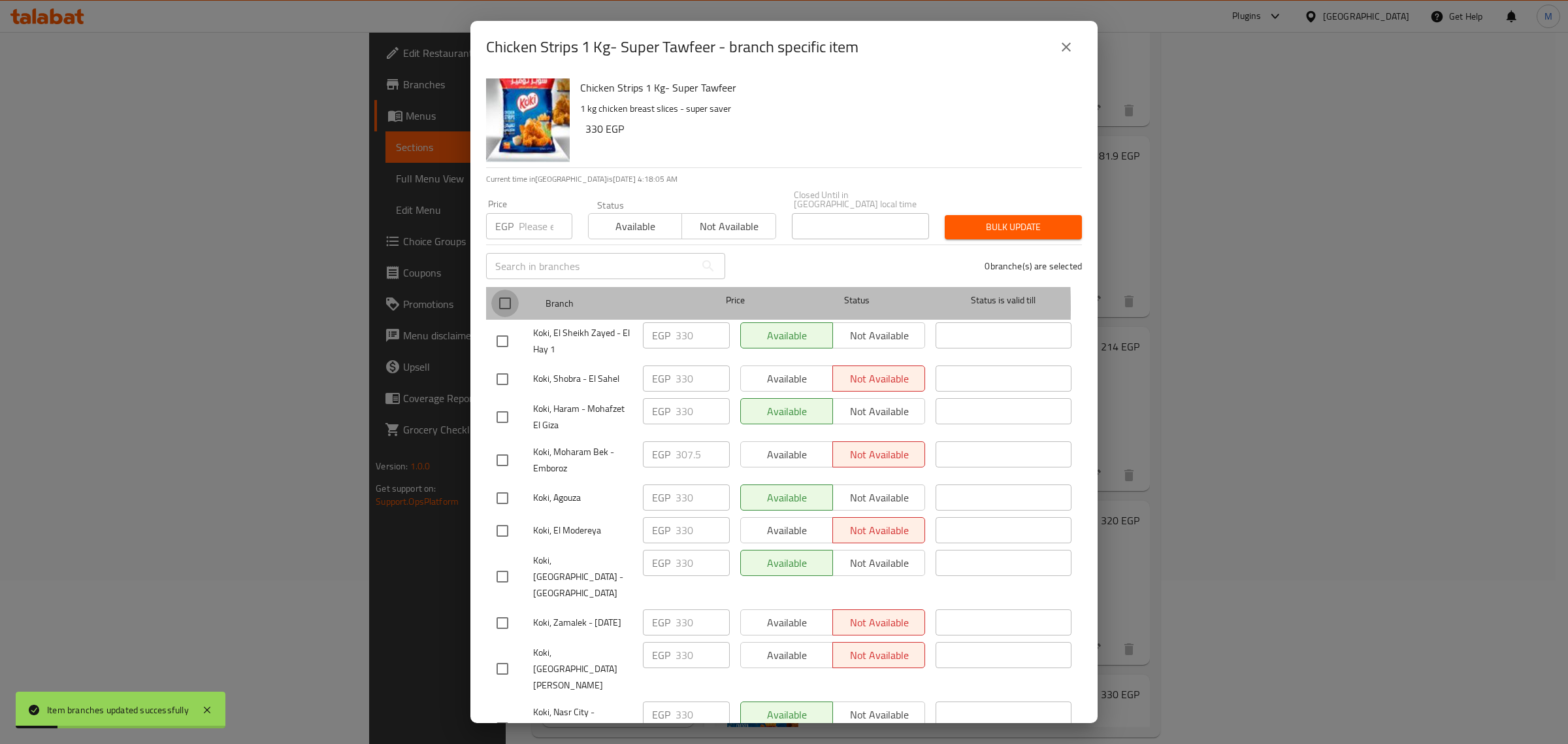
click at [504, 298] on input "checkbox" at bounding box center [504, 303] width 27 height 27
checkbox input "true"
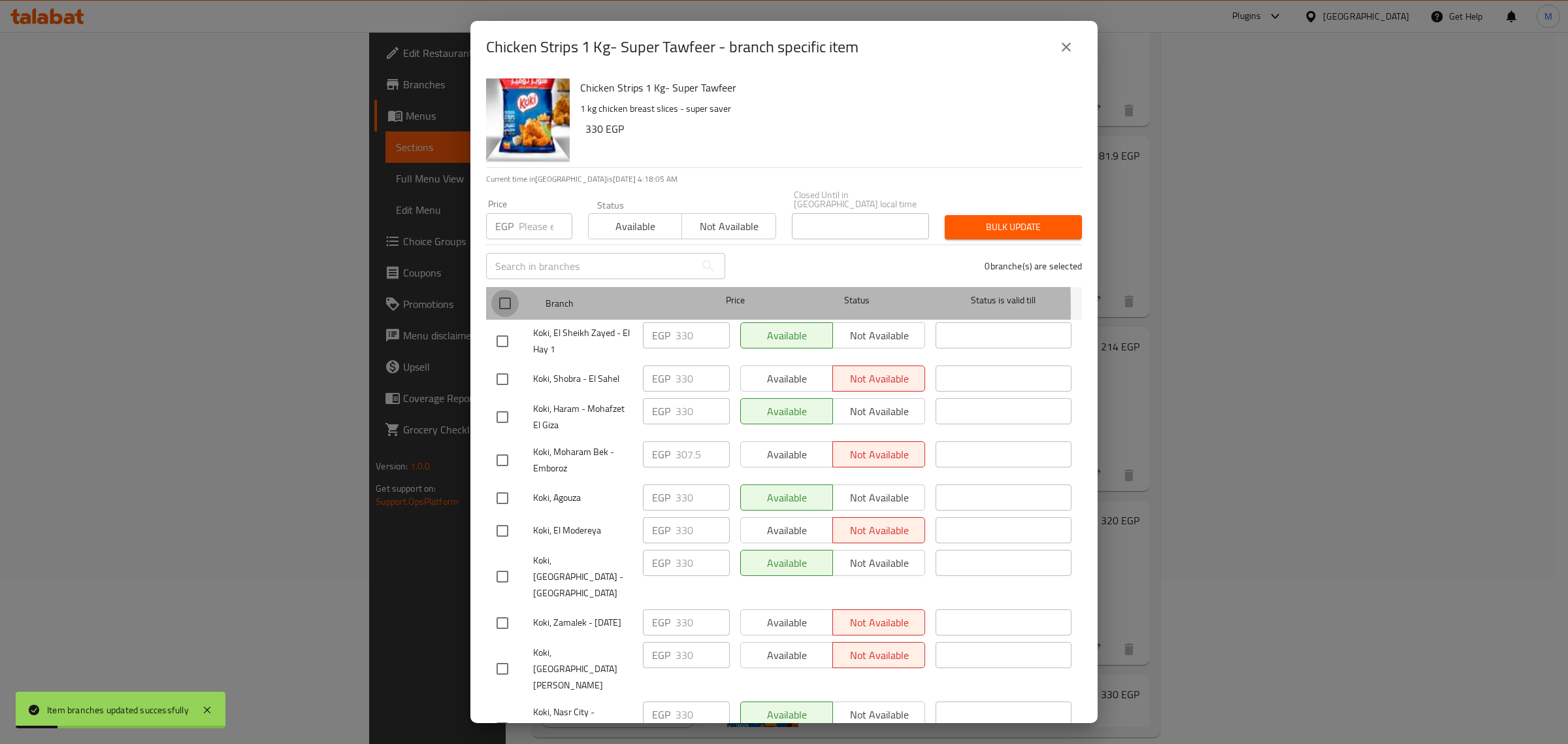
checkbox input "true"
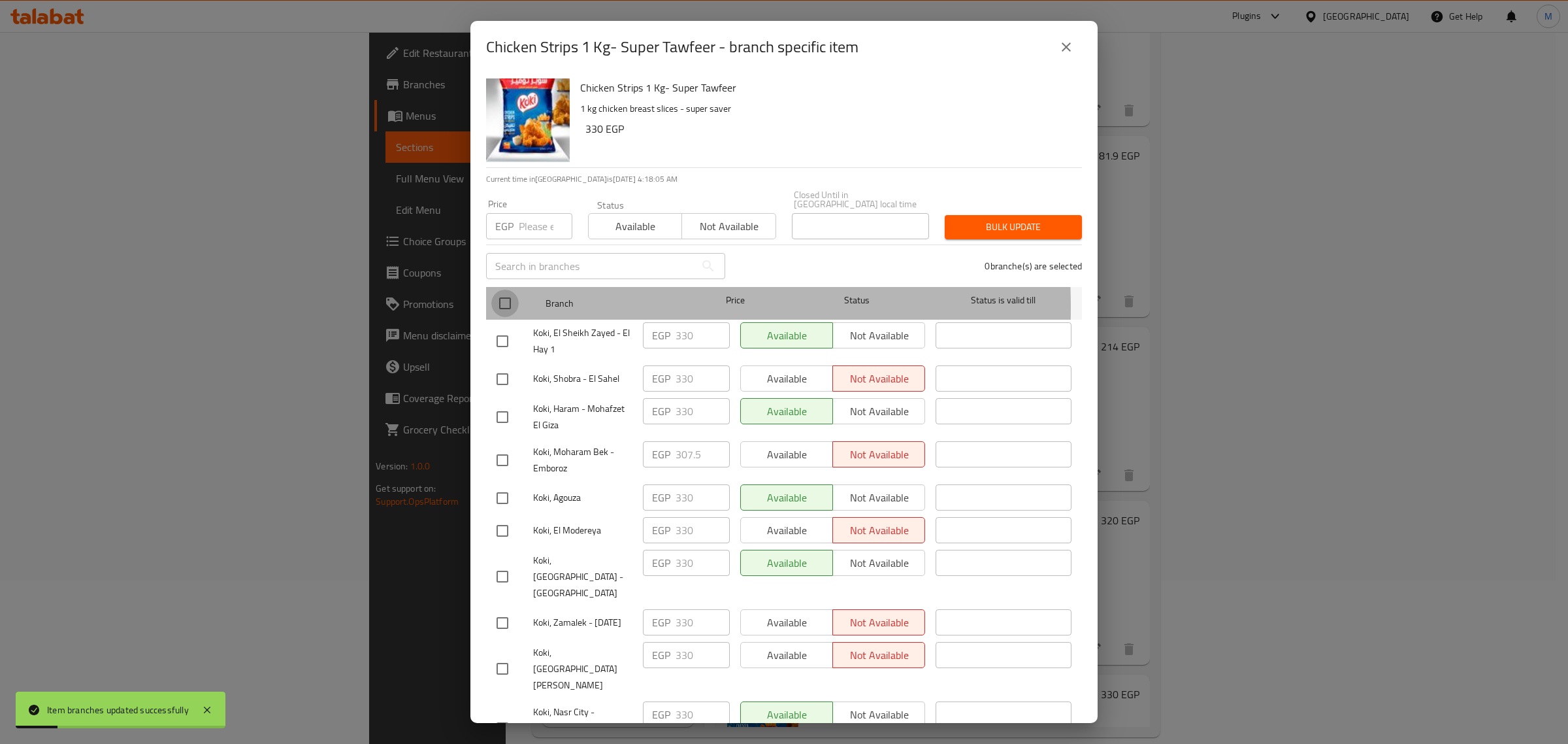
checkbox input "true"
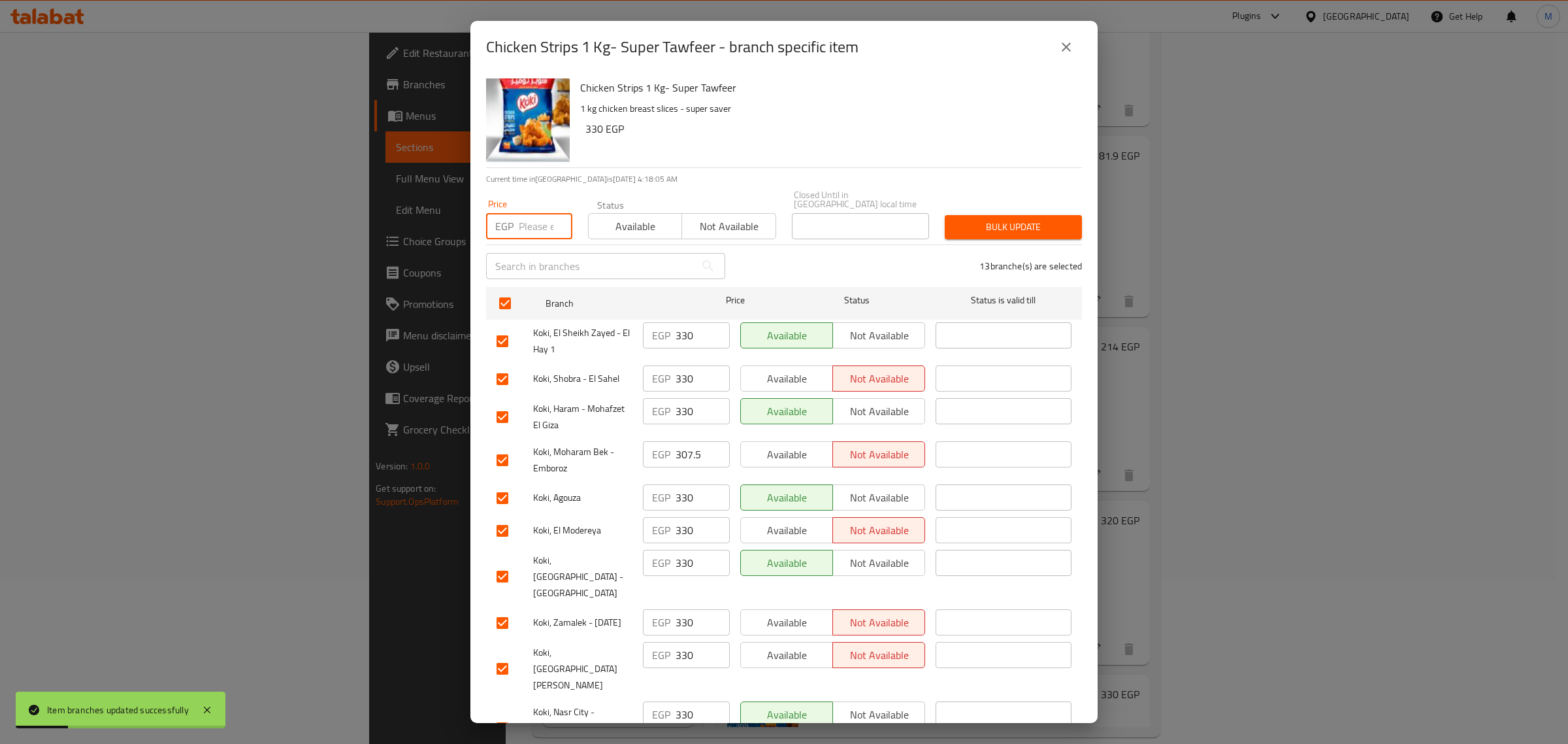
click at [524, 215] on input "number" at bounding box center [545, 226] width 53 height 26
paste input "330"
type input "330"
type button "0"
click at [621, 217] on span "Available" at bounding box center [635, 226] width 83 height 19
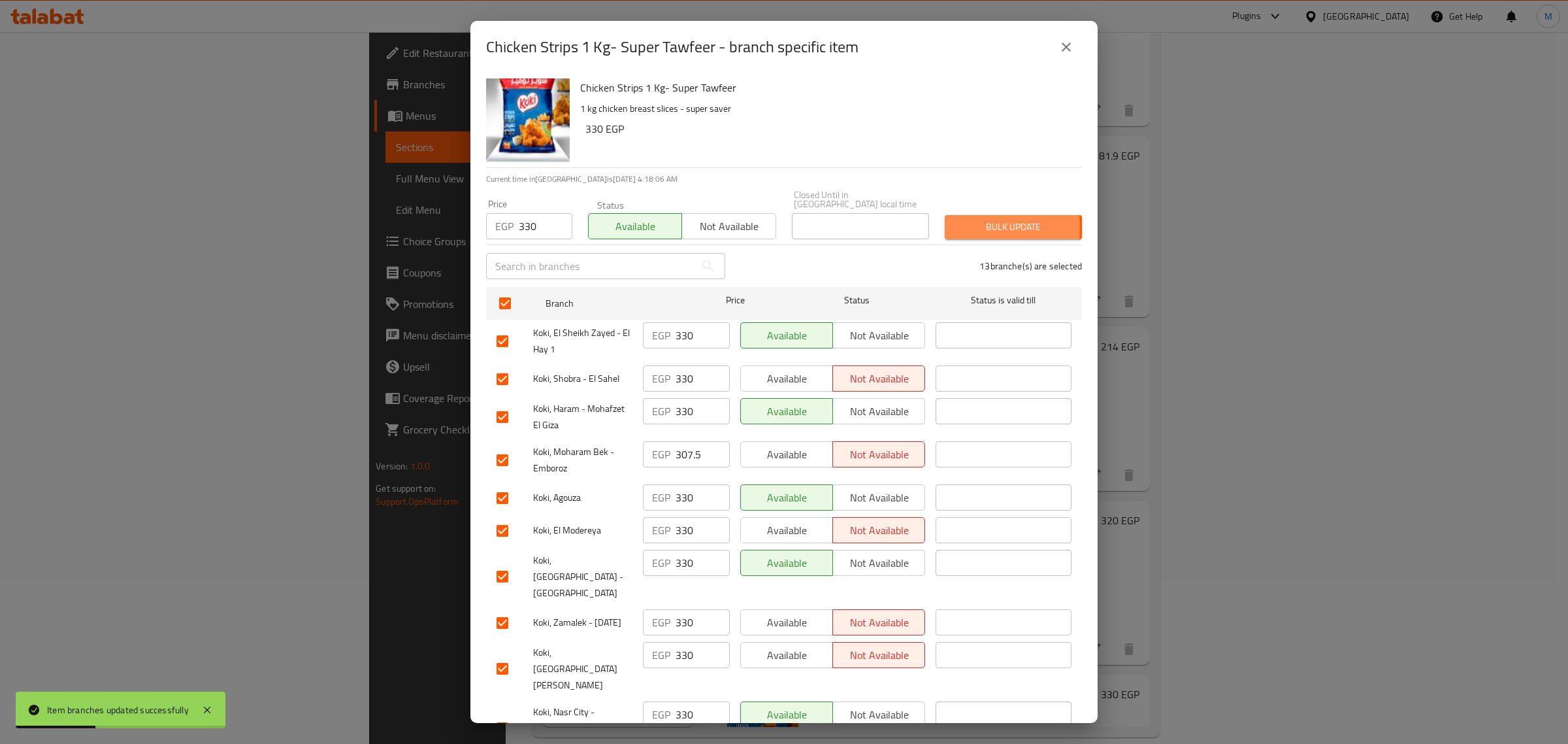
click at [955, 219] on span "Bulk update" at bounding box center [1013, 227] width 116 height 16
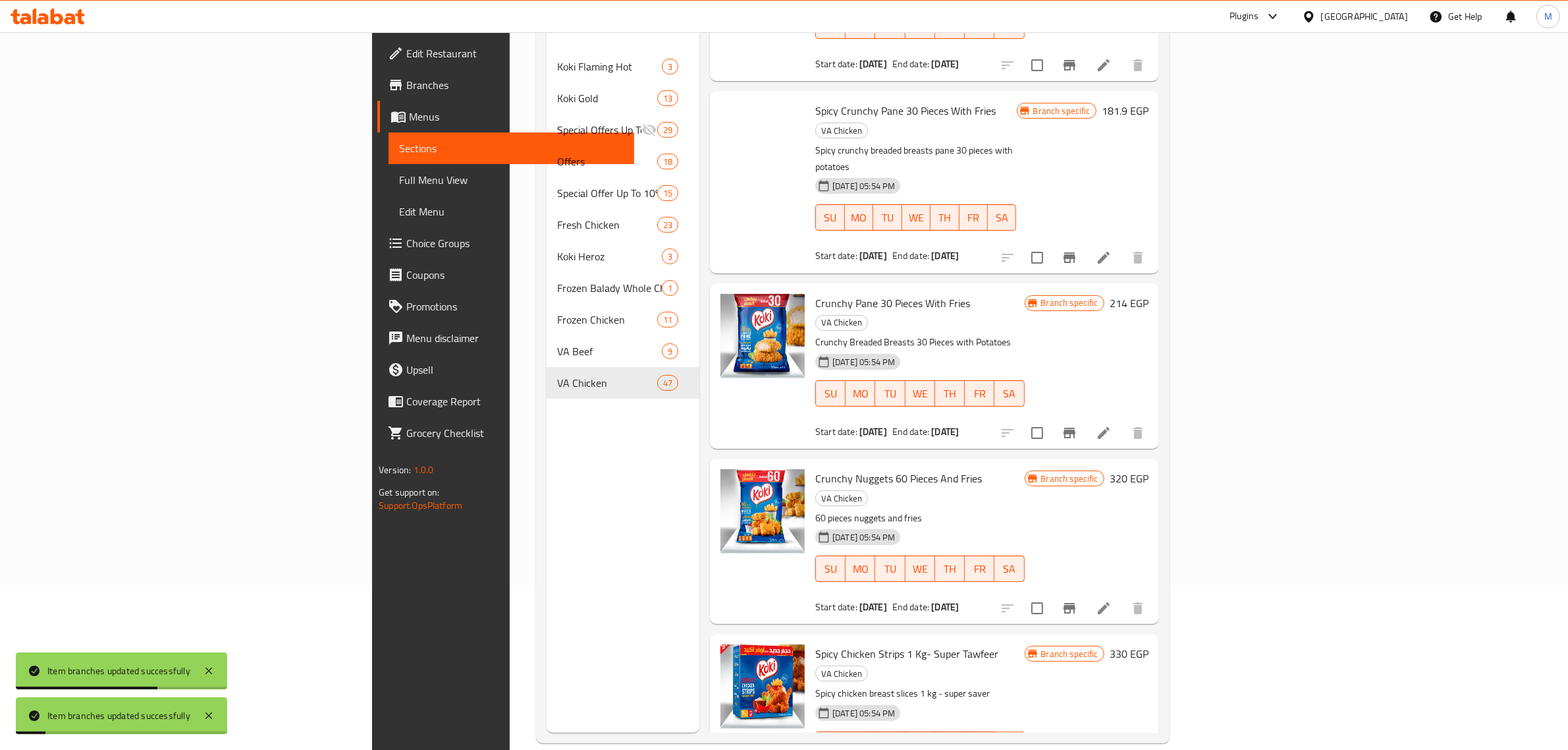
scroll to position [4772, 0]
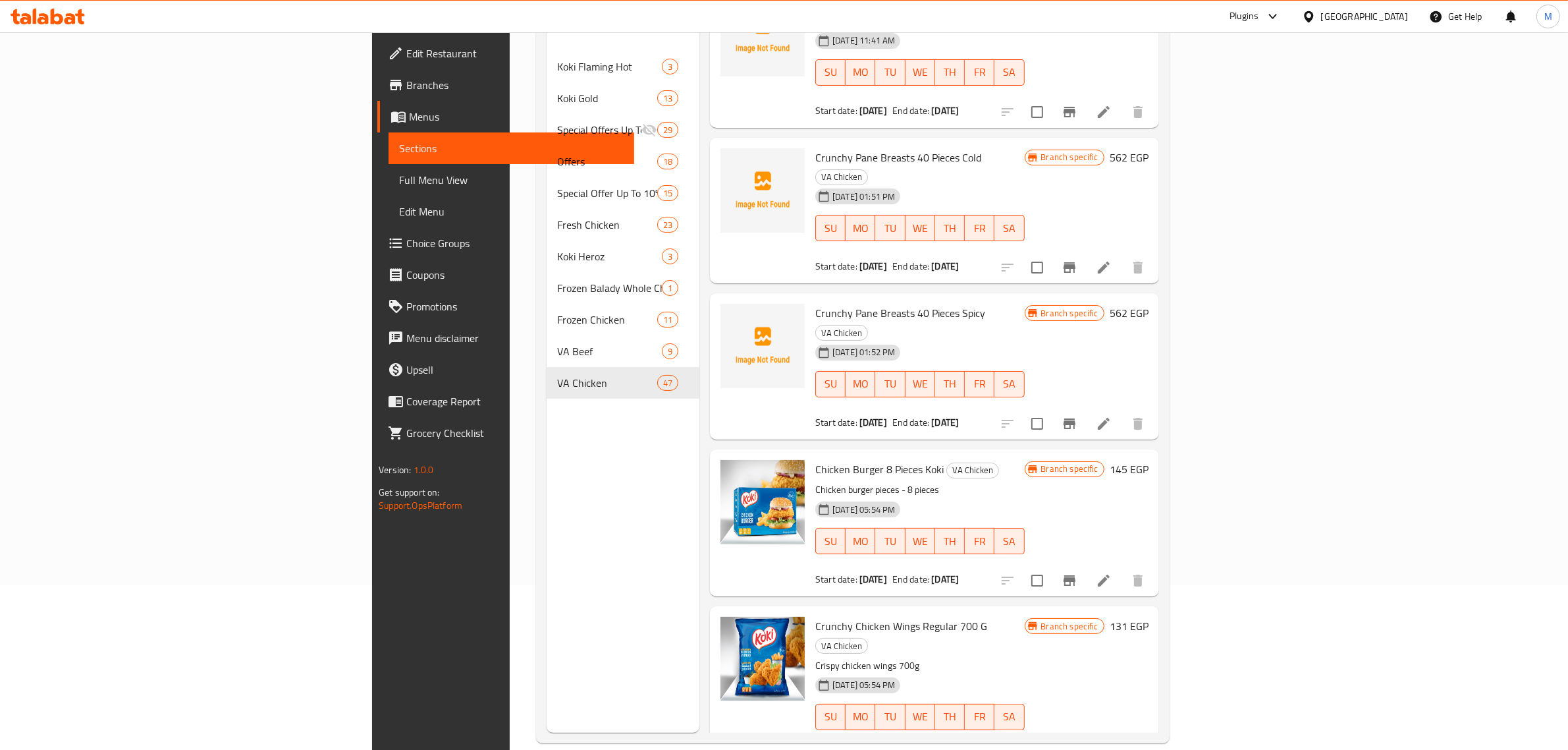
click at [1149, 460] on h6 "145 EGP" at bounding box center [1129, 469] width 39 height 18
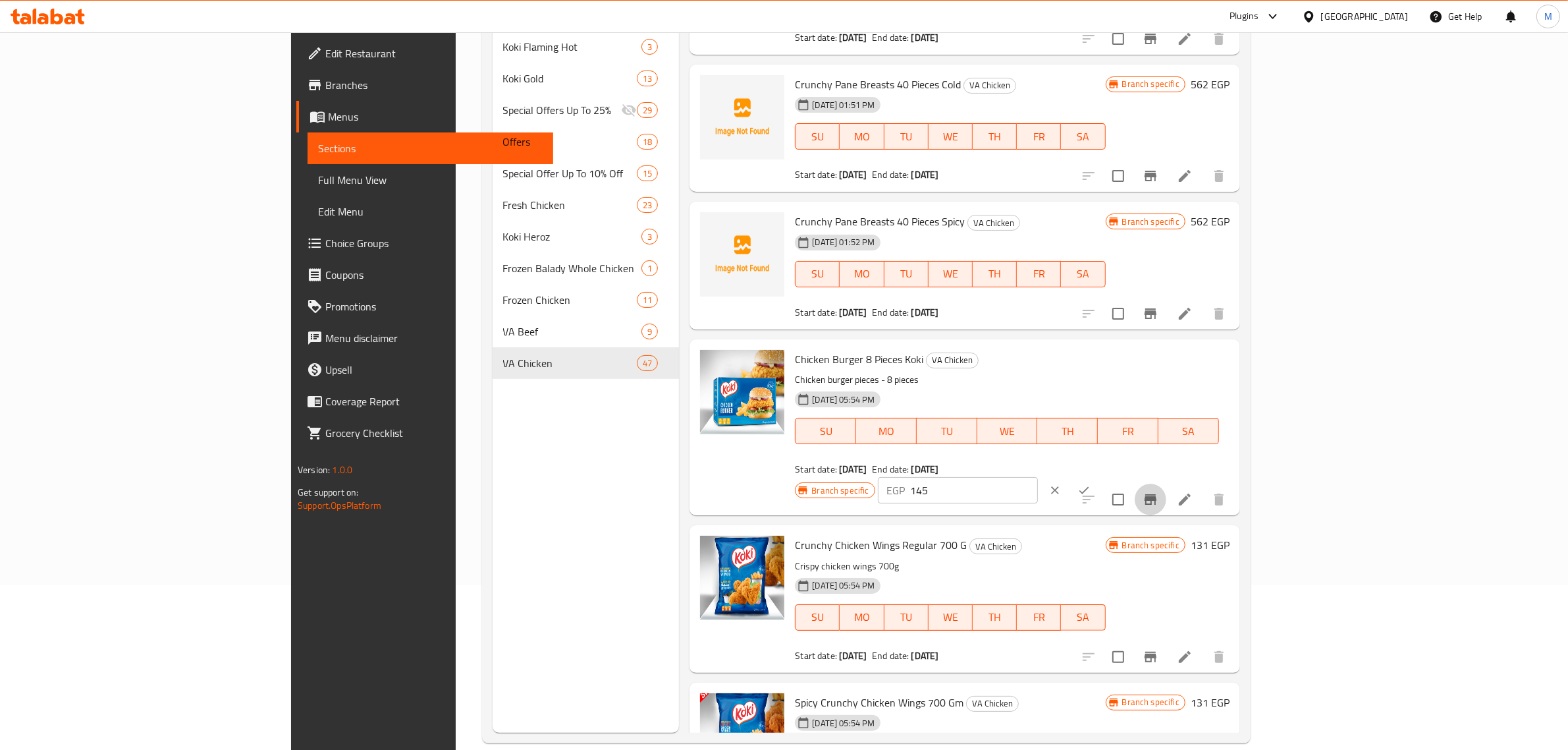
click at [1166, 483] on button "Branch-specific-item" at bounding box center [1150, 499] width 32 height 32
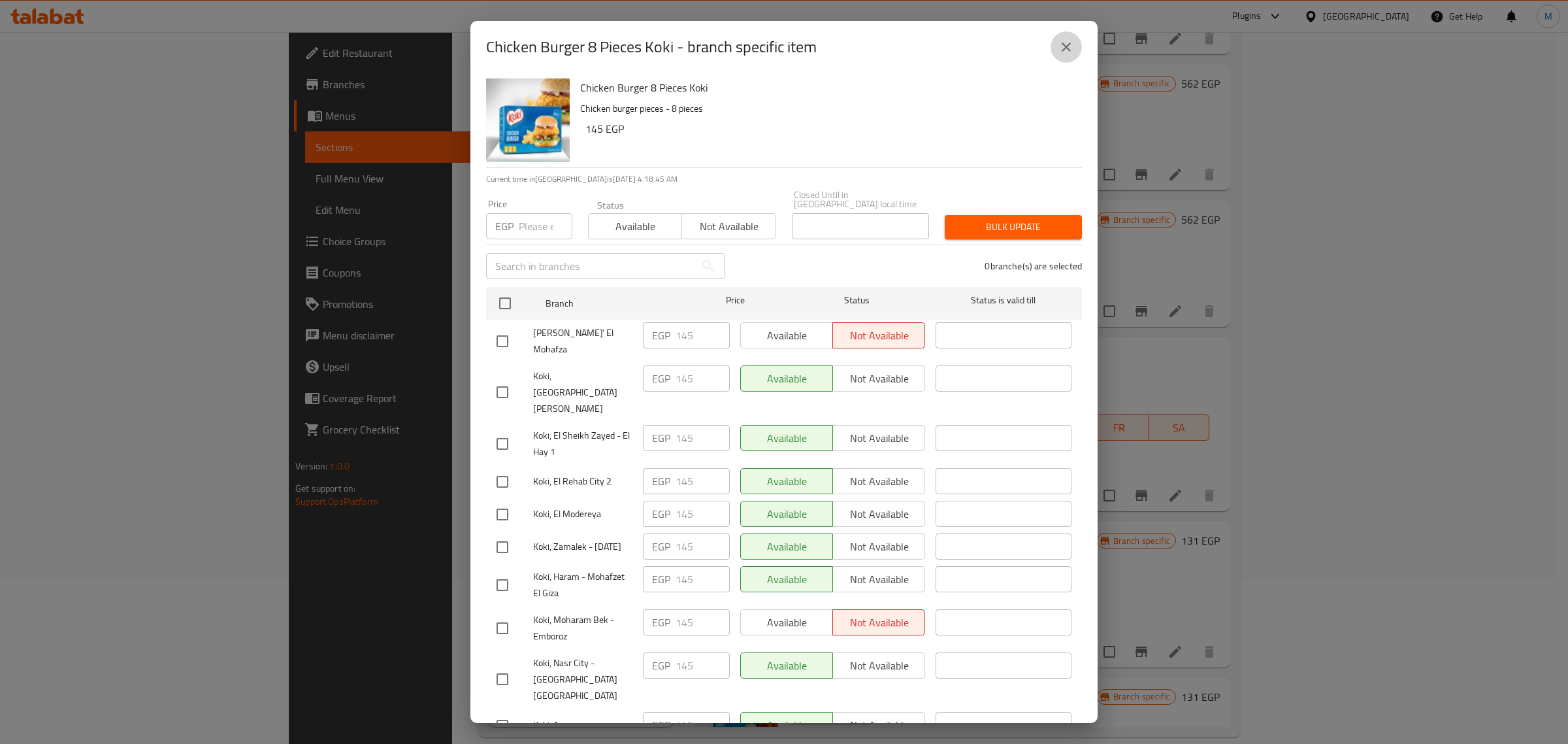
click at [1064, 54] on icon "close" at bounding box center [1066, 47] width 15 height 15
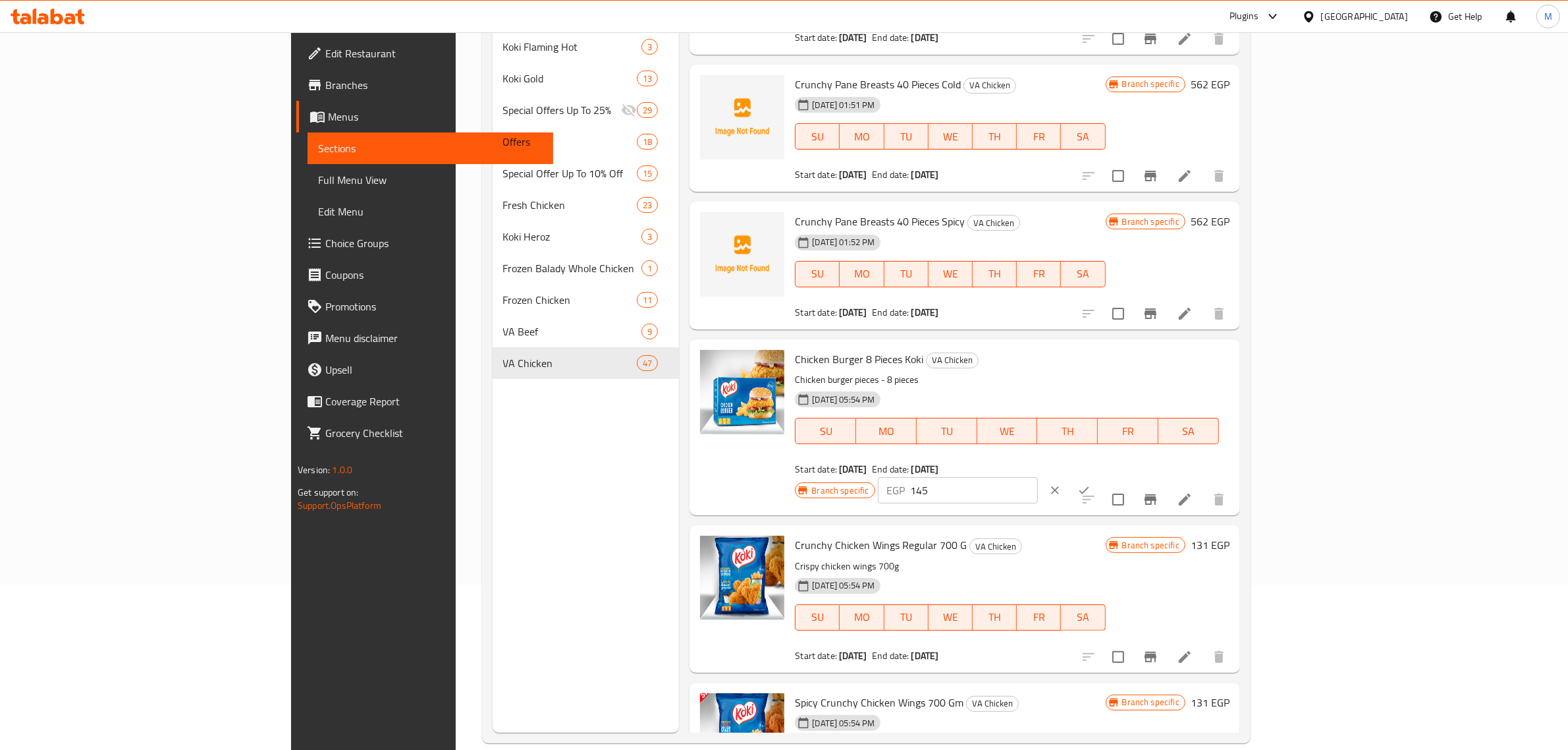
click at [1062, 483] on icon "clear" at bounding box center [1055, 490] width 13 height 13
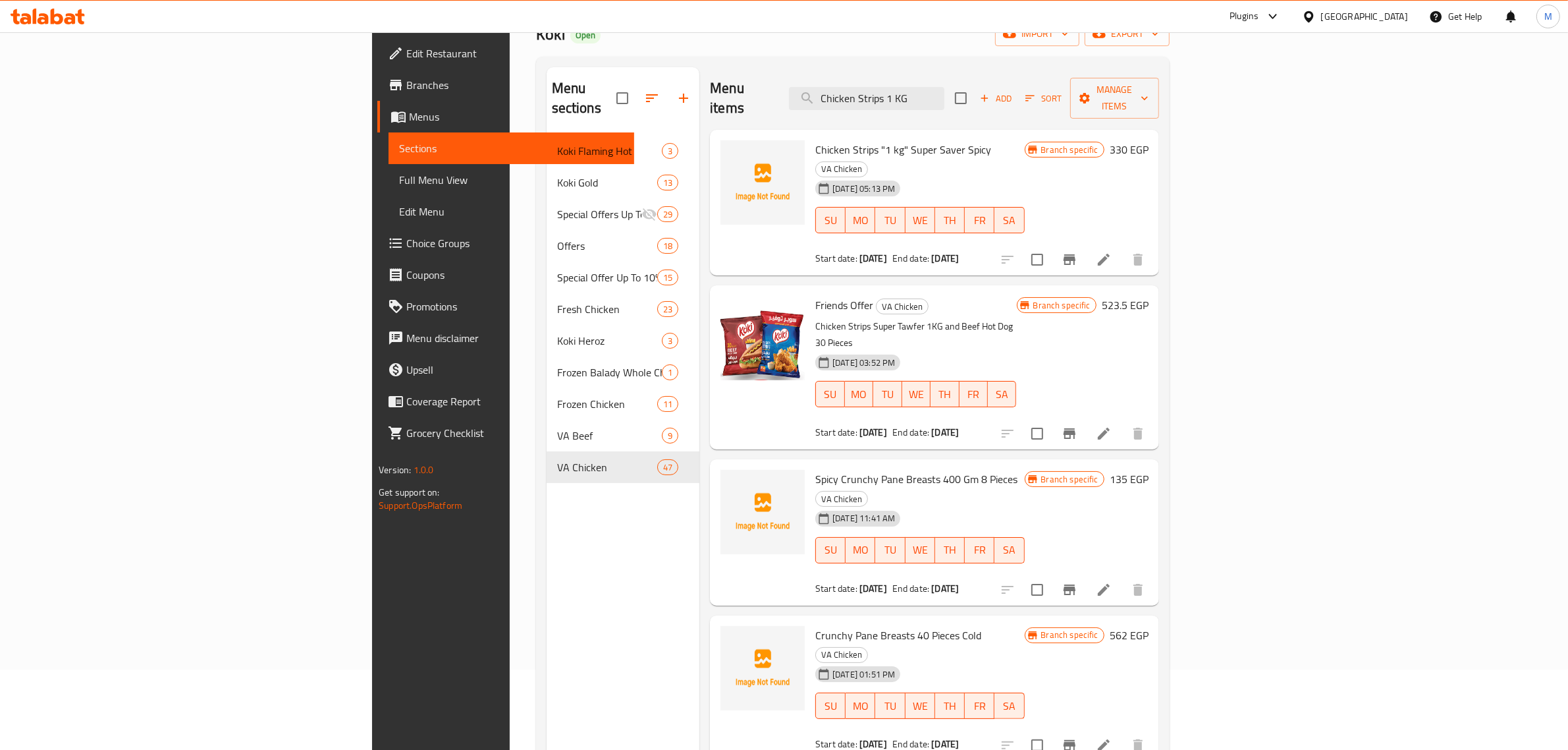
scroll to position [0, 0]
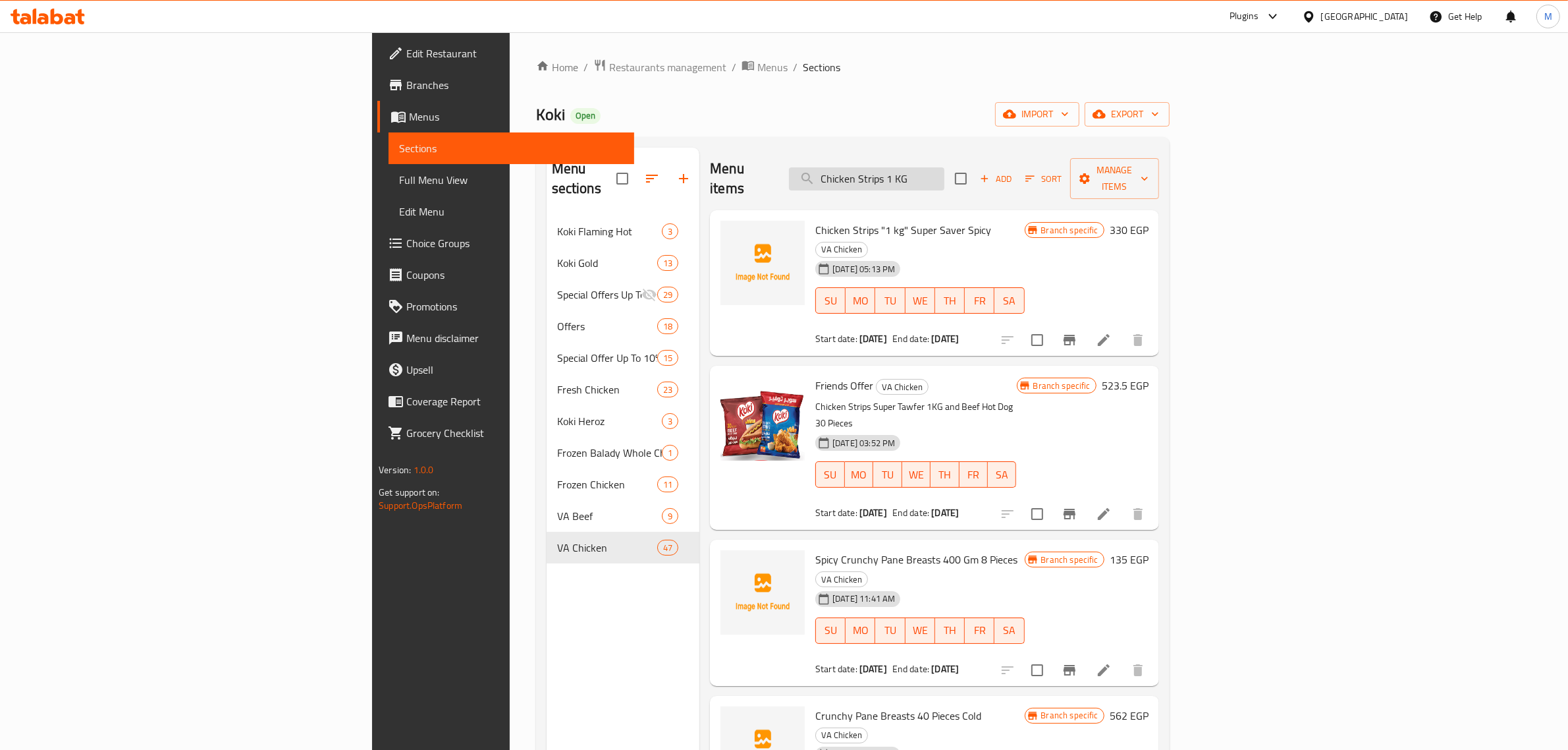
click at [944, 175] on input "Chicken Strips 1 KG" at bounding box center [867, 179] width 156 height 23
paste input "Regular chicken wings 700 gm"
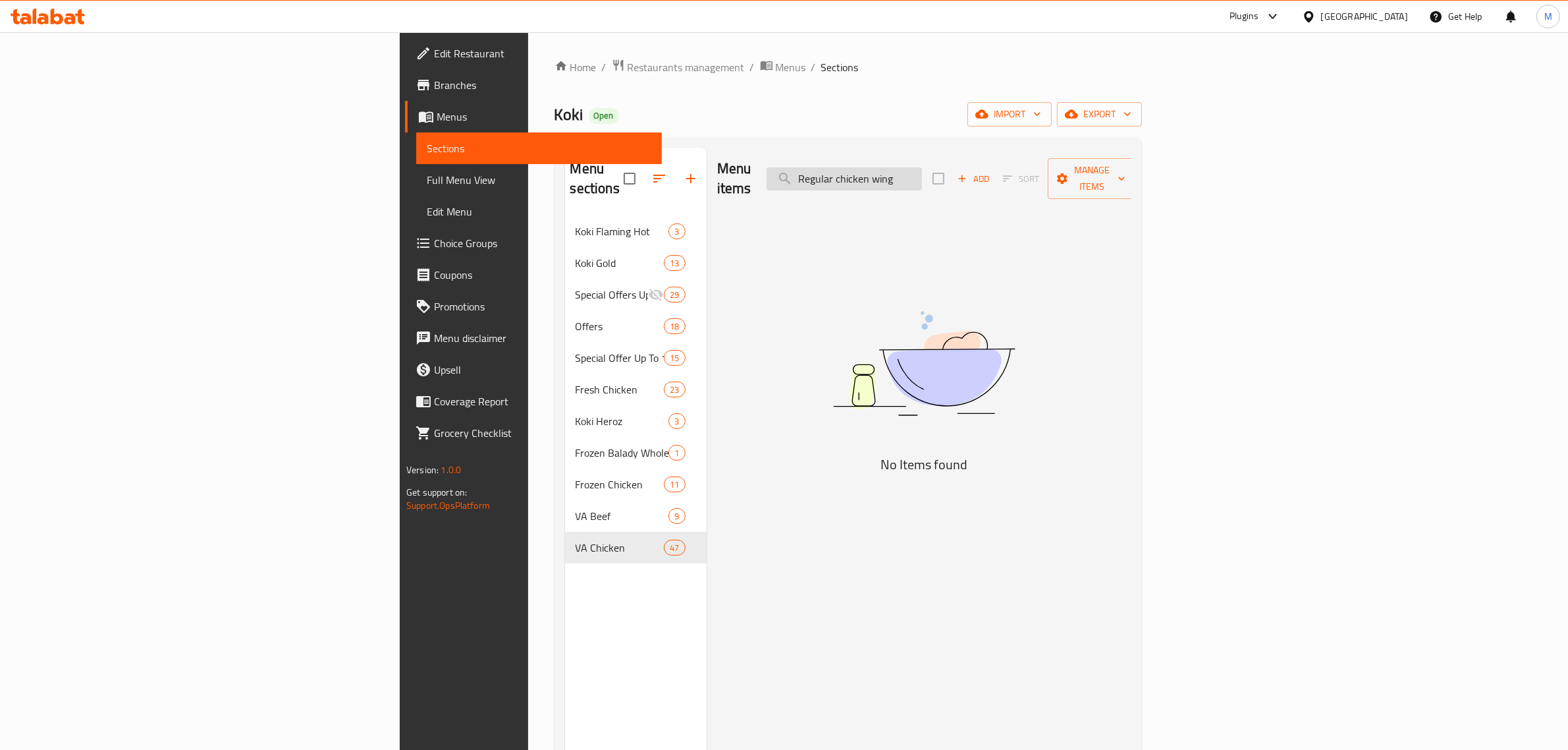
click at [922, 171] on input "Regular chicken wing" at bounding box center [844, 179] width 156 height 23
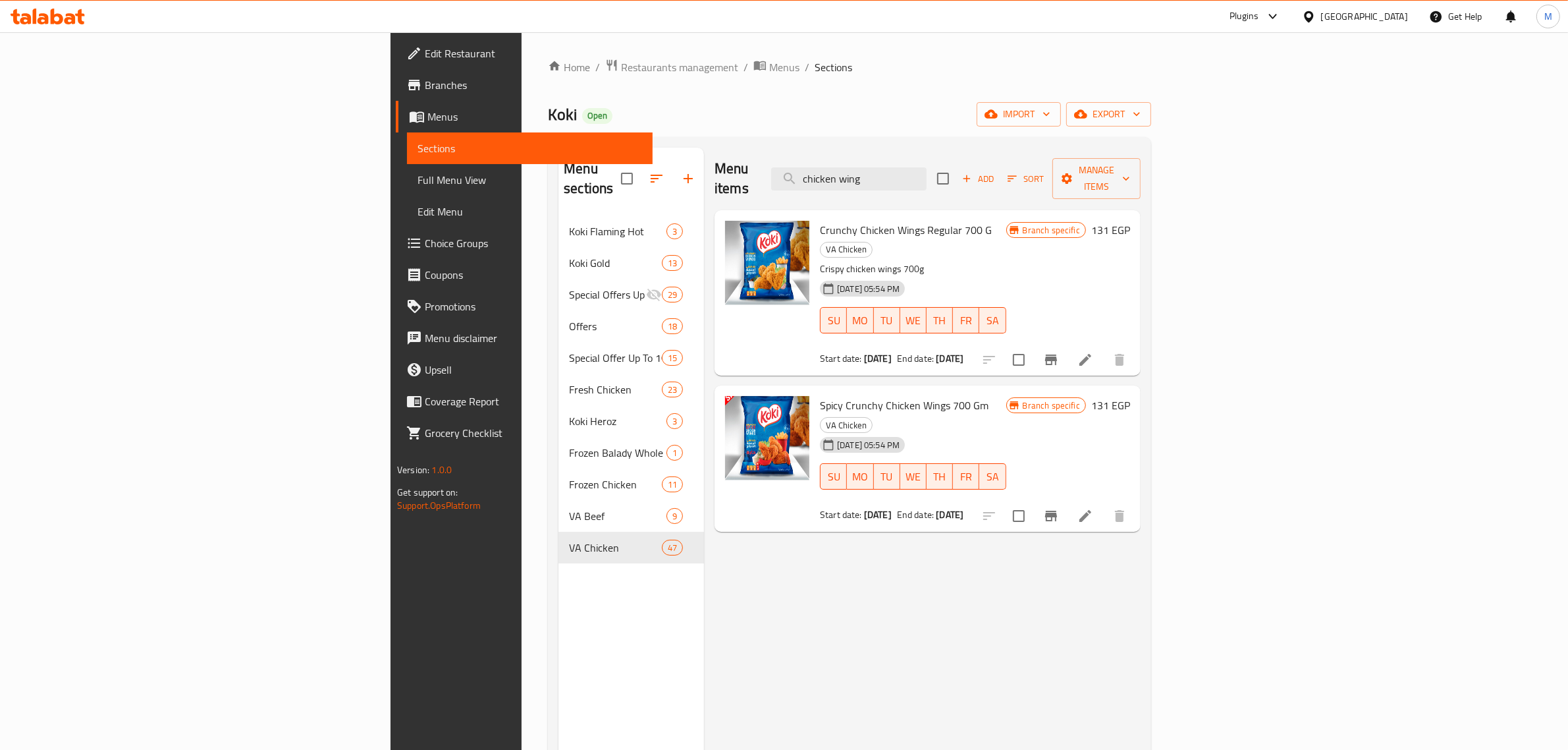
type input "chicken wing"
click at [820, 220] on span "Crunchy Chicken Wings Regular 700 G" at bounding box center [905, 230] width 172 height 20
copy h6 "Crunchy Chicken Wings Regular 700 G"
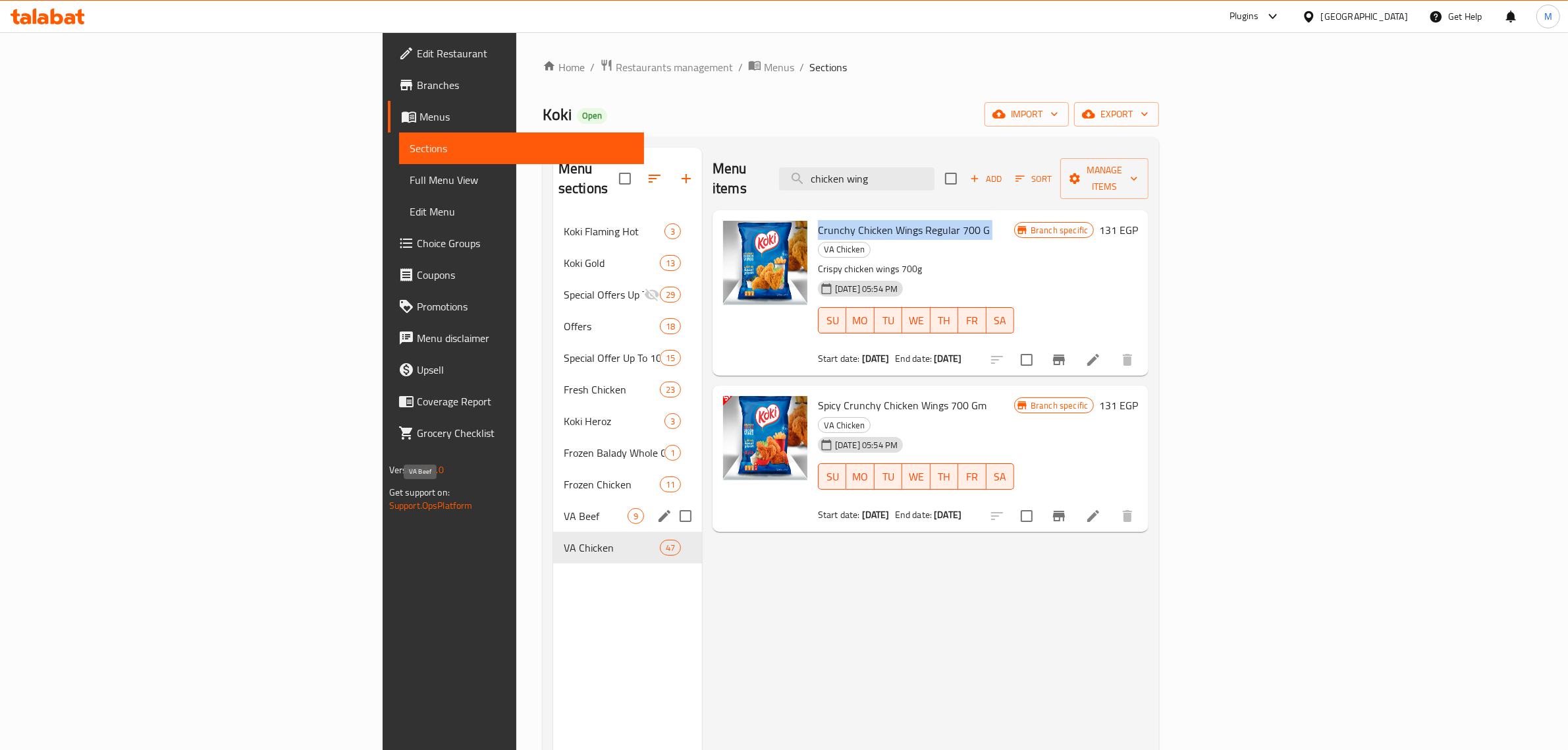
click at [564, 508] on span "VA Beef" at bounding box center [596, 516] width 64 height 16
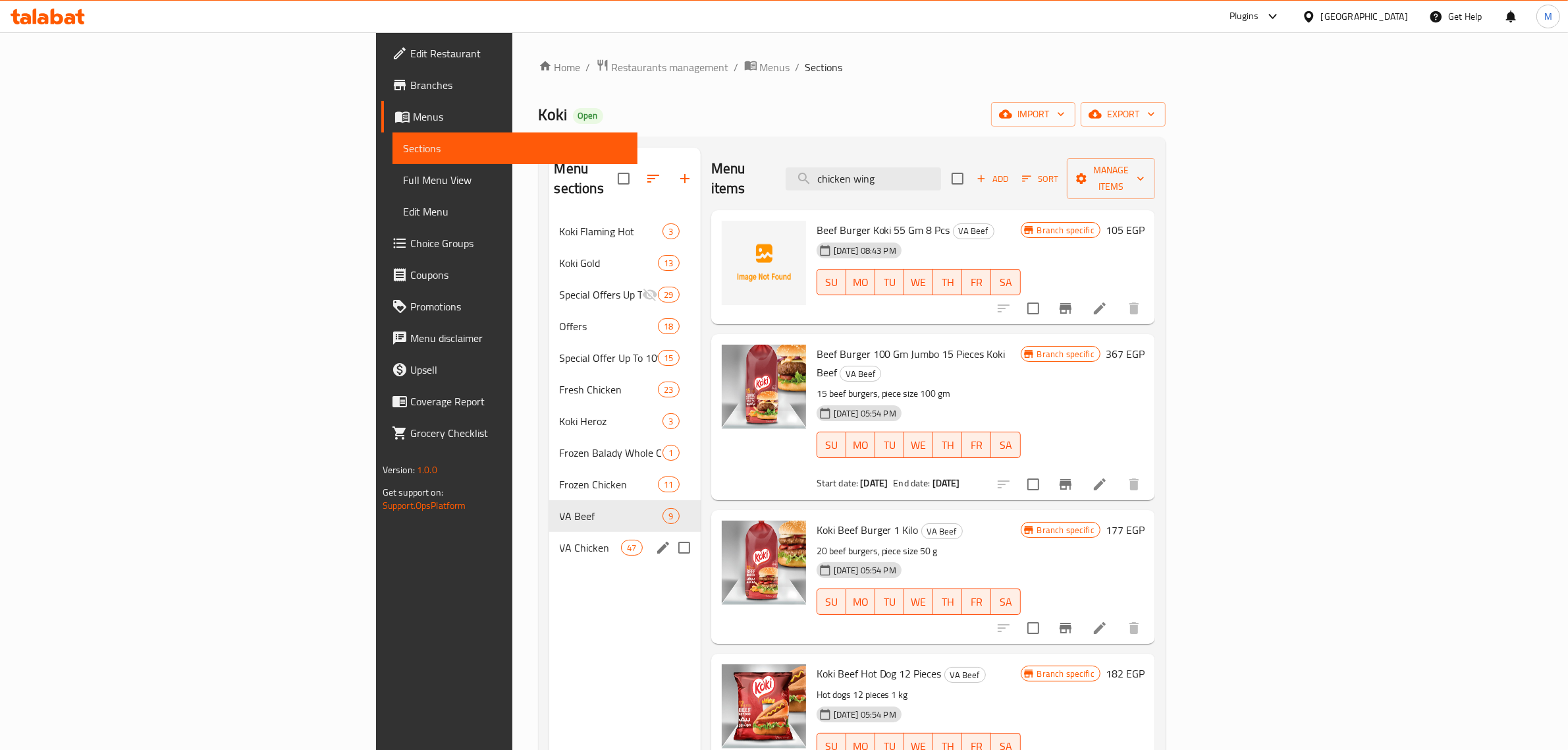
click at [550, 531] on div "VA Chicken 47" at bounding box center [625, 547] width 151 height 32
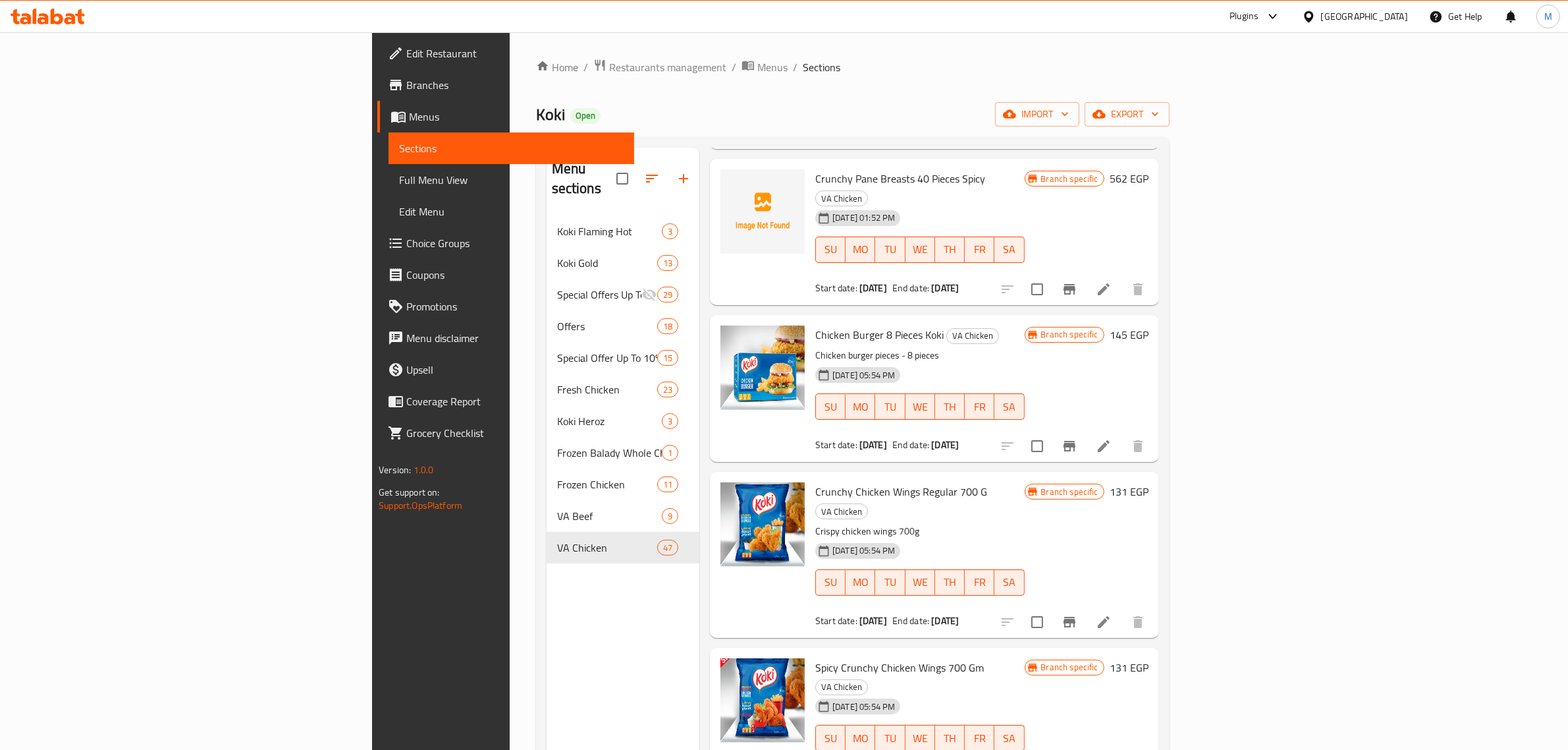
scroll to position [715, 0]
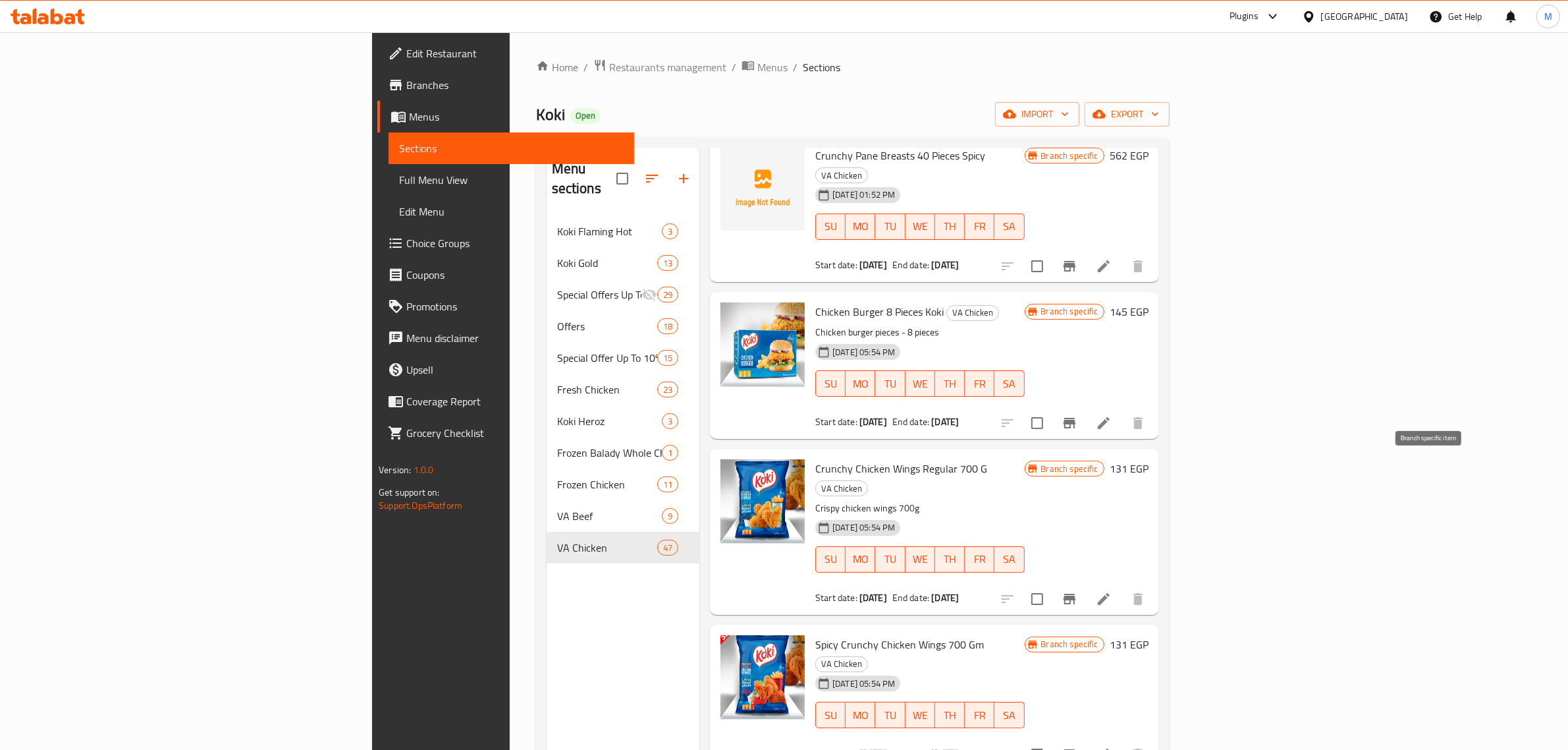
click at [1077, 591] on icon "Branch-specific-item" at bounding box center [1069, 599] width 16 height 16
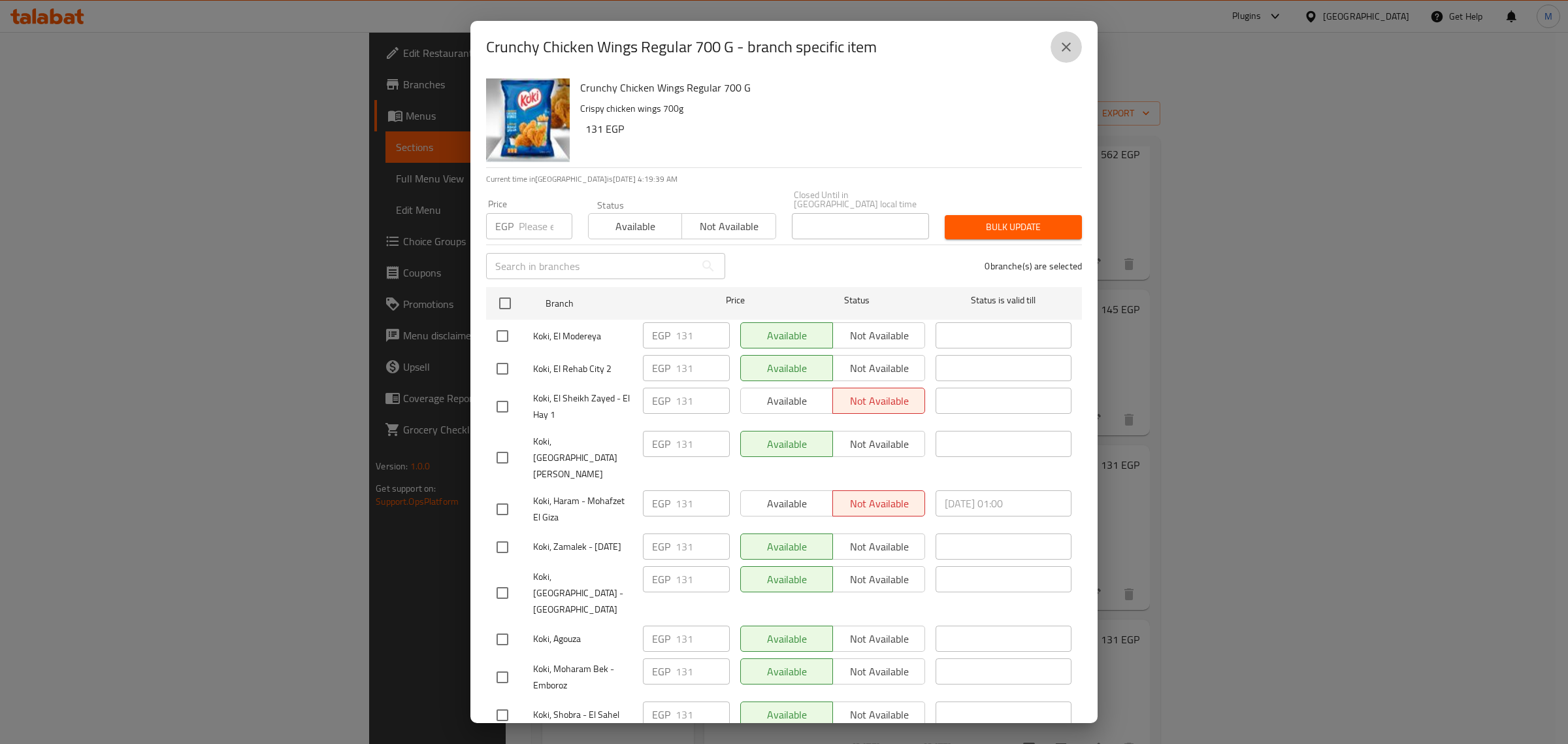
click at [1068, 57] on button "close" at bounding box center [1066, 47] width 32 height 32
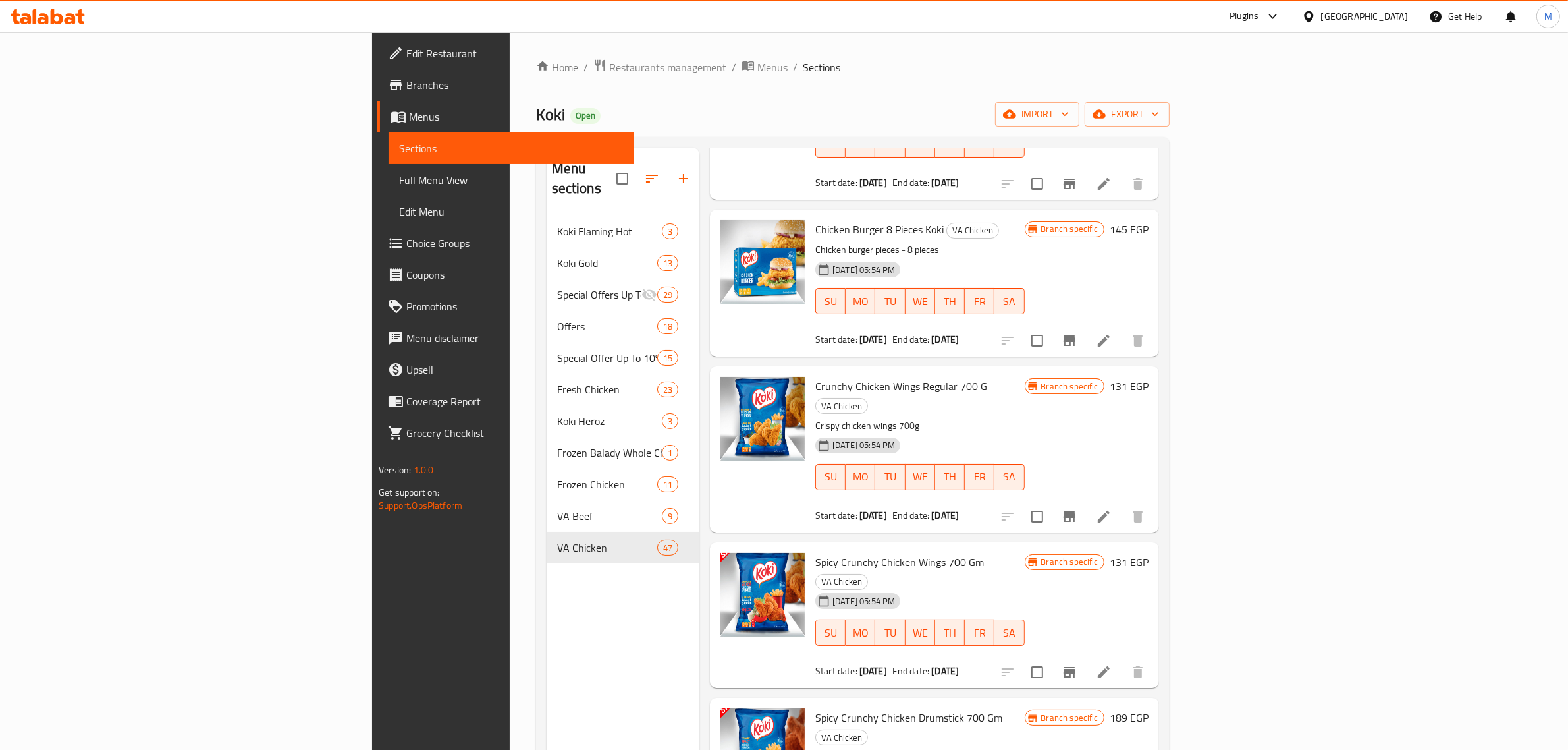
scroll to position [880, 0]
